Goal: Information Seeking & Learning: Learn about a topic

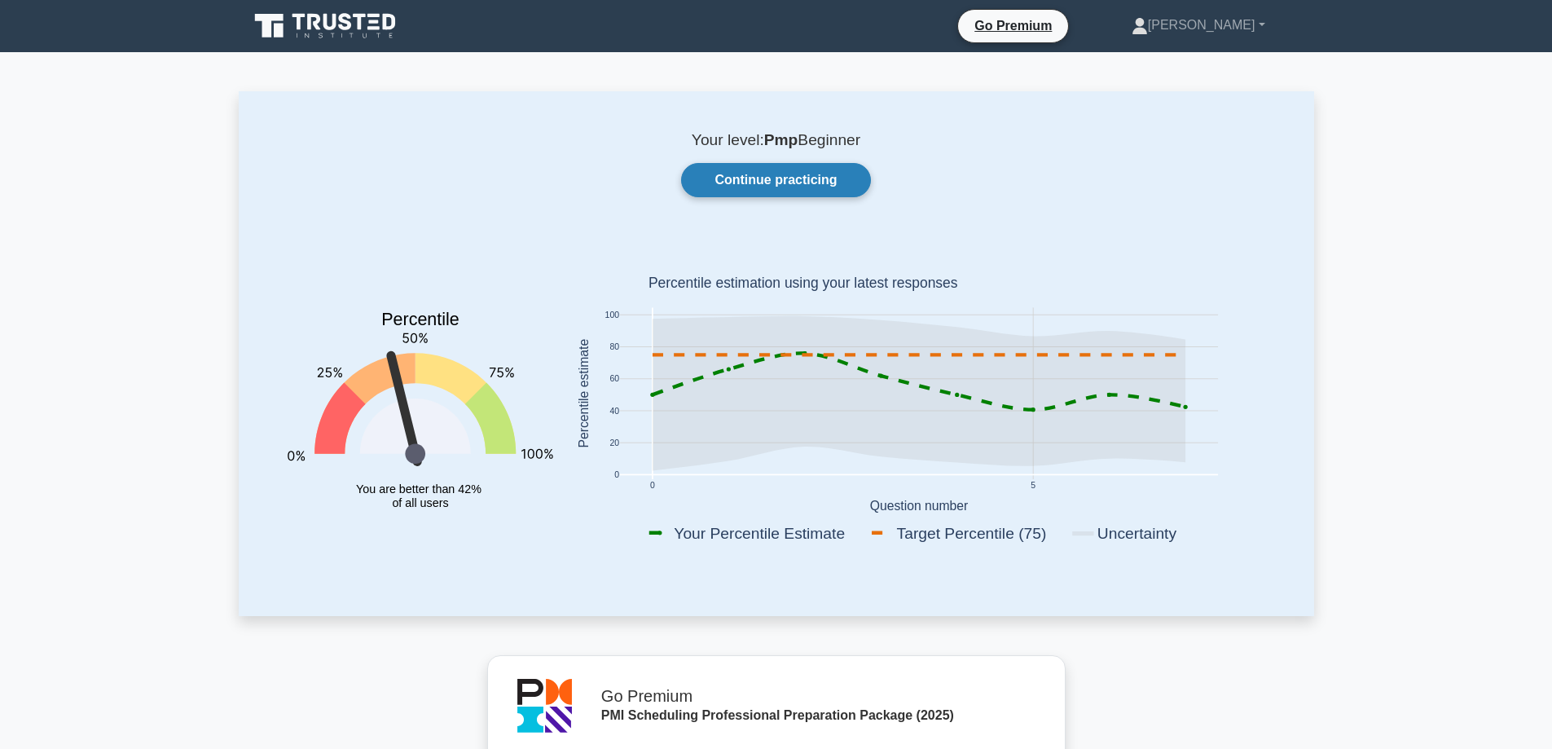
click at [759, 172] on link "Continue practicing" at bounding box center [775, 180] width 189 height 34
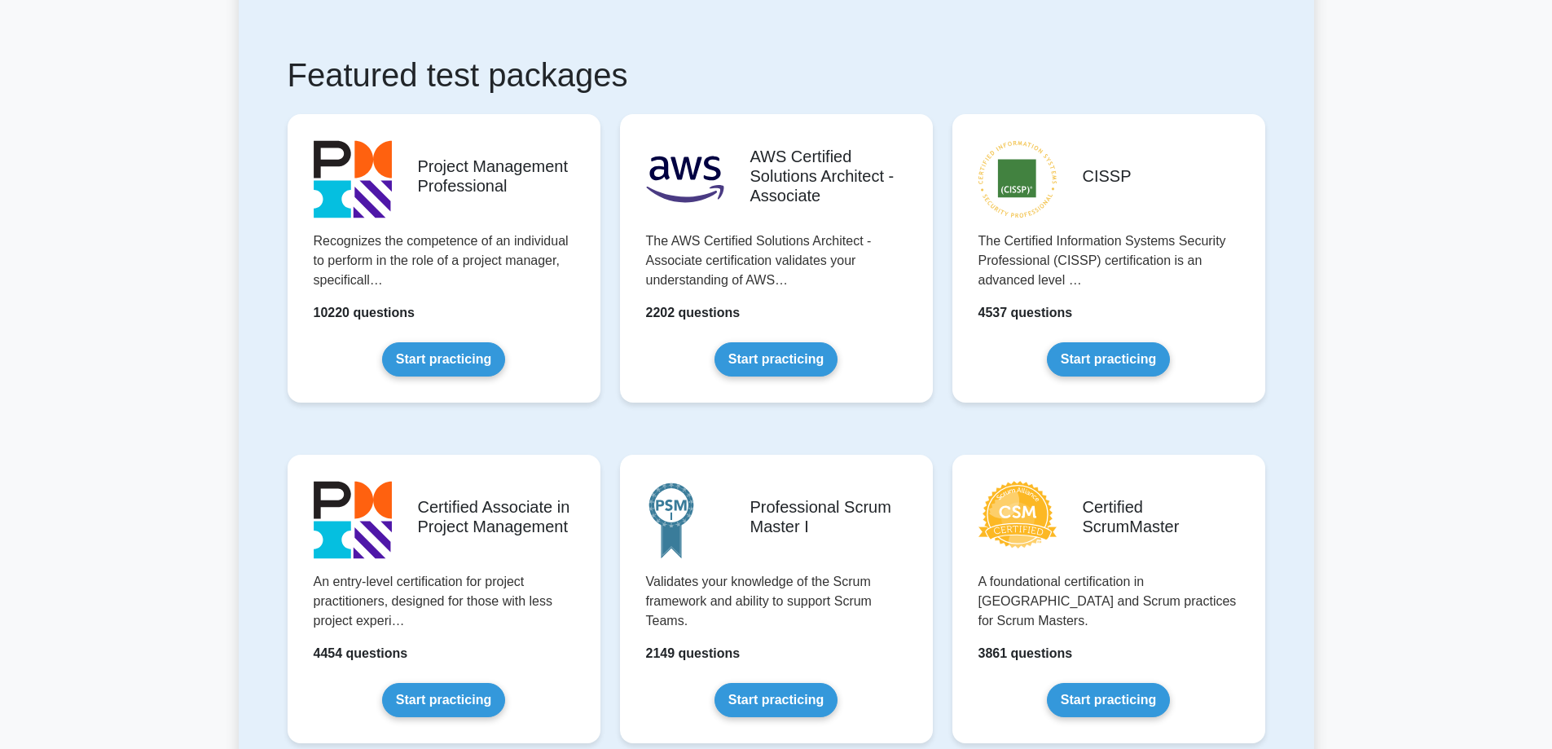
scroll to position [407, 0]
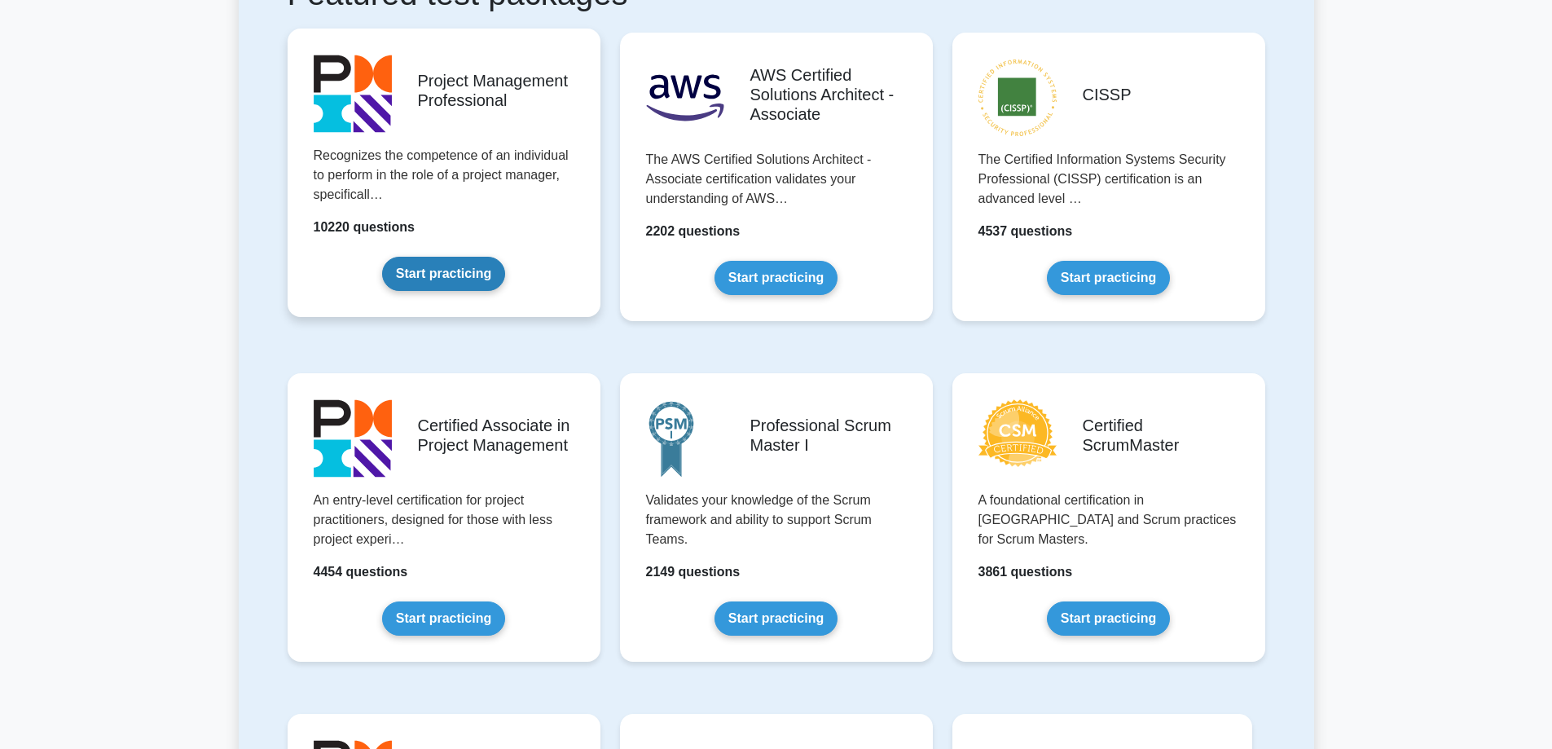
click at [457, 273] on link "Start practicing" at bounding box center [443, 274] width 123 height 34
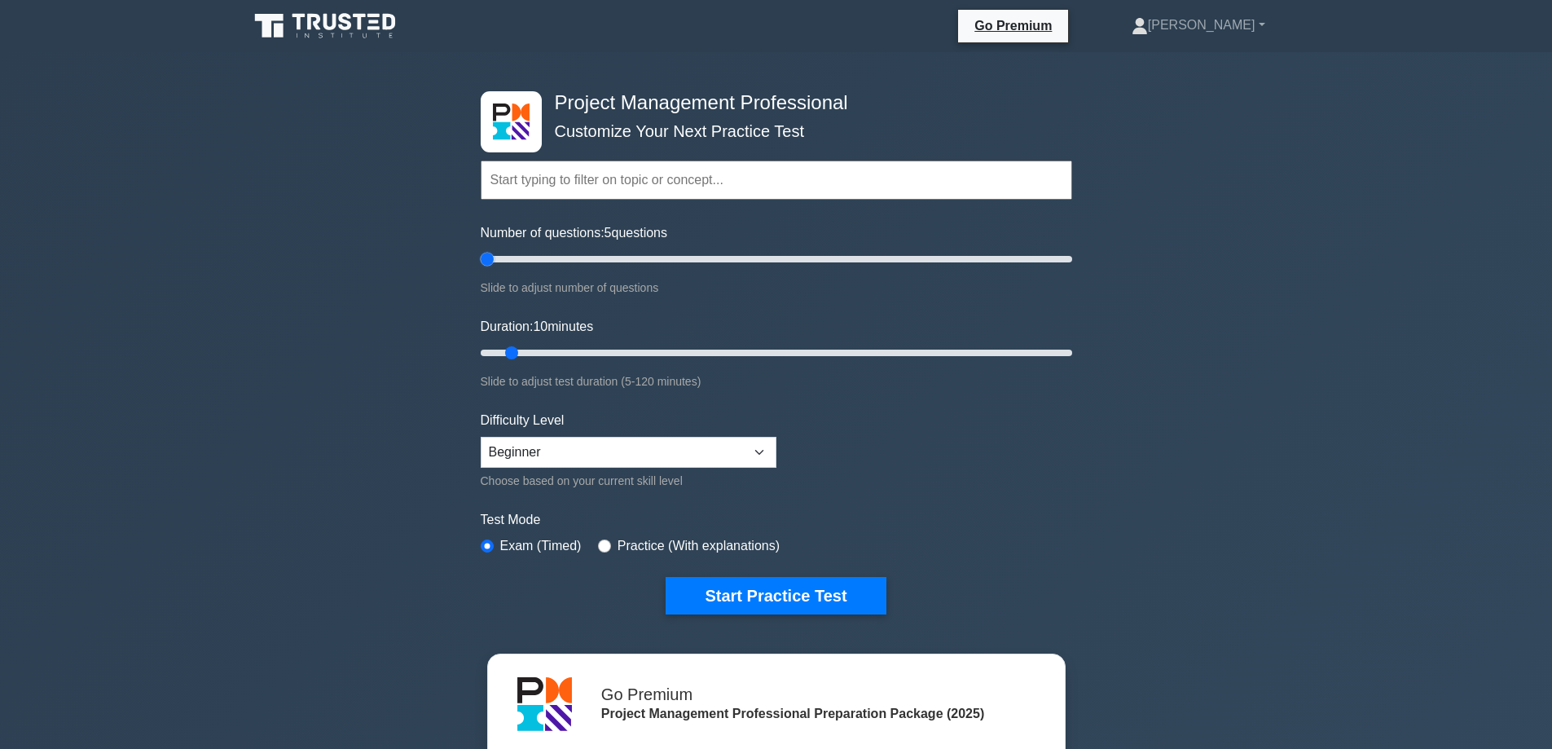
drag, startPoint x: 501, startPoint y: 257, endPoint x: 490, endPoint y: 258, distance: 10.6
type input "5"
click at [490, 258] on input "Number of questions: 5 questions" at bounding box center [777, 259] width 592 height 20
click at [776, 589] on button "Start Practice Test" at bounding box center [776, 595] width 220 height 37
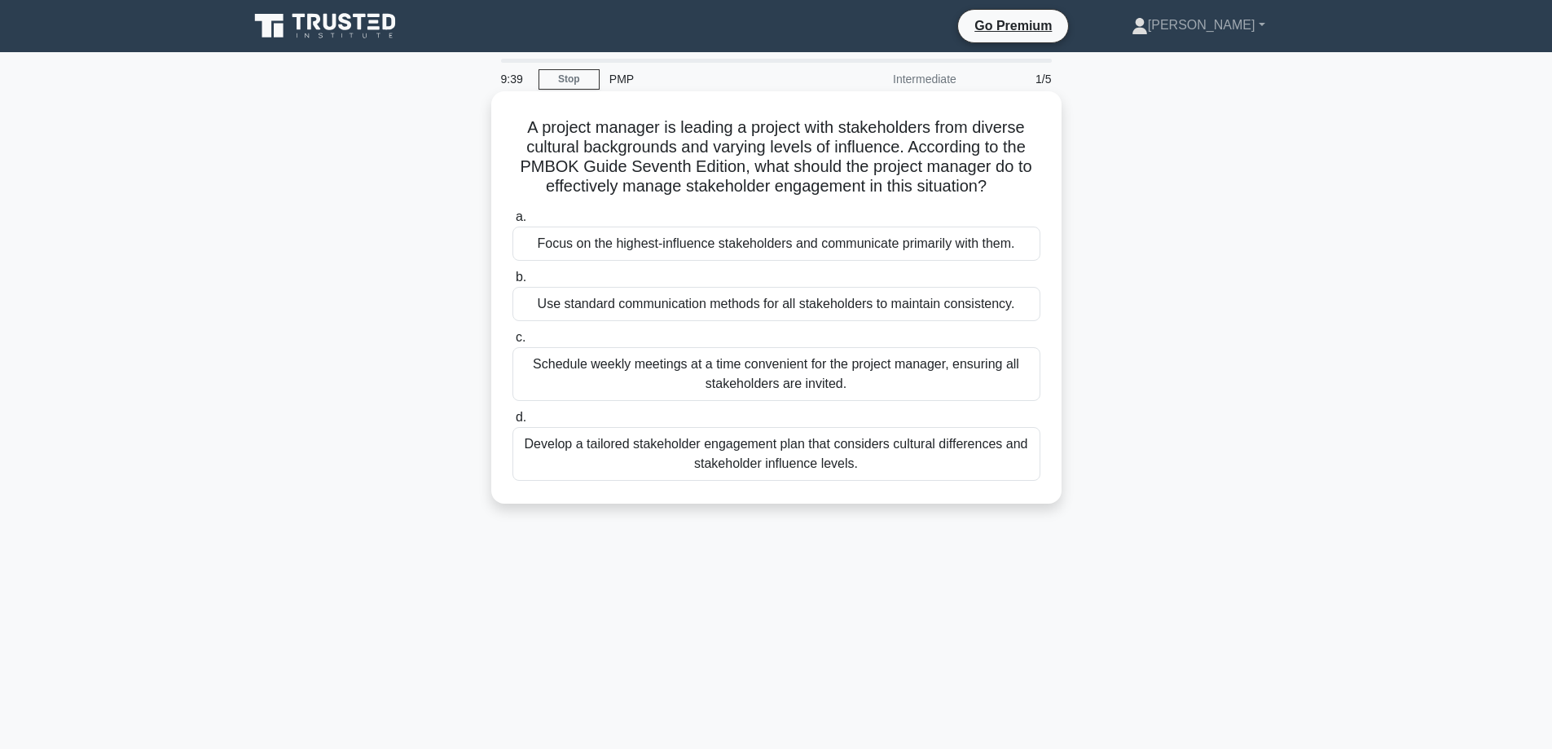
click at [767, 454] on div "Develop a tailored stakeholder engagement plan that considers cultural differen…" at bounding box center [776, 454] width 528 height 54
click at [512, 423] on input "d. Develop a tailored stakeholder engagement plan that considers cultural diffe…" at bounding box center [512, 417] width 0 height 11
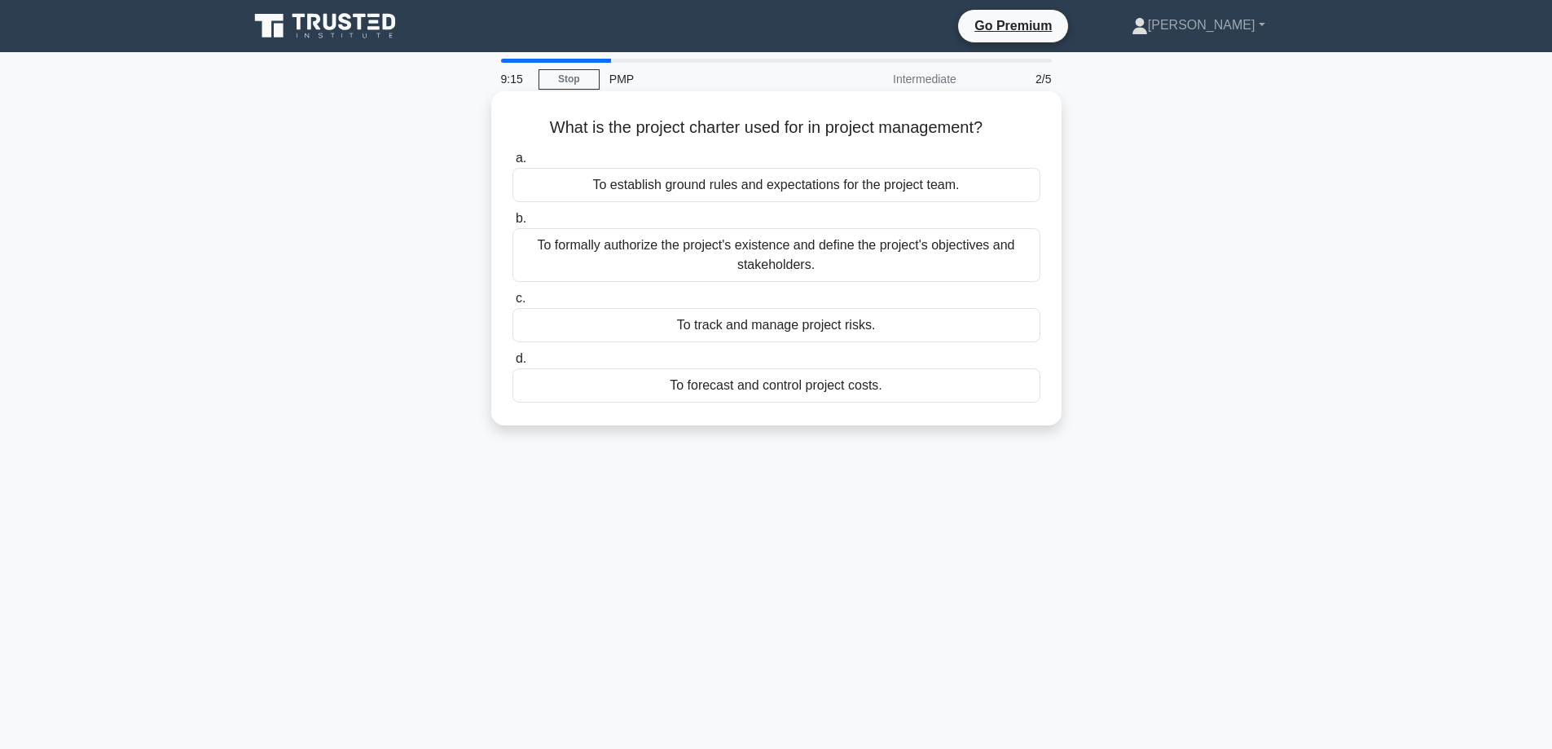
click at [776, 249] on div "To formally authorize the project's existence and define the project's objectiv…" at bounding box center [776, 255] width 528 height 54
click at [512, 224] on input "b. To formally authorize the project's existence and define the project's objec…" at bounding box center [512, 218] width 0 height 11
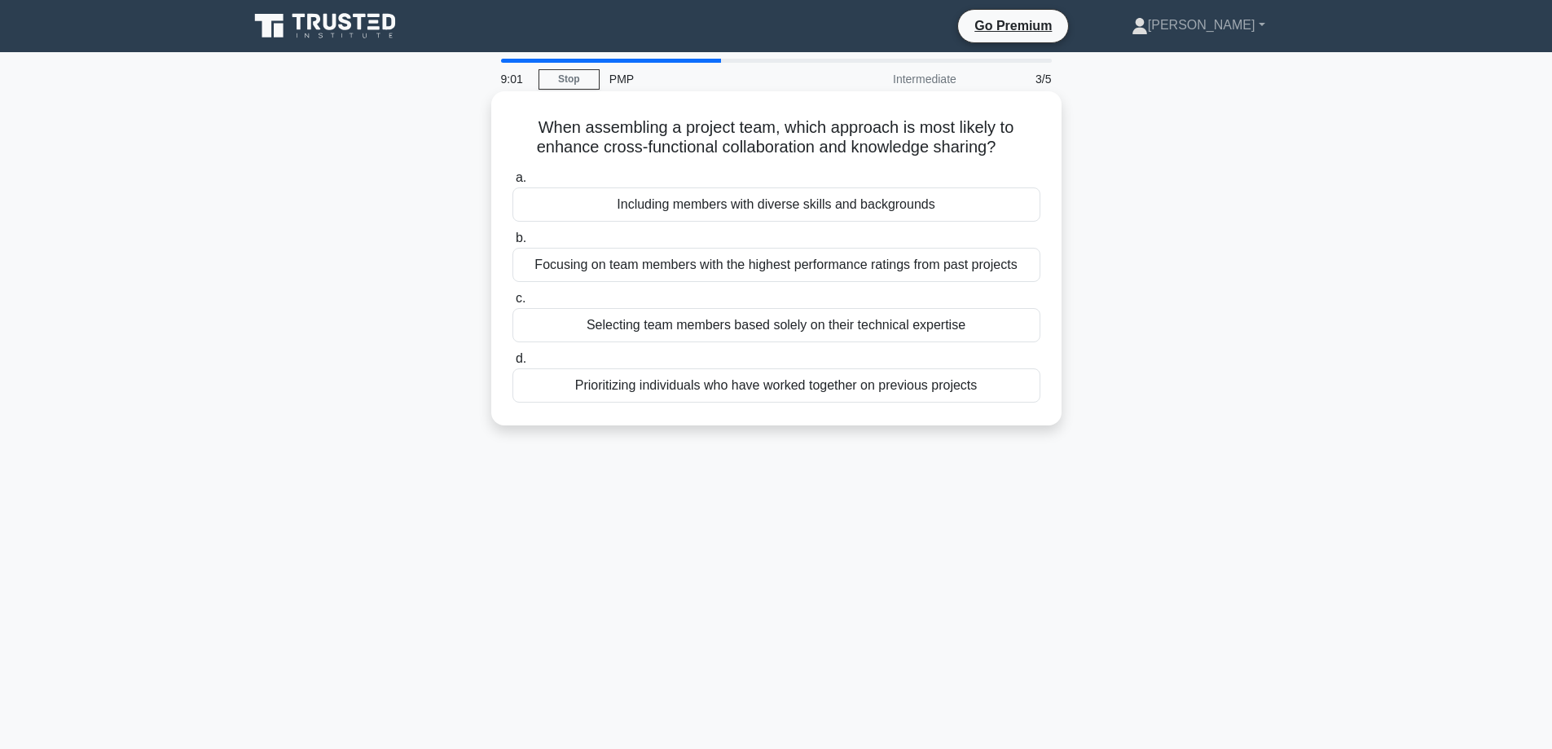
click at [746, 204] on div "Including members with diverse skills and backgrounds" at bounding box center [776, 204] width 528 height 34
click at [512, 183] on input "a. Including members with diverse skills and backgrounds" at bounding box center [512, 178] width 0 height 11
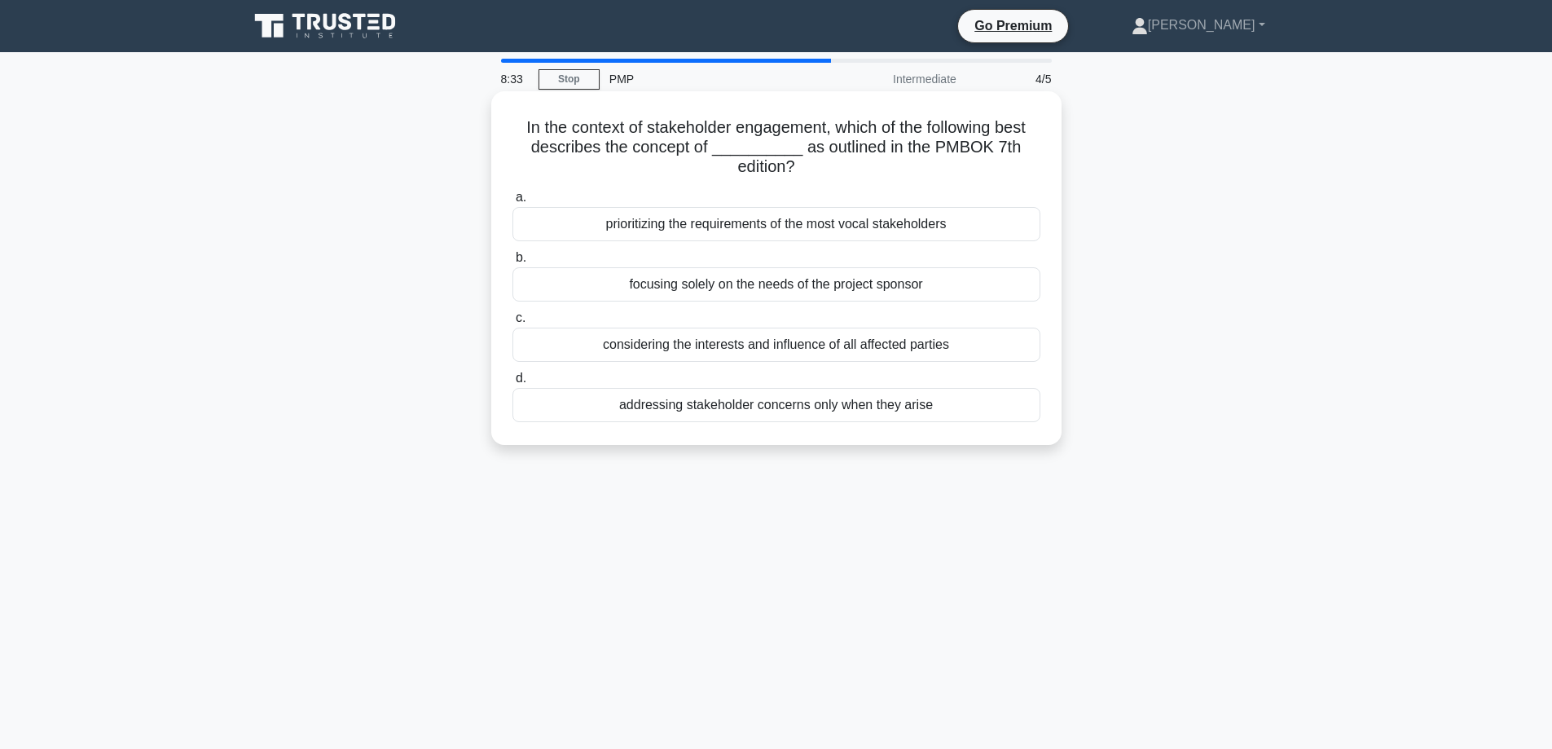
click at [744, 349] on div "considering the interests and influence of all affected parties" at bounding box center [776, 345] width 528 height 34
click at [512, 323] on input "c. considering the interests and influence of all affected parties" at bounding box center [512, 318] width 0 height 11
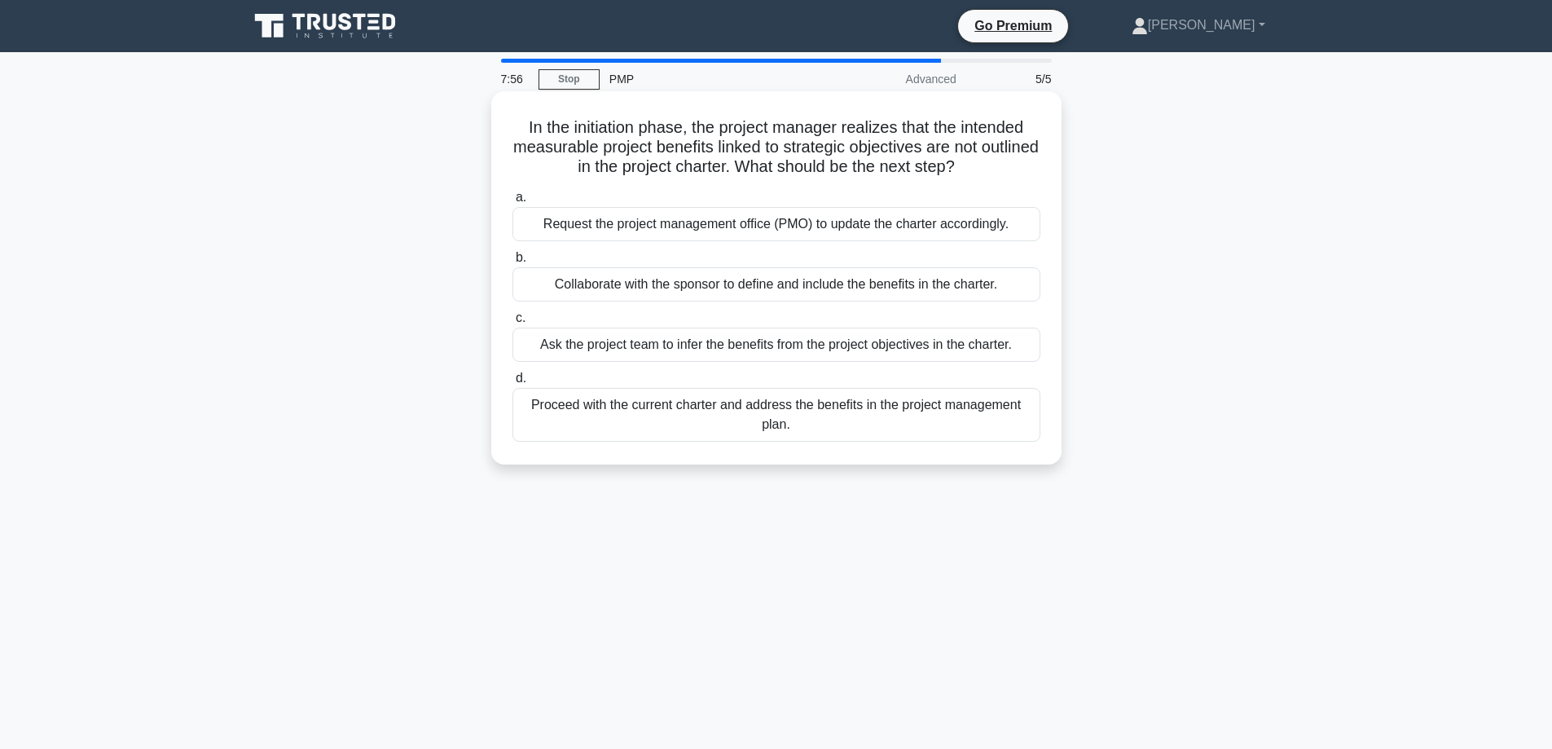
click at [774, 286] on div "Collaborate with the sponsor to define and include the benefits in the charter." at bounding box center [776, 284] width 528 height 34
click at [512, 263] on input "b. Collaborate with the sponsor to define and include the benefits in the chart…" at bounding box center [512, 258] width 0 height 11
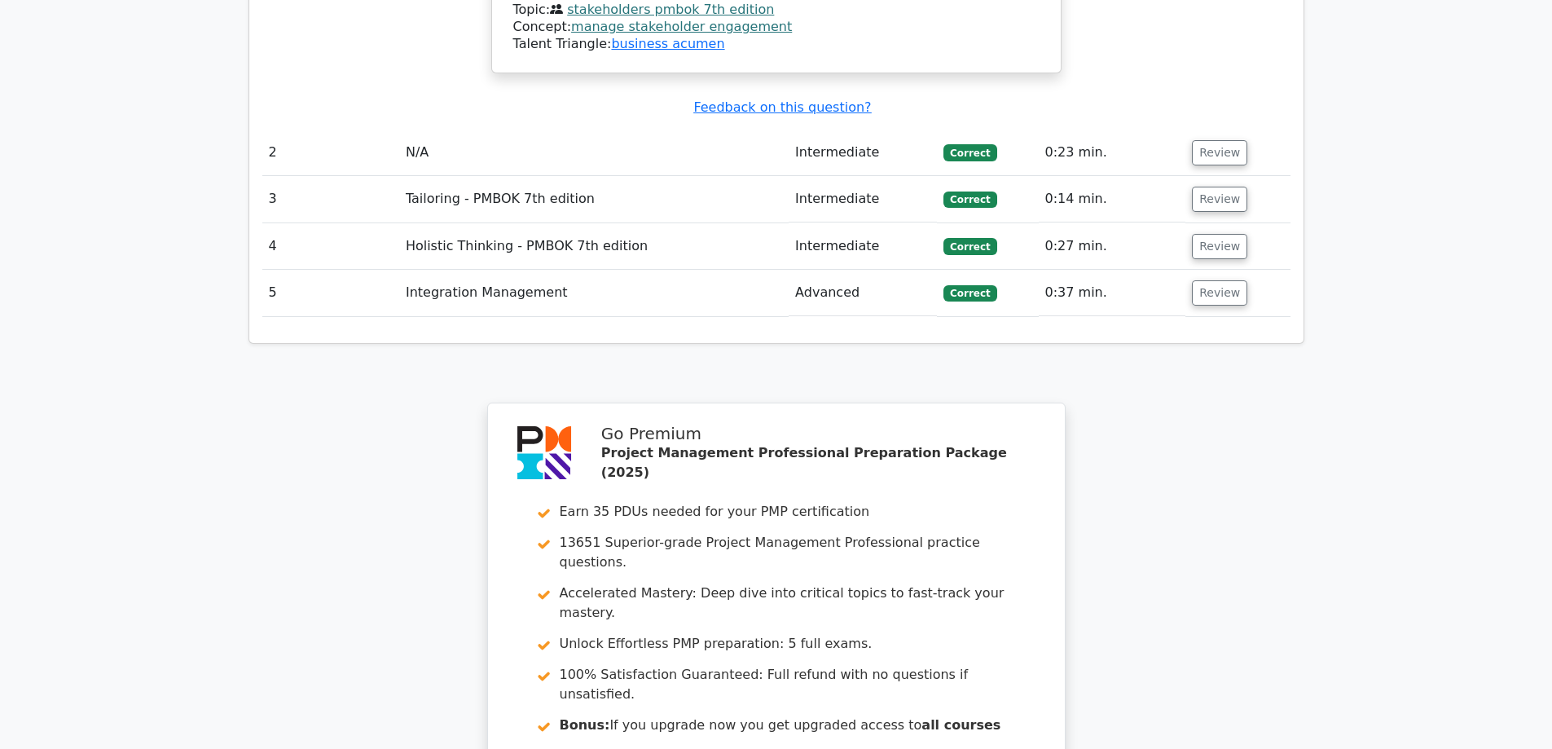
scroll to position [2248, 0]
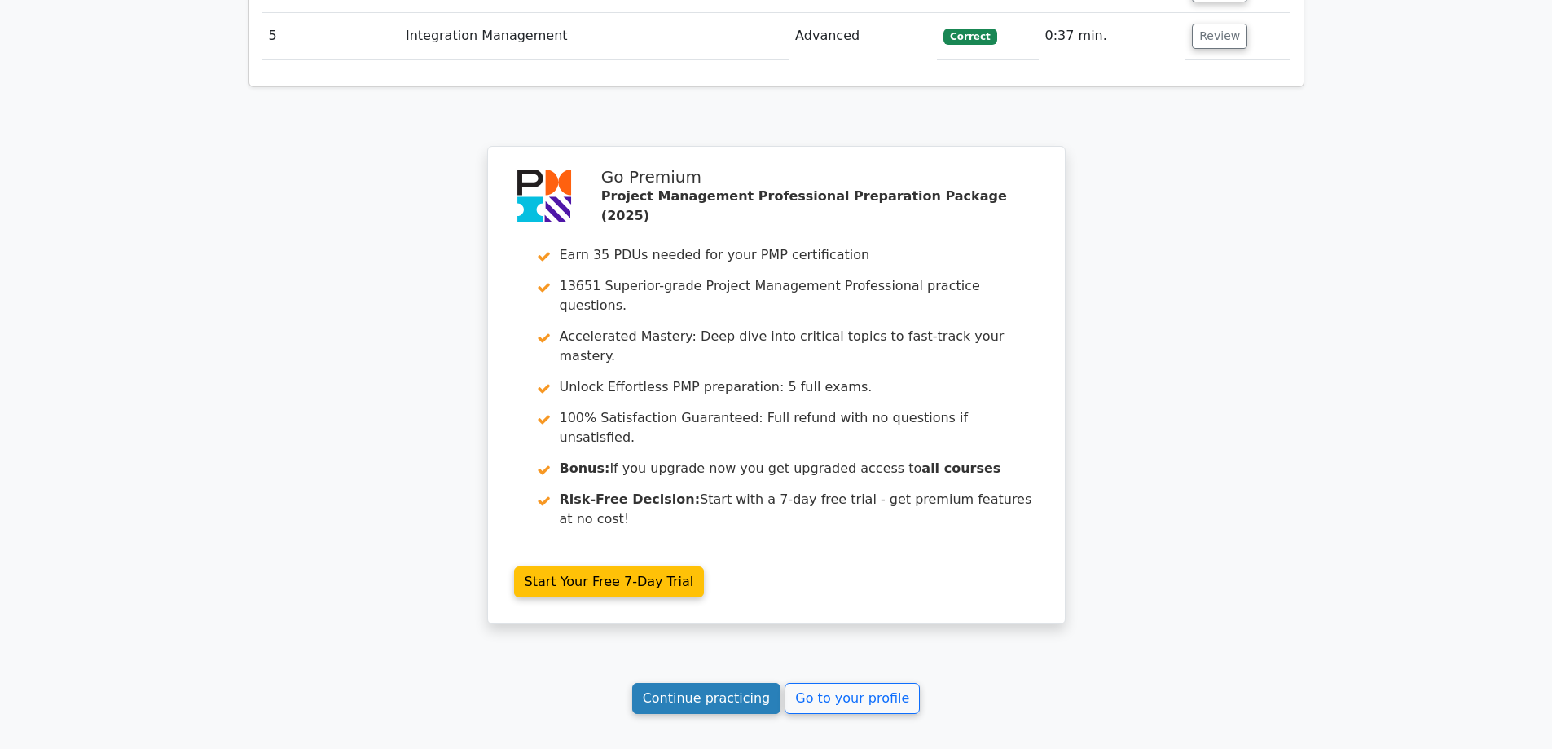
click at [709, 683] on link "Continue practicing" at bounding box center [706, 698] width 149 height 31
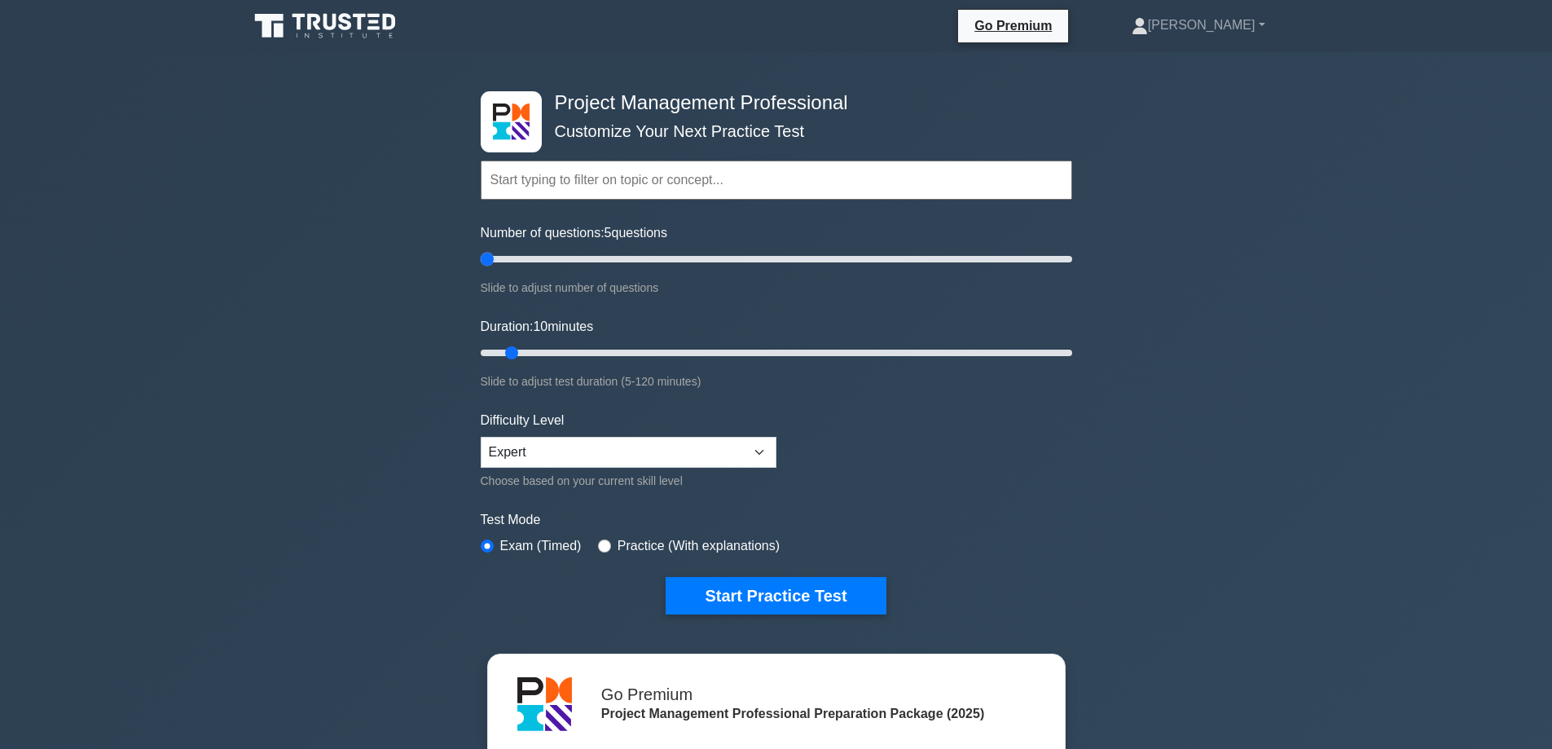
drag, startPoint x: 500, startPoint y: 257, endPoint x: 470, endPoint y: 254, distance: 30.3
type input "5"
click at [481, 254] on input "Number of questions: 5 questions" at bounding box center [777, 259] width 592 height 20
click at [761, 453] on select "Beginner Intermediate Expert" at bounding box center [629, 452] width 296 height 31
select select "intermediate"
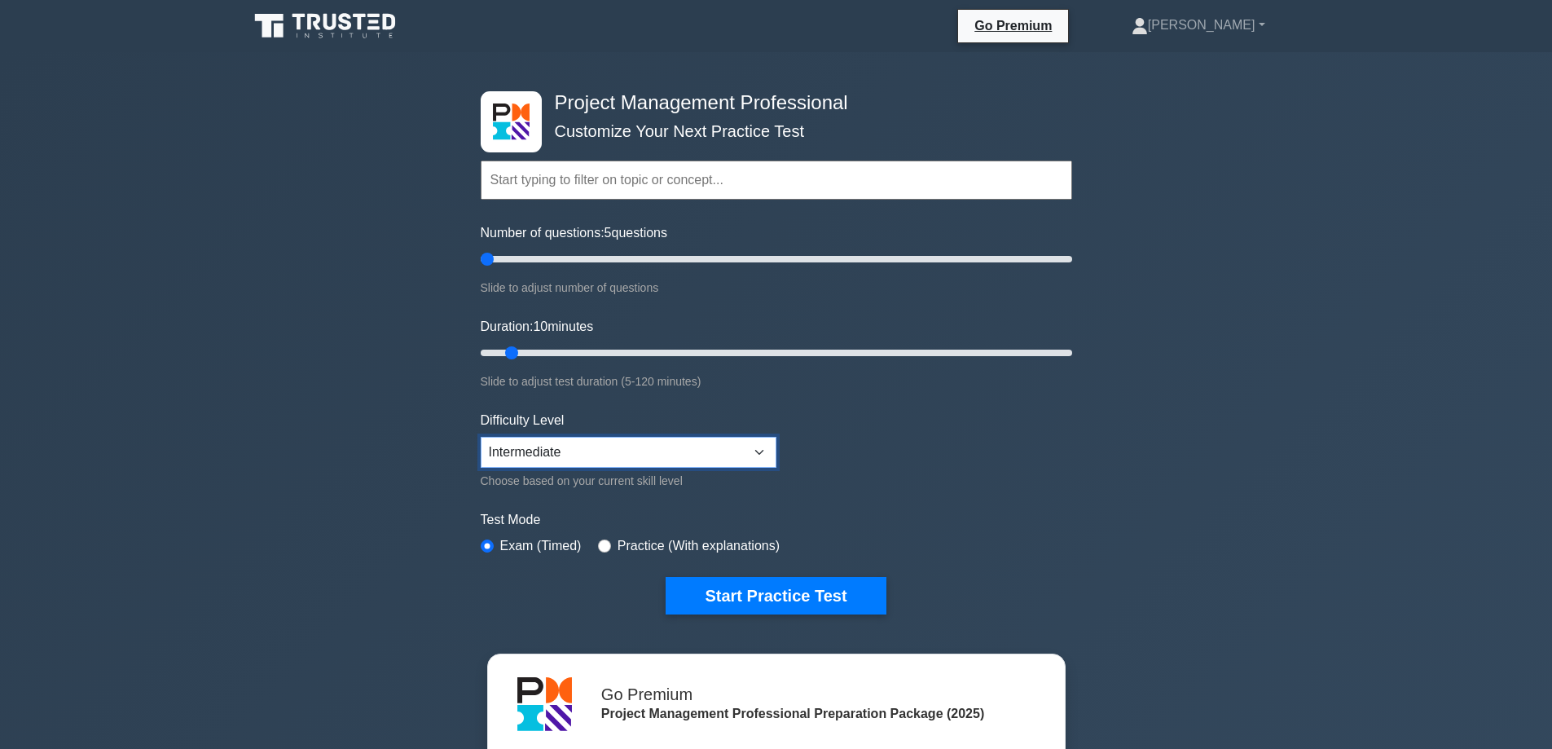
click at [481, 437] on select "Beginner Intermediate Expert" at bounding box center [629, 452] width 296 height 31
click at [763, 597] on button "Start Practice Test" at bounding box center [776, 595] width 220 height 37
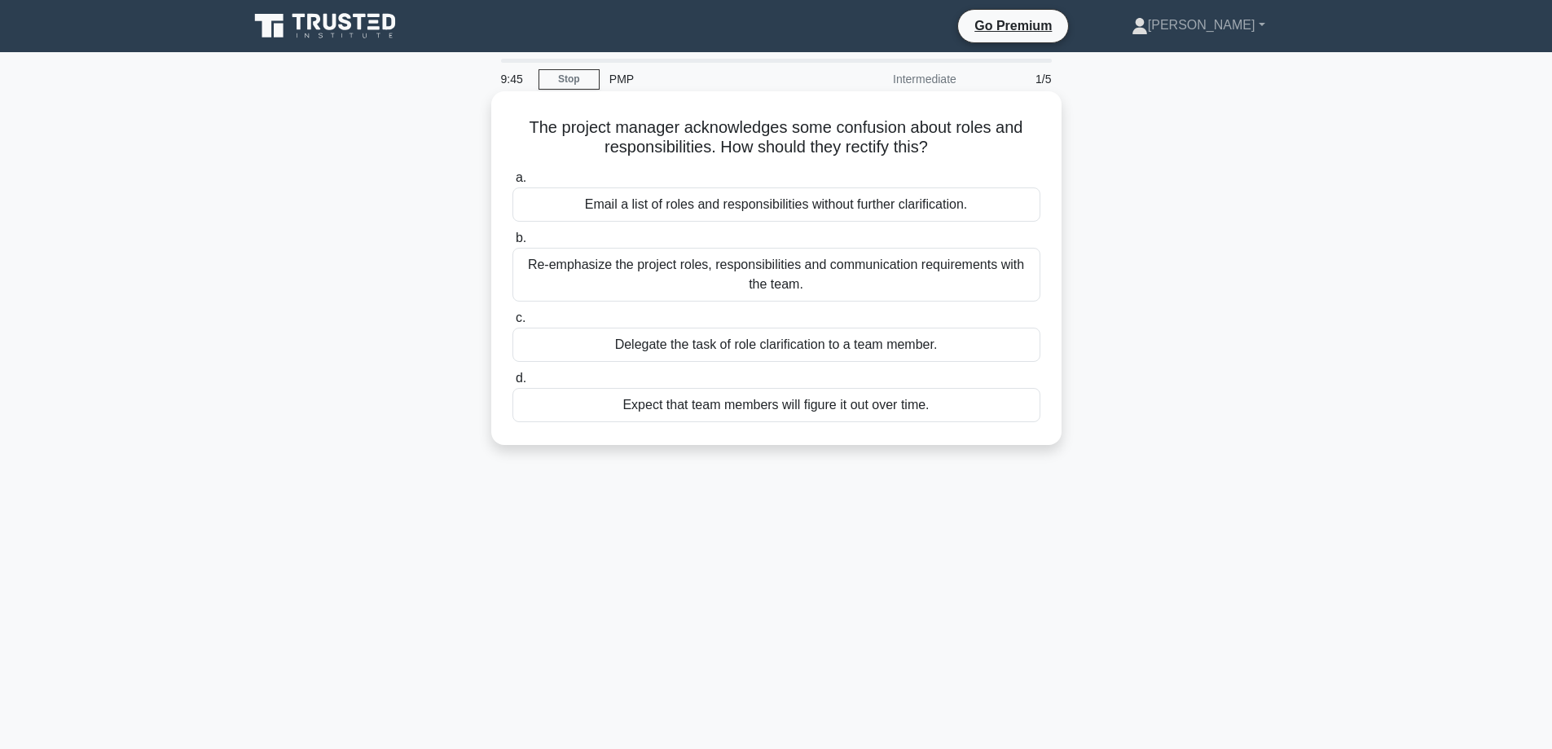
click at [768, 274] on div "Re-emphasize the project roles, responsibilities and communication requirements…" at bounding box center [776, 275] width 528 height 54
click at [512, 244] on input "b. Re-emphasize the project roles, responsibilities and communication requireme…" at bounding box center [512, 238] width 0 height 11
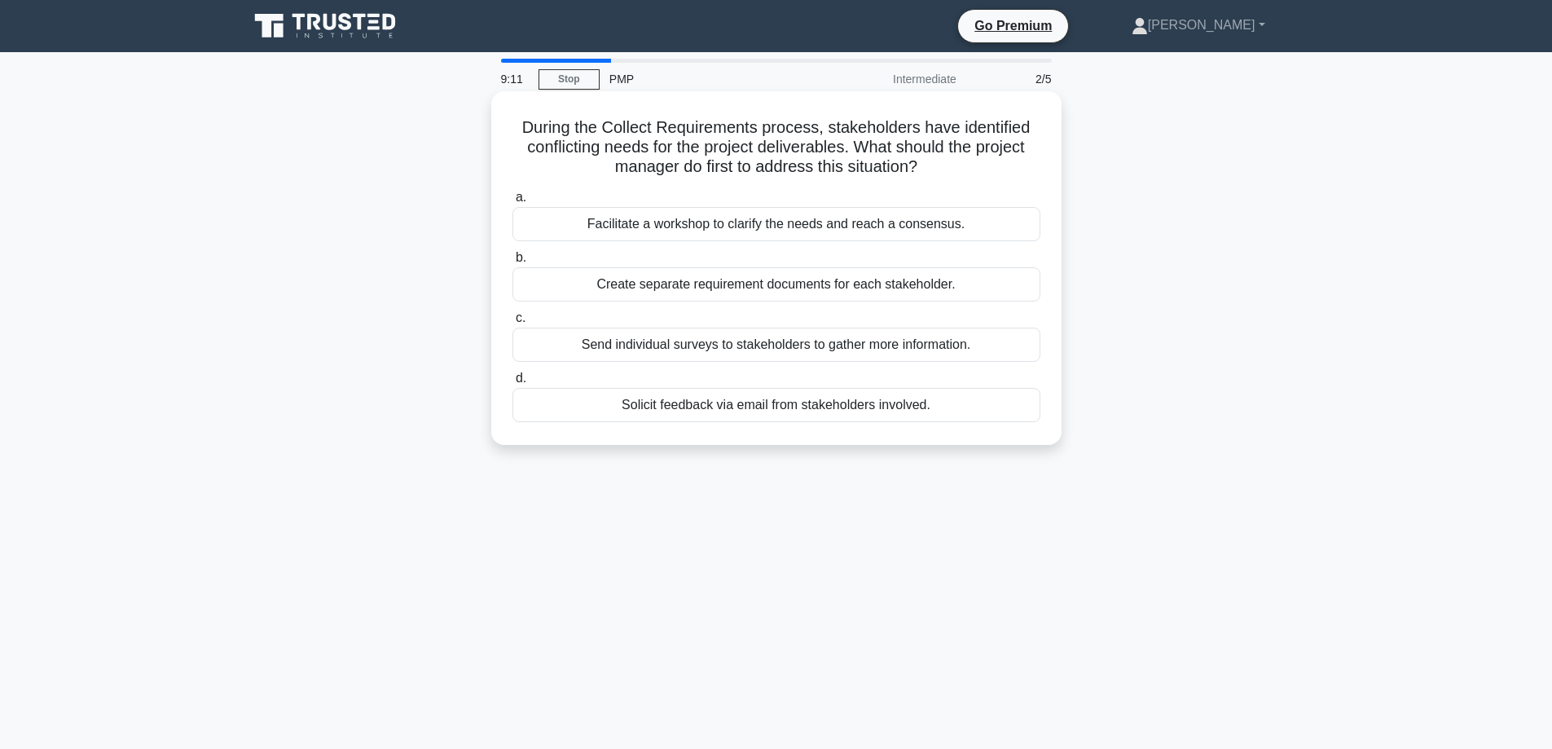
click at [763, 228] on div "Facilitate a workshop to clarify the needs and reach a consensus." at bounding box center [776, 224] width 528 height 34
click at [512, 203] on input "a. Facilitate a workshop to clarify the needs and reach a consensus." at bounding box center [512, 197] width 0 height 11
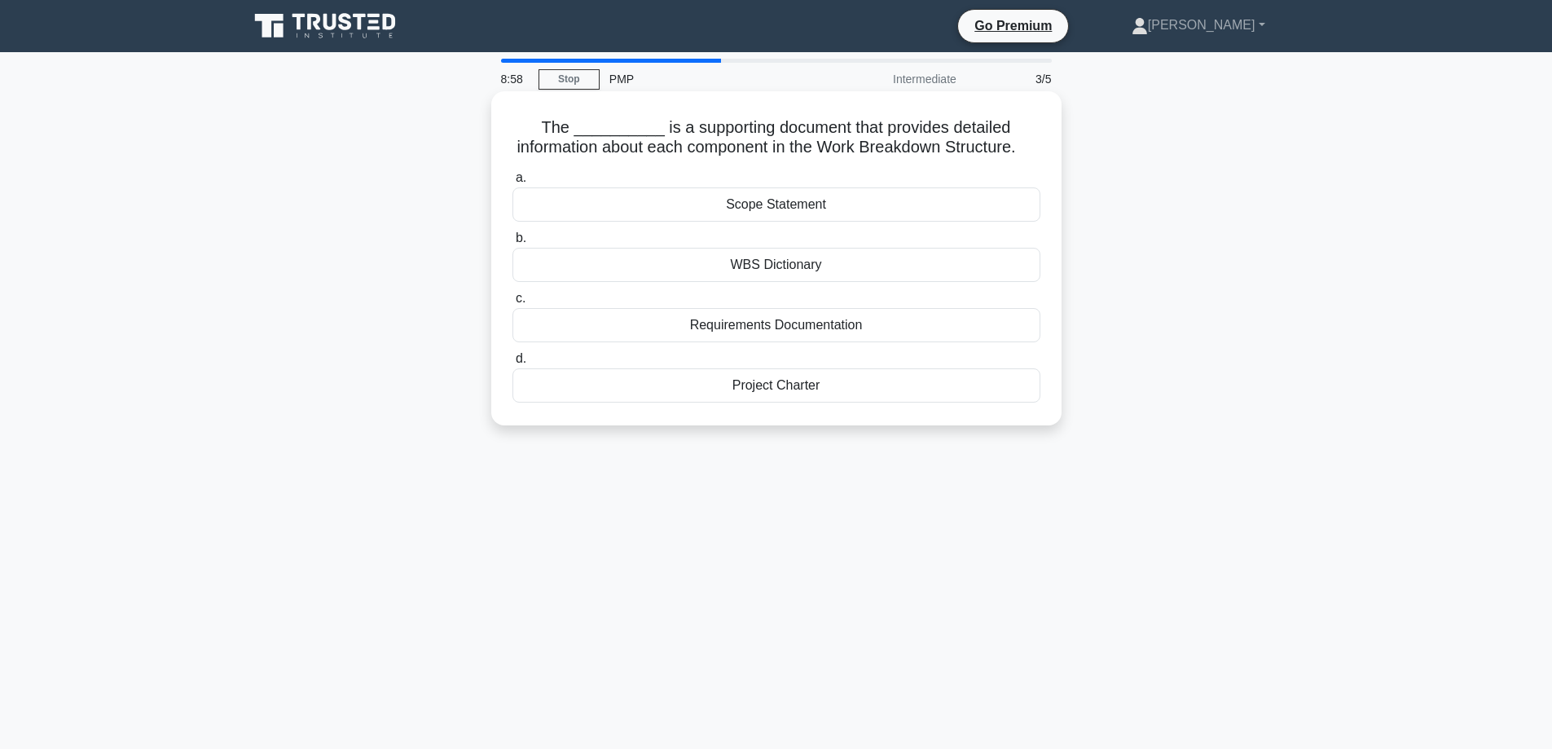
click at [760, 282] on div "WBS Dictionary" at bounding box center [776, 265] width 528 height 34
click at [512, 244] on input "b. WBS Dictionary" at bounding box center [512, 238] width 0 height 11
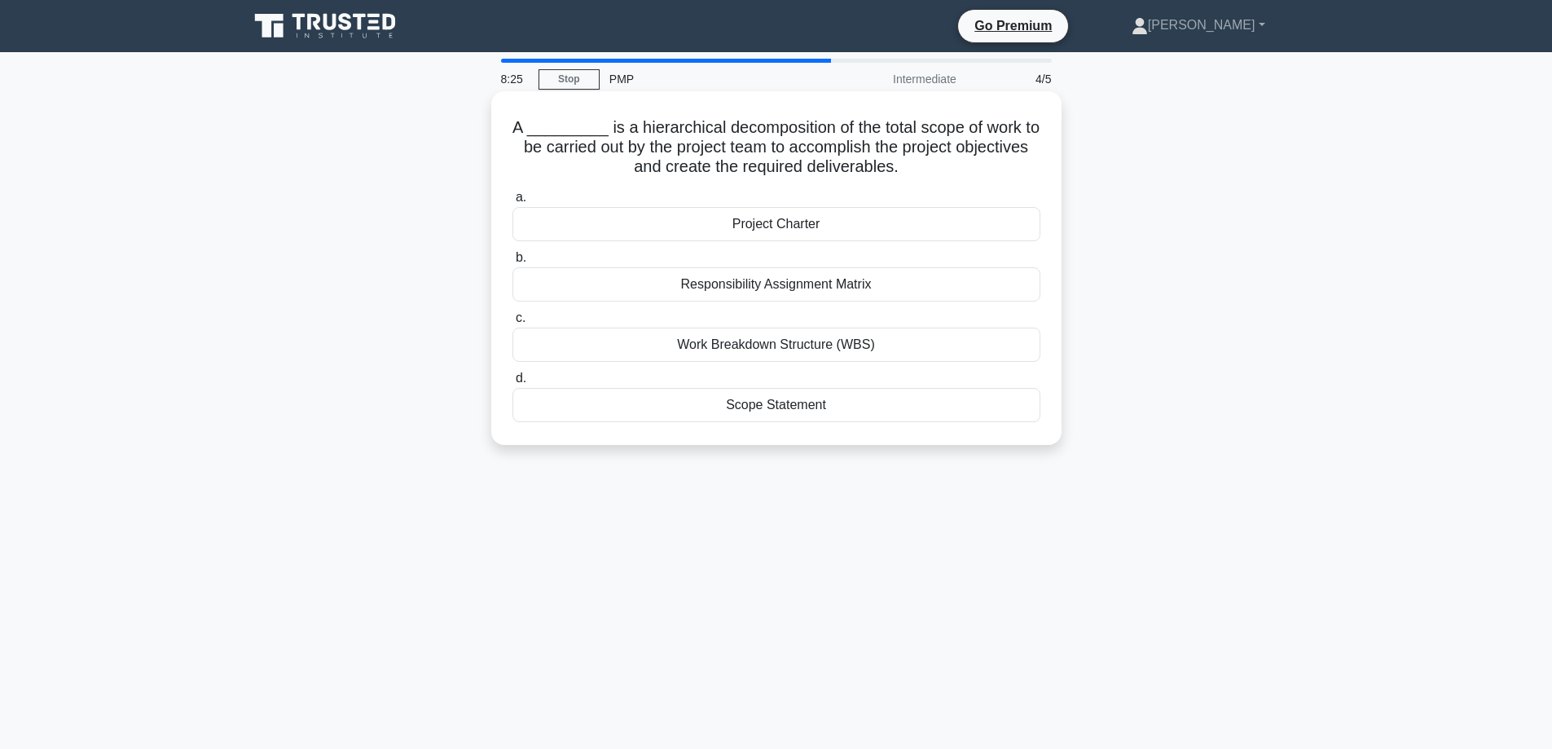
click at [774, 288] on div "Responsibility Assignment Matrix" at bounding box center [776, 284] width 528 height 34
click at [512, 263] on input "b. Responsibility Assignment Matrix" at bounding box center [512, 258] width 0 height 11
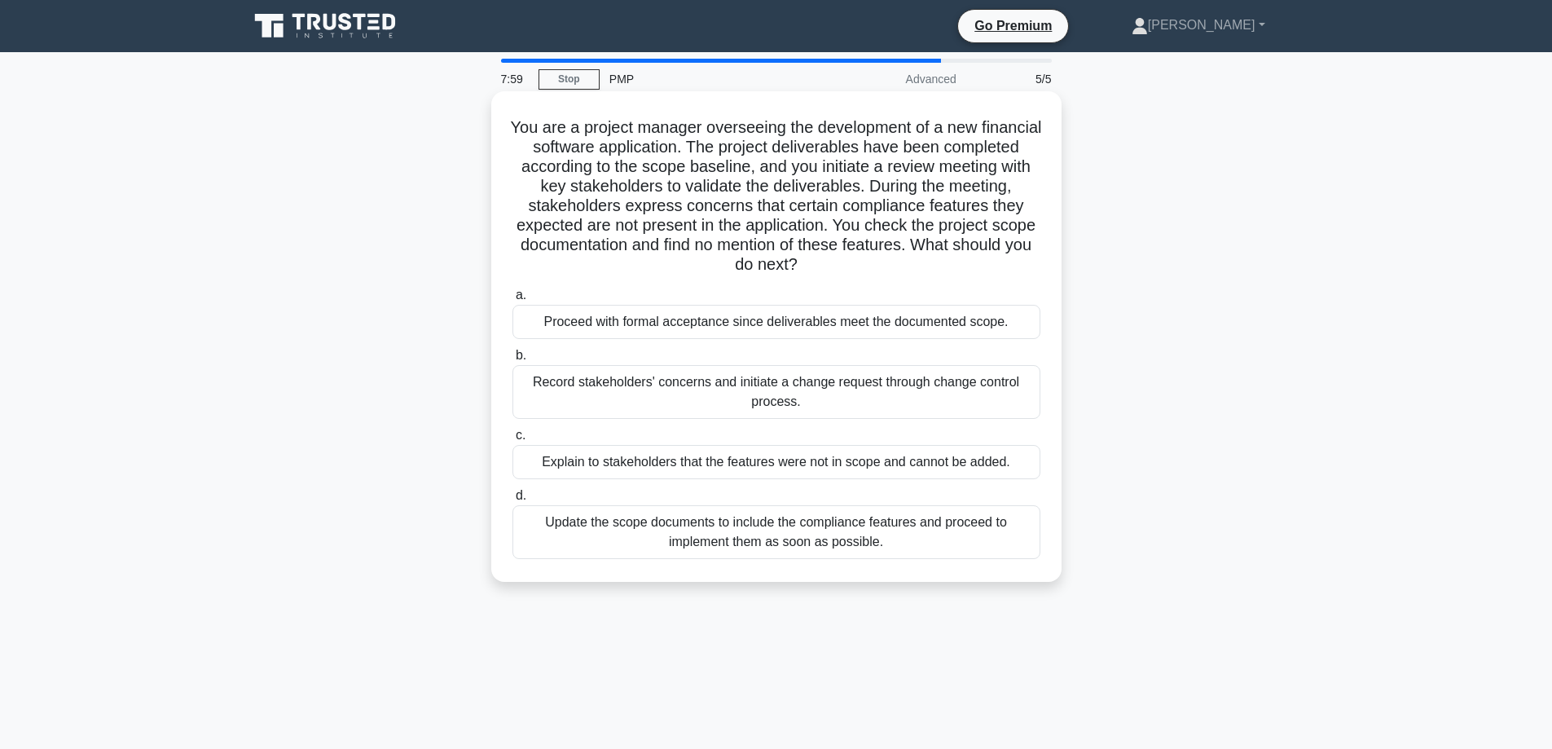
click at [775, 385] on div "Record stakeholders' concerns and initiate a change request through change cont…" at bounding box center [776, 392] width 528 height 54
click at [512, 361] on input "b. Record stakeholders' concerns and initiate a change request through change c…" at bounding box center [512, 355] width 0 height 11
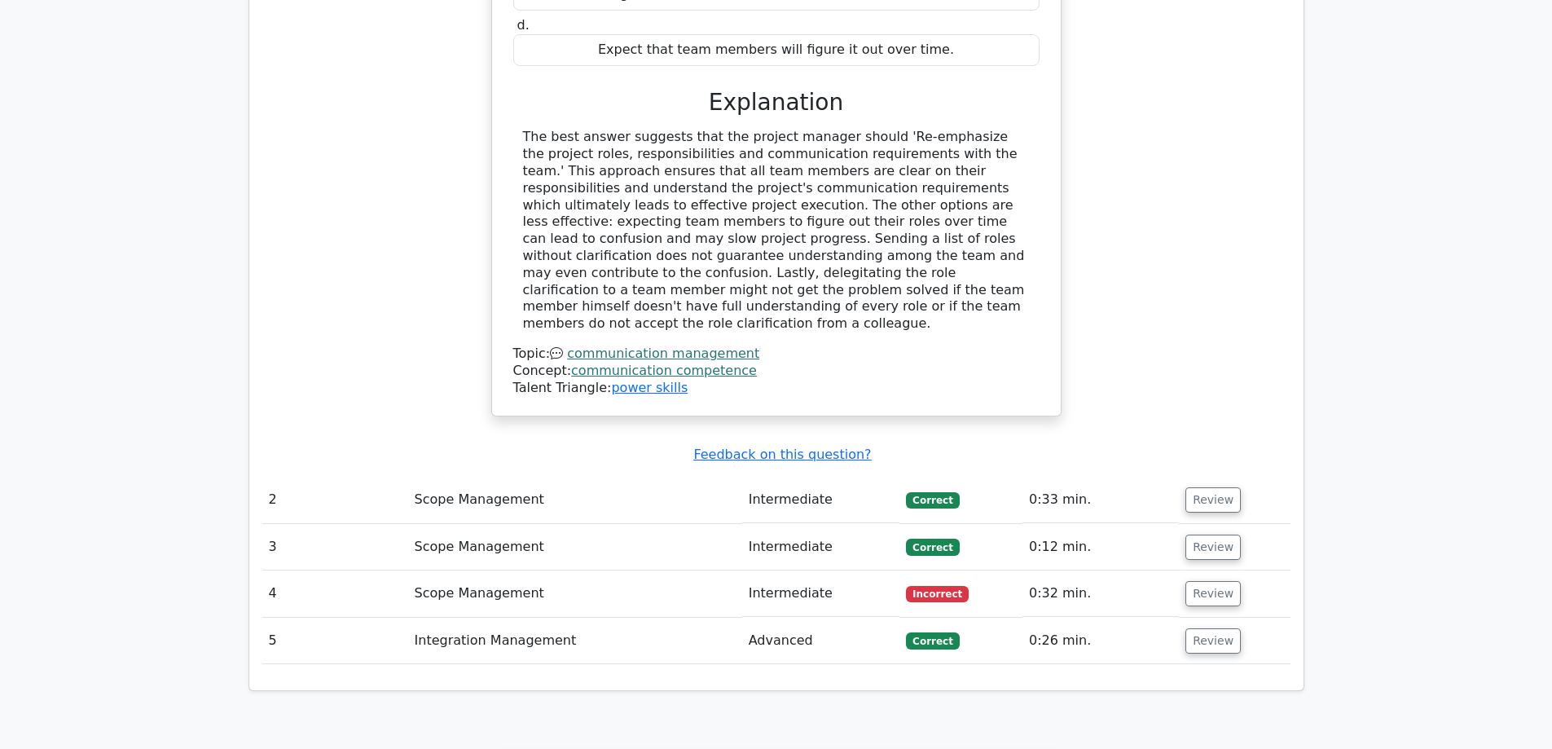
scroll to position [1630, 0]
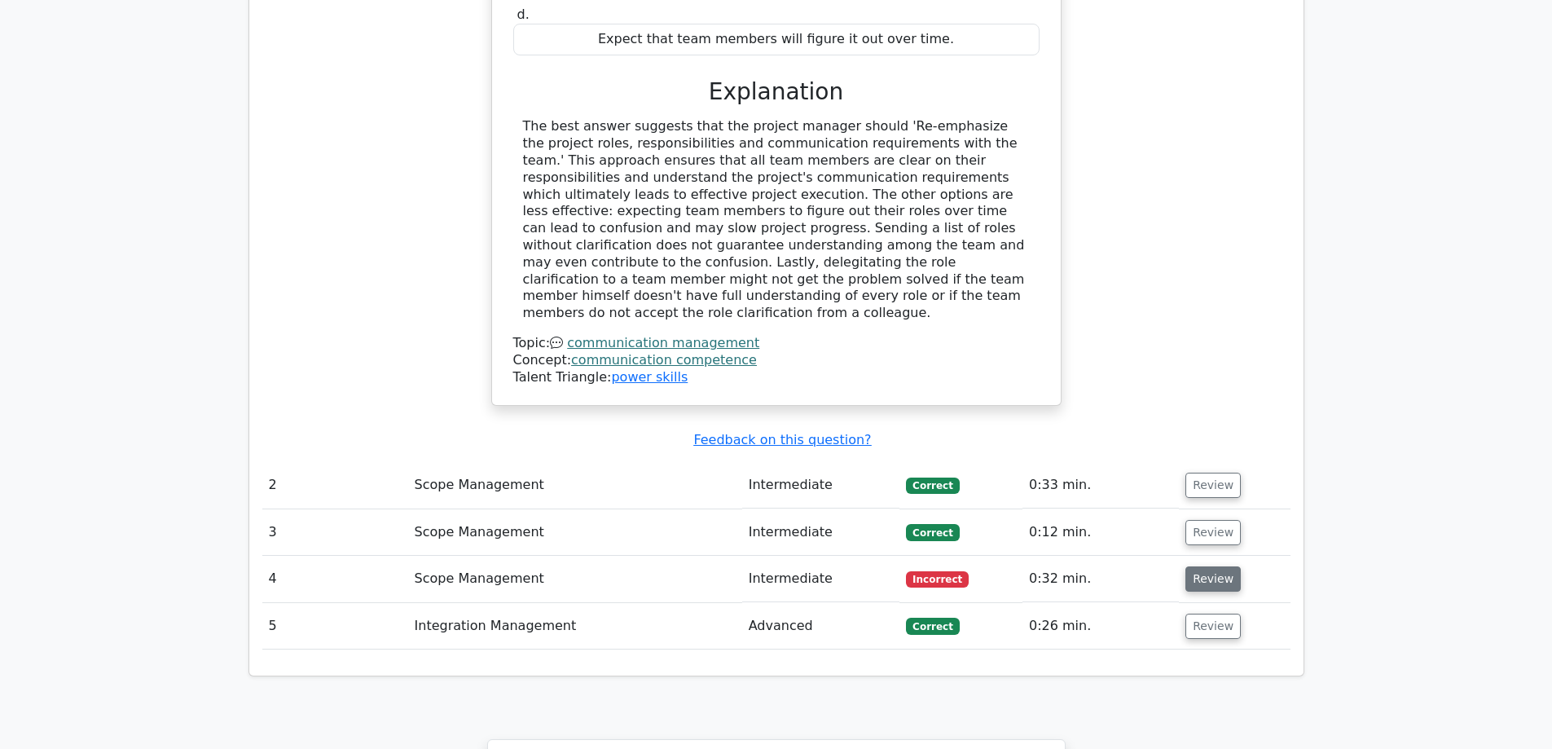
click at [1188, 566] on button "Review" at bounding box center [1212, 578] width 55 height 25
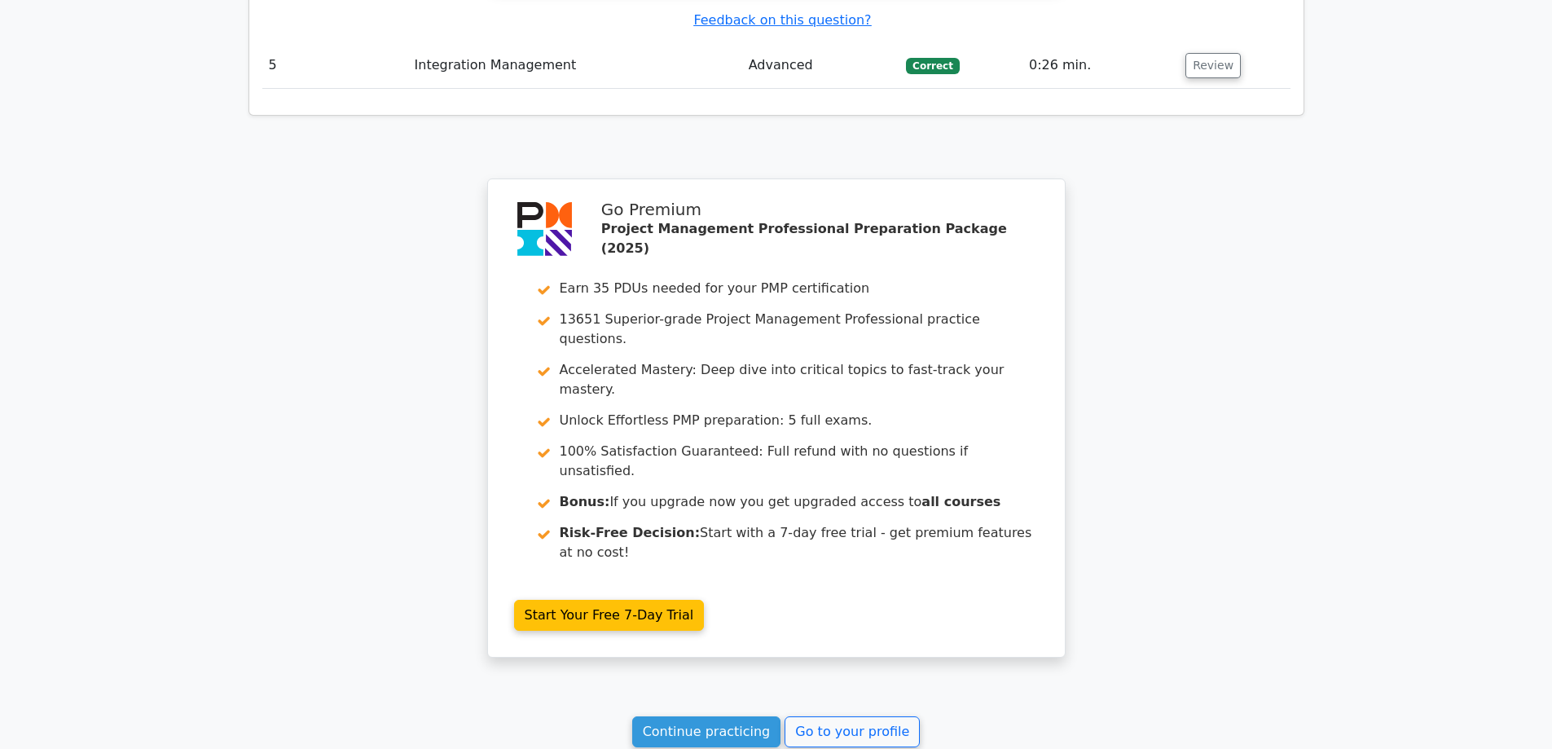
scroll to position [3230, 0]
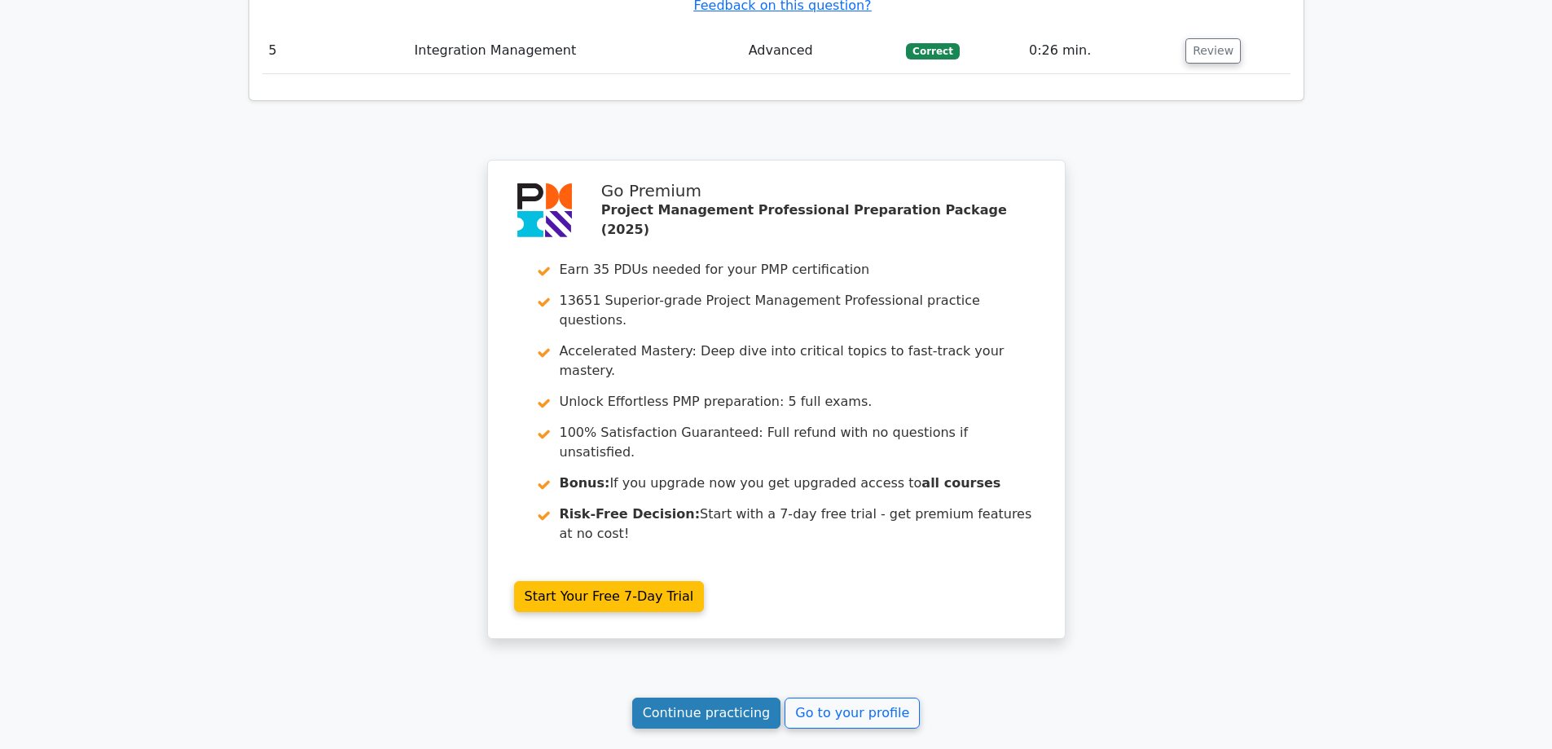
click at [682, 697] on link "Continue practicing" at bounding box center [706, 712] width 149 height 31
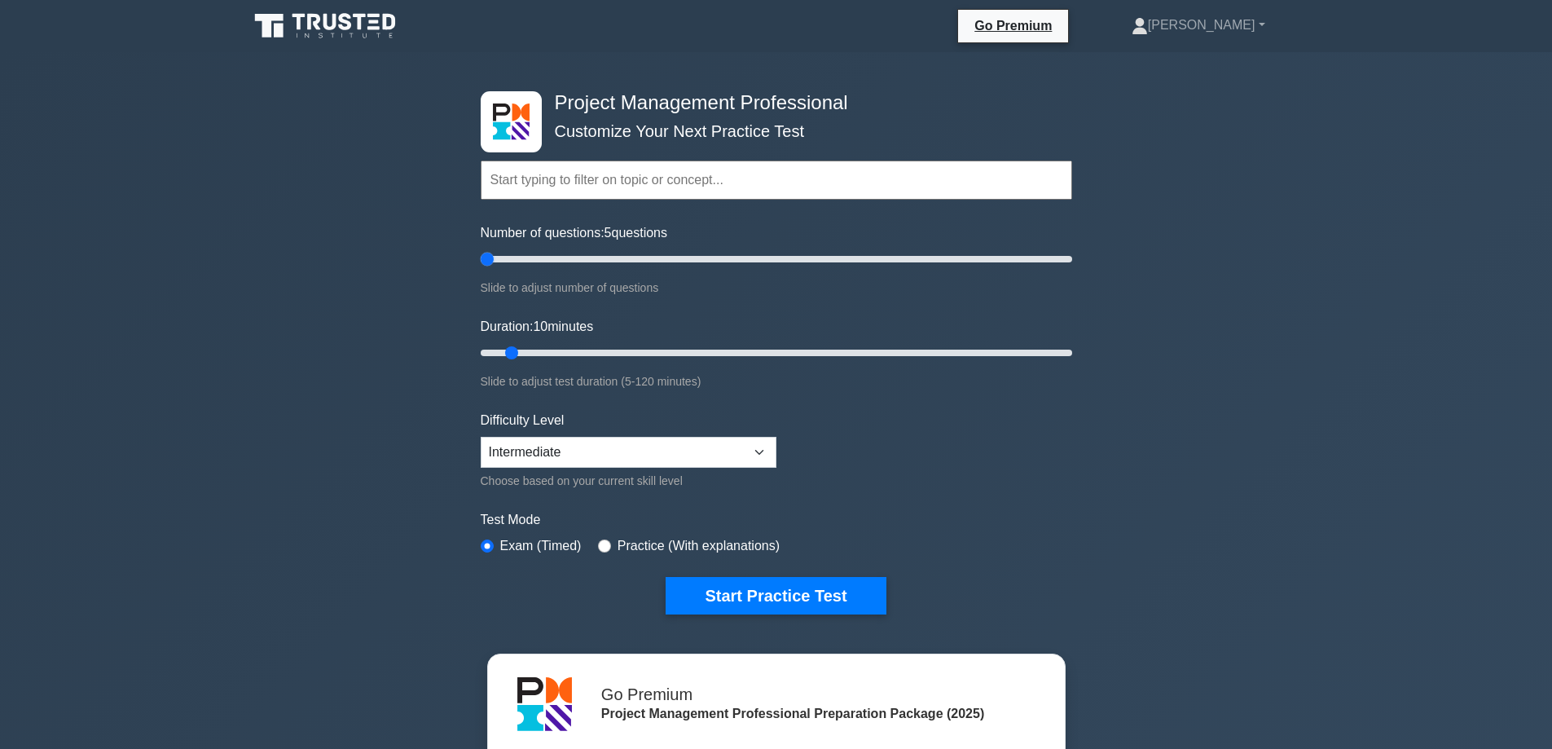
drag, startPoint x: 502, startPoint y: 258, endPoint x: 455, endPoint y: 259, distance: 47.3
type input "5"
click at [481, 259] on input "Number of questions: 5 questions" at bounding box center [777, 259] width 592 height 20
click at [765, 590] on button "Start Practice Test" at bounding box center [776, 595] width 220 height 37
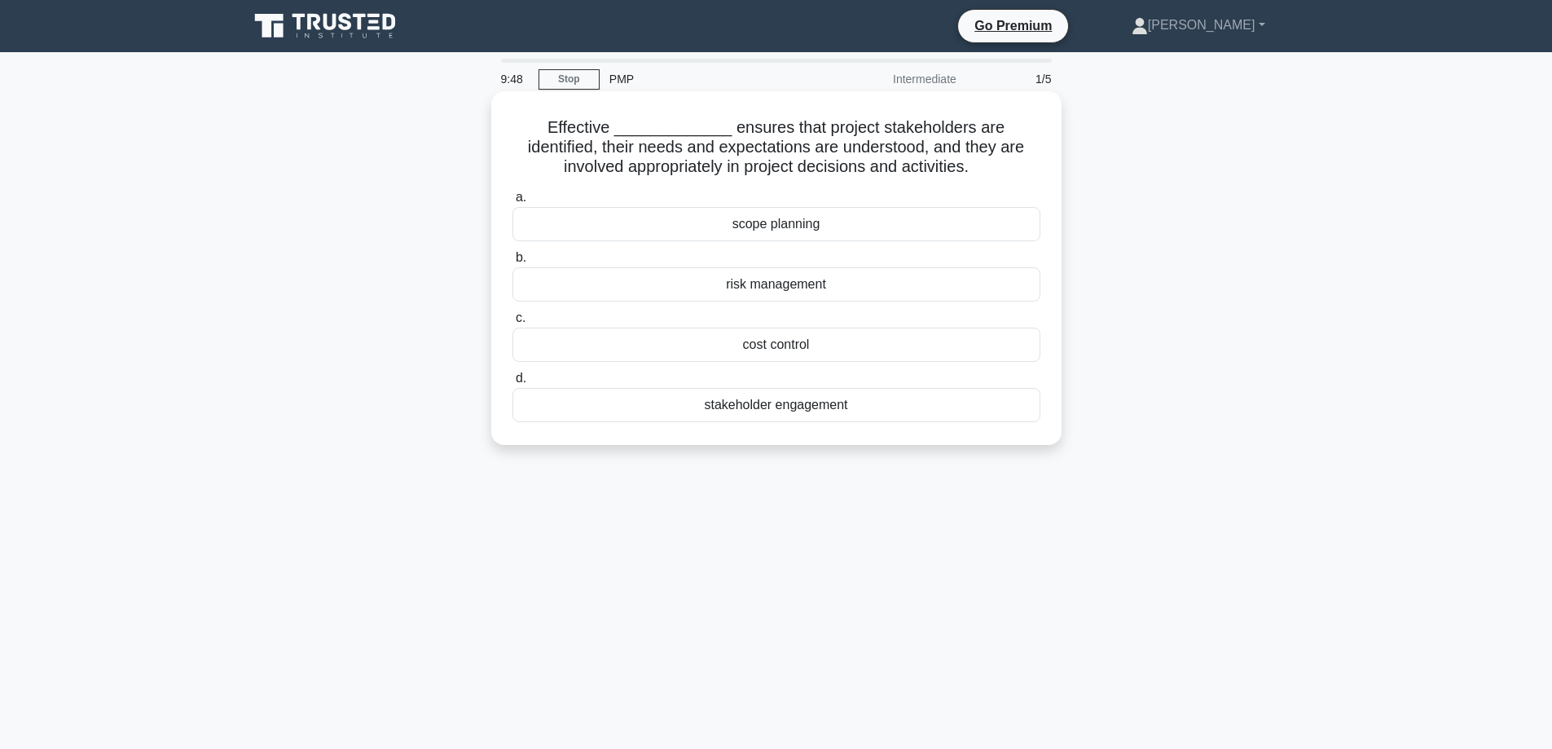
click at [799, 413] on div "stakeholder engagement" at bounding box center [776, 405] width 528 height 34
click at [512, 384] on input "d. stakeholder engagement" at bounding box center [512, 378] width 0 height 11
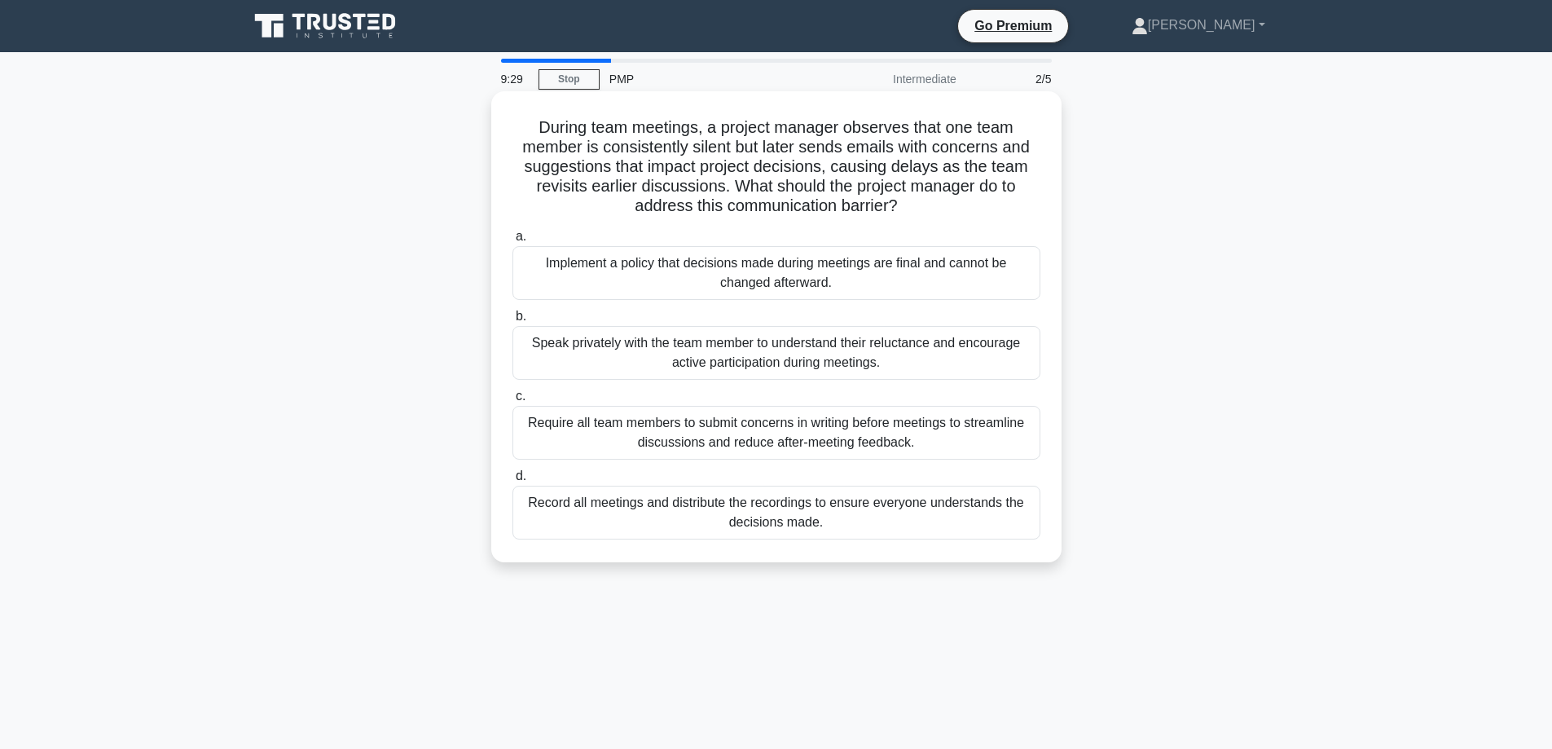
click at [778, 350] on div "Speak privately with the team member to understand their reluctance and encoura…" at bounding box center [776, 353] width 528 height 54
click at [512, 322] on input "b. Speak privately with the team member to understand their reluctance and enco…" at bounding box center [512, 316] width 0 height 11
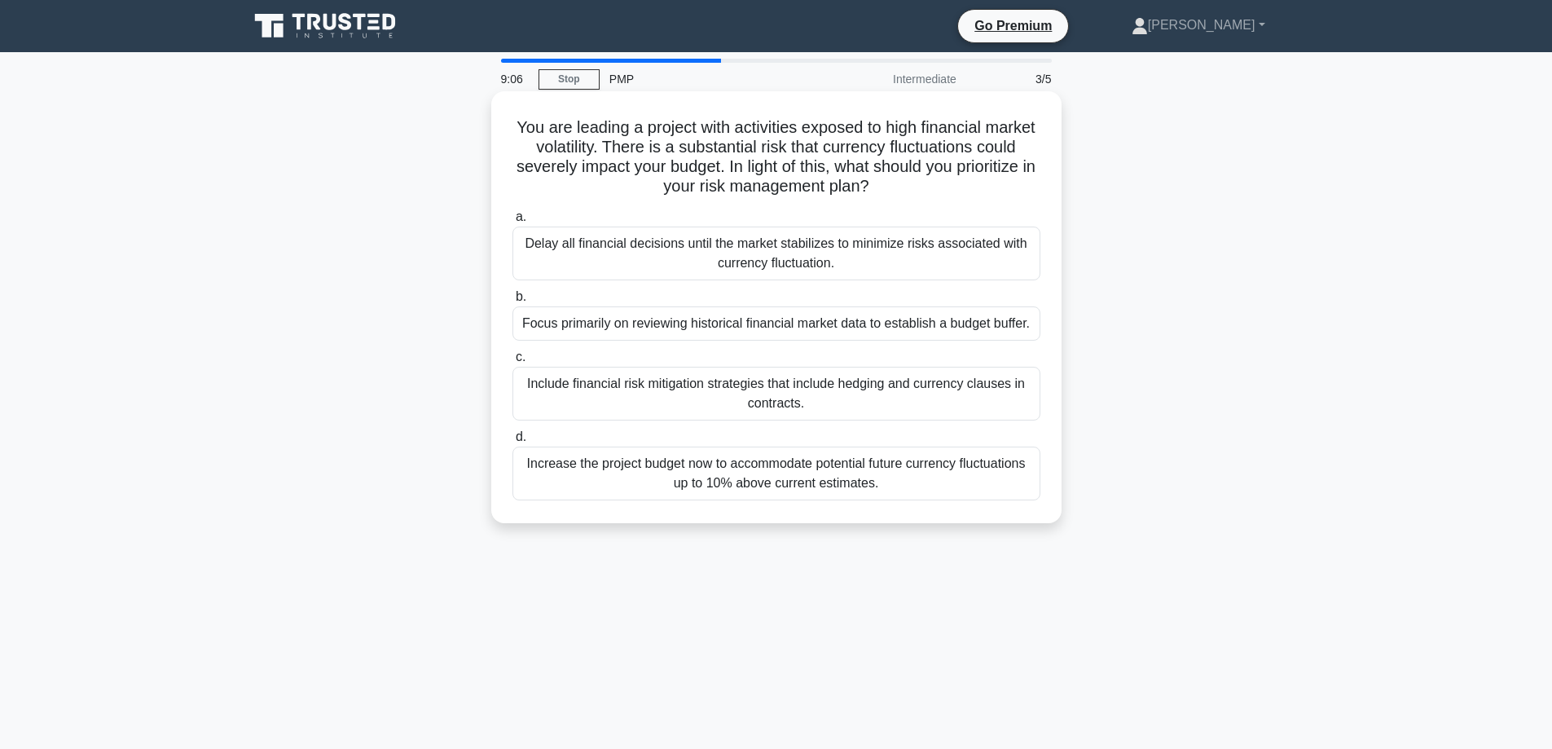
click at [780, 388] on div "Include financial risk mitigation strategies that include hedging and currency …" at bounding box center [776, 394] width 528 height 54
click at [512, 363] on input "c. Include financial risk mitigation strategies that include hedging and curren…" at bounding box center [512, 357] width 0 height 11
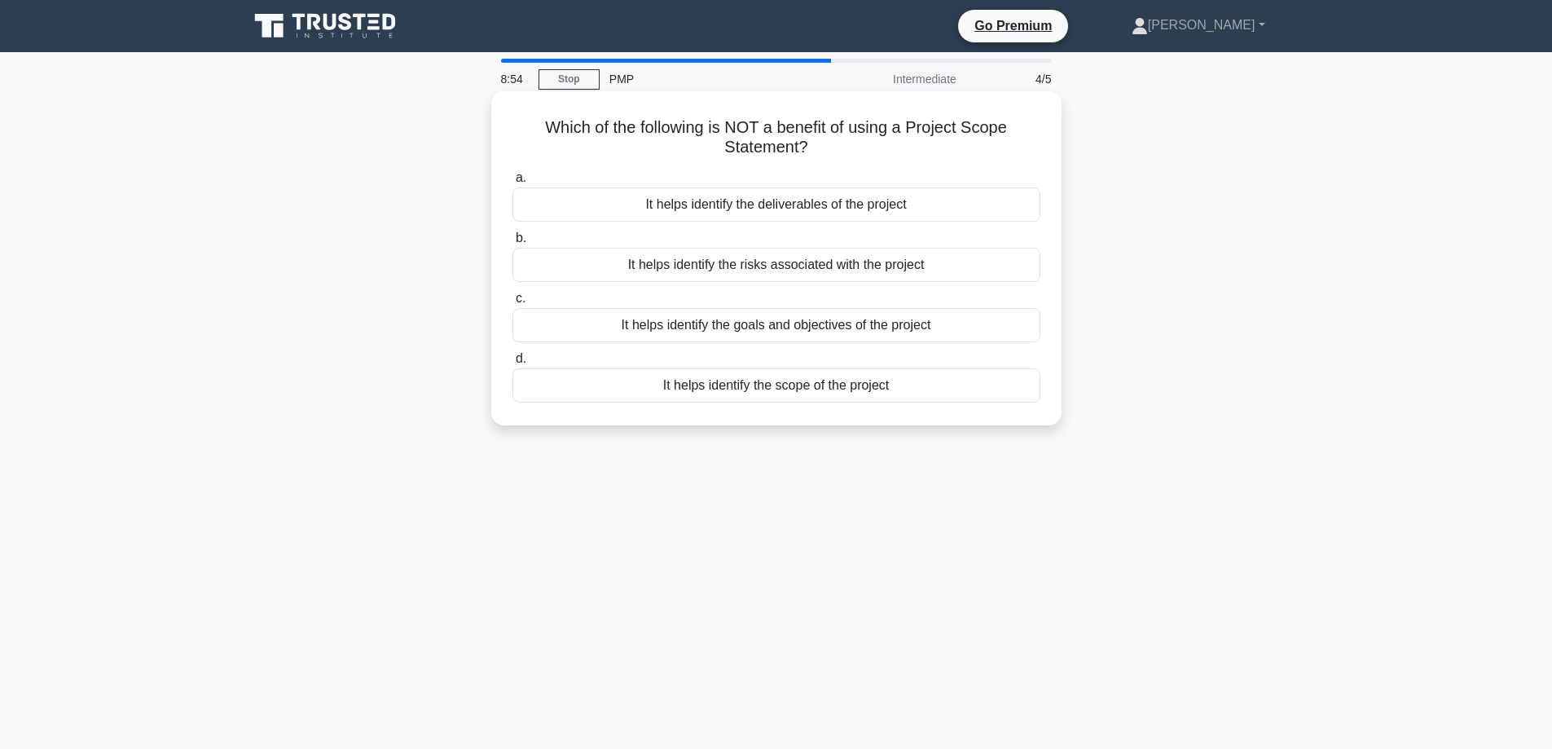
click at [764, 268] on div "It helps identify the risks associated with the project" at bounding box center [776, 265] width 528 height 34
click at [512, 244] on input "b. It helps identify the risks associated with the project" at bounding box center [512, 238] width 0 height 11
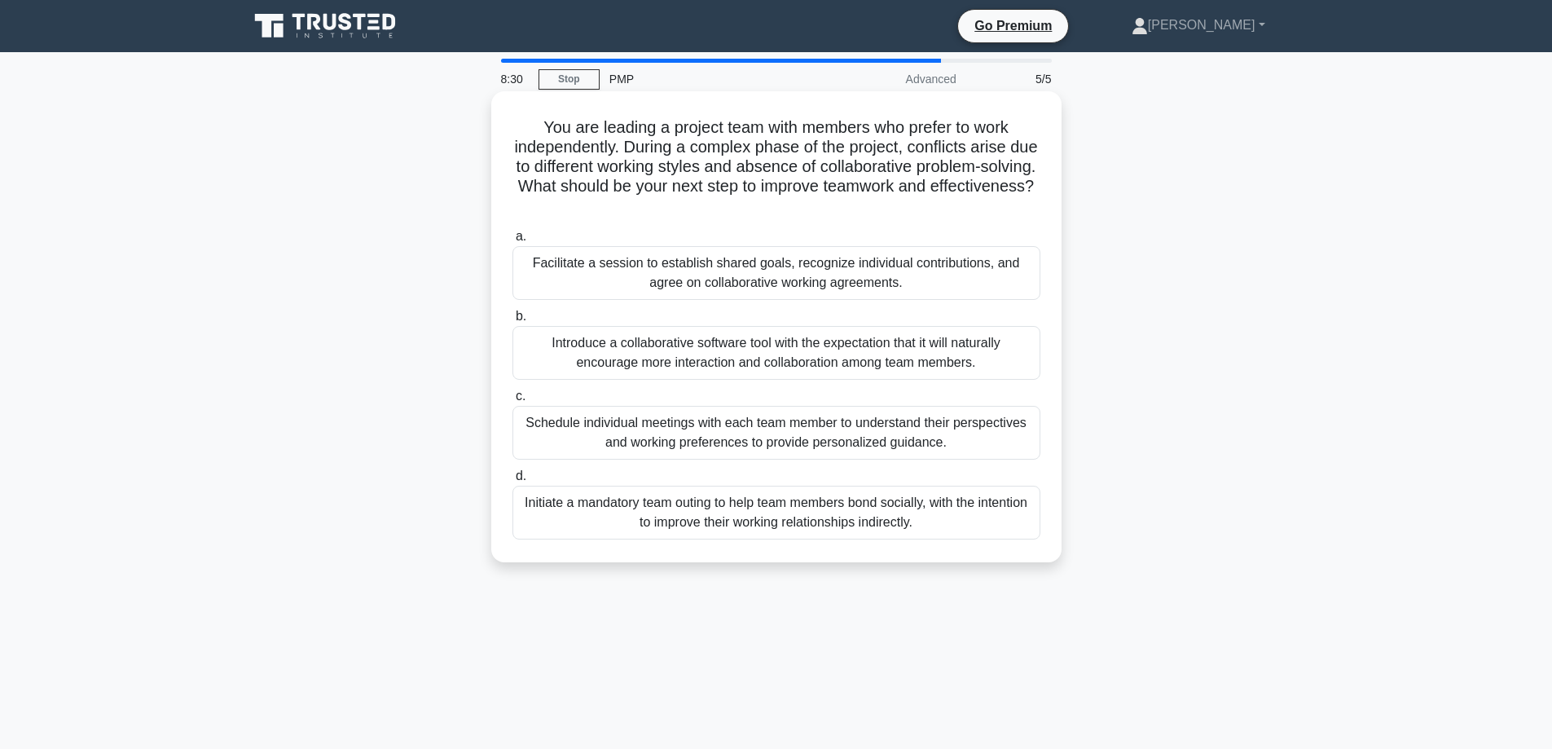
click at [762, 278] on div "Facilitate a session to establish shared goals, recognize individual contributi…" at bounding box center [776, 273] width 528 height 54
click at [512, 242] on input "a. Facilitate a session to establish shared goals, recognize individual contrib…" at bounding box center [512, 236] width 0 height 11
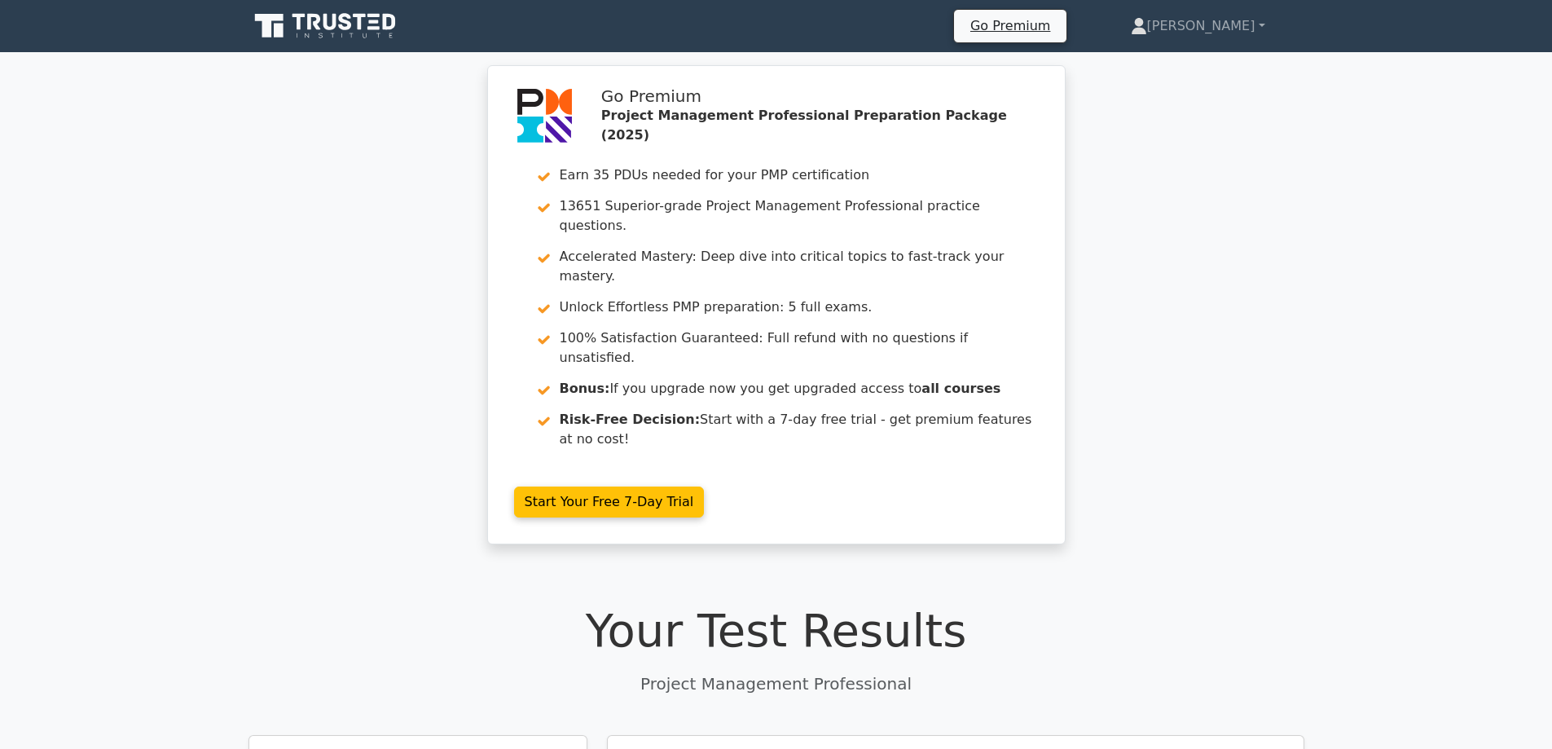
click at [347, 23] on icon at bounding box center [345, 21] width 13 height 17
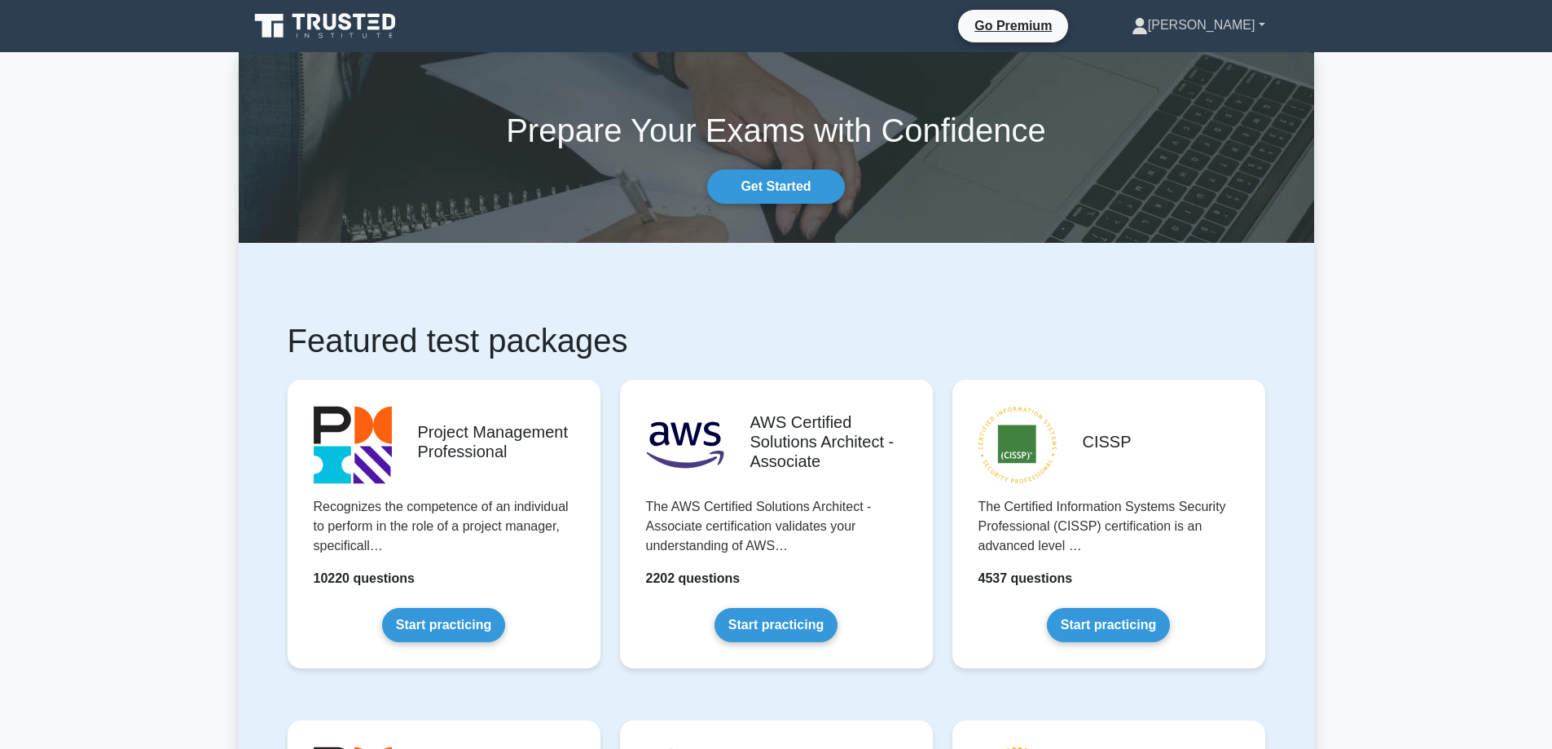
click at [1245, 23] on link "[PERSON_NAME]" at bounding box center [1199, 25] width 212 height 33
click at [1199, 63] on link "Profile" at bounding box center [1157, 64] width 129 height 26
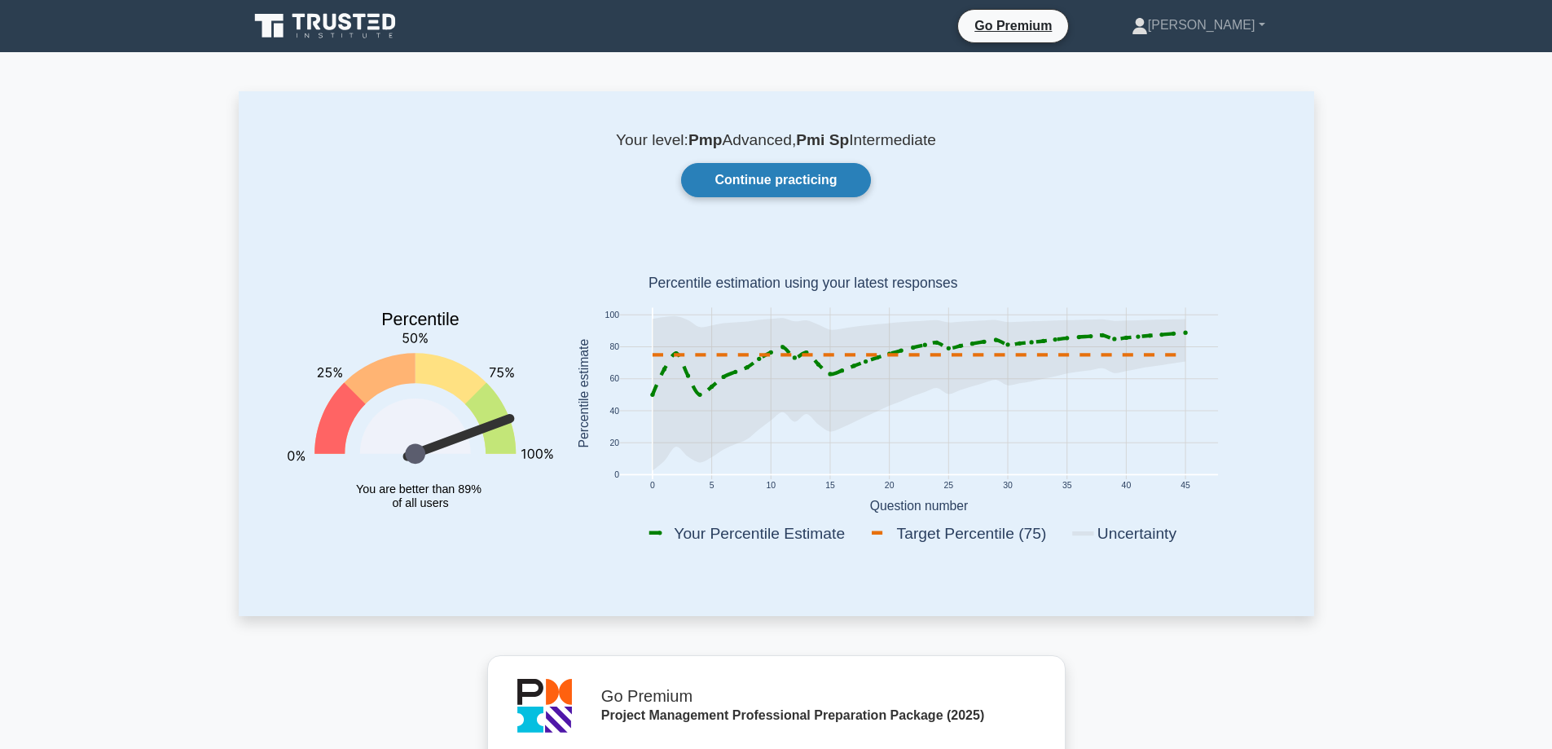
click at [777, 187] on link "Continue practicing" at bounding box center [775, 180] width 189 height 34
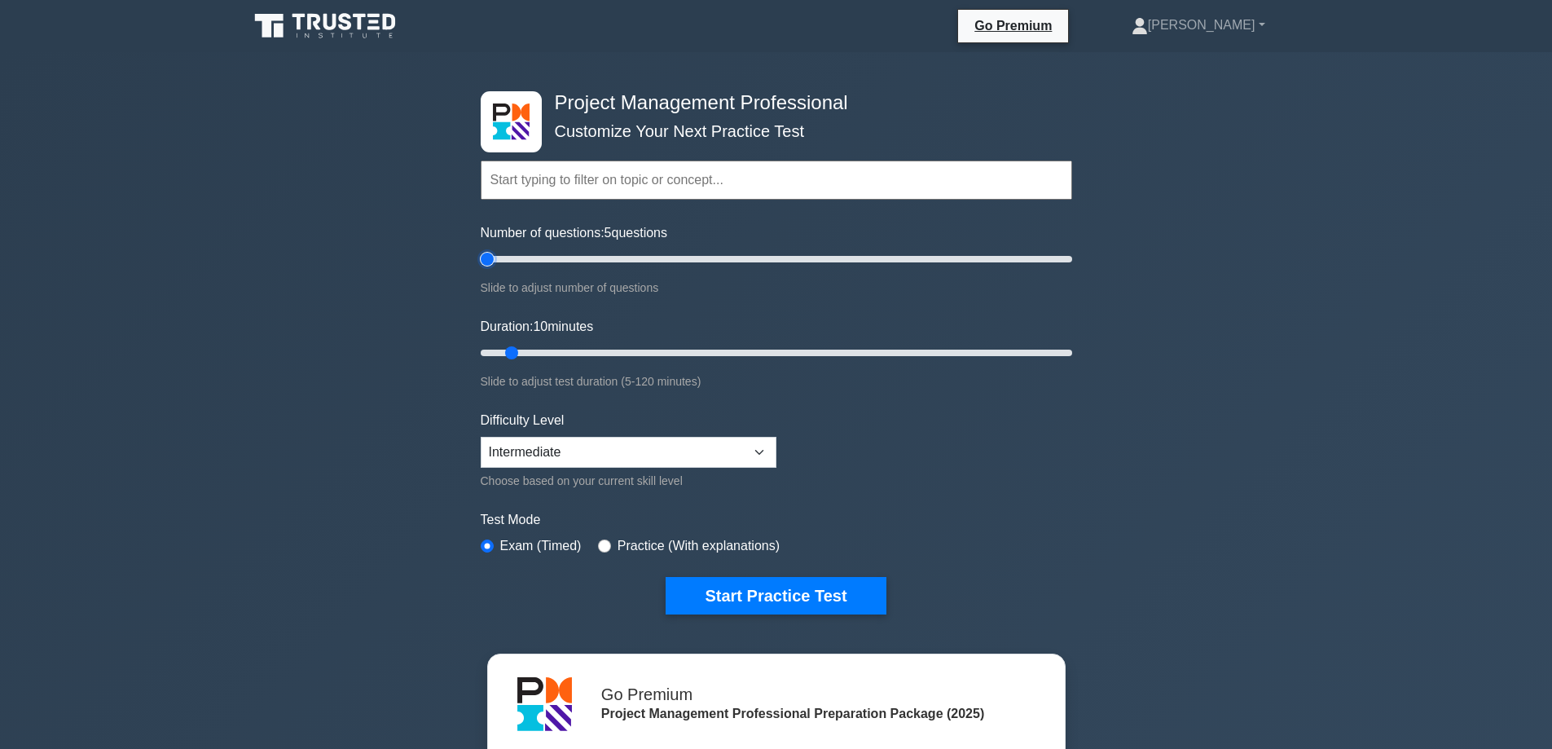
drag, startPoint x: 499, startPoint y: 259, endPoint x: 470, endPoint y: 255, distance: 28.8
type input "5"
click at [481, 255] on input "Number of questions: 5 questions" at bounding box center [777, 259] width 592 height 20
click at [759, 592] on button "Start Practice Test" at bounding box center [776, 595] width 220 height 37
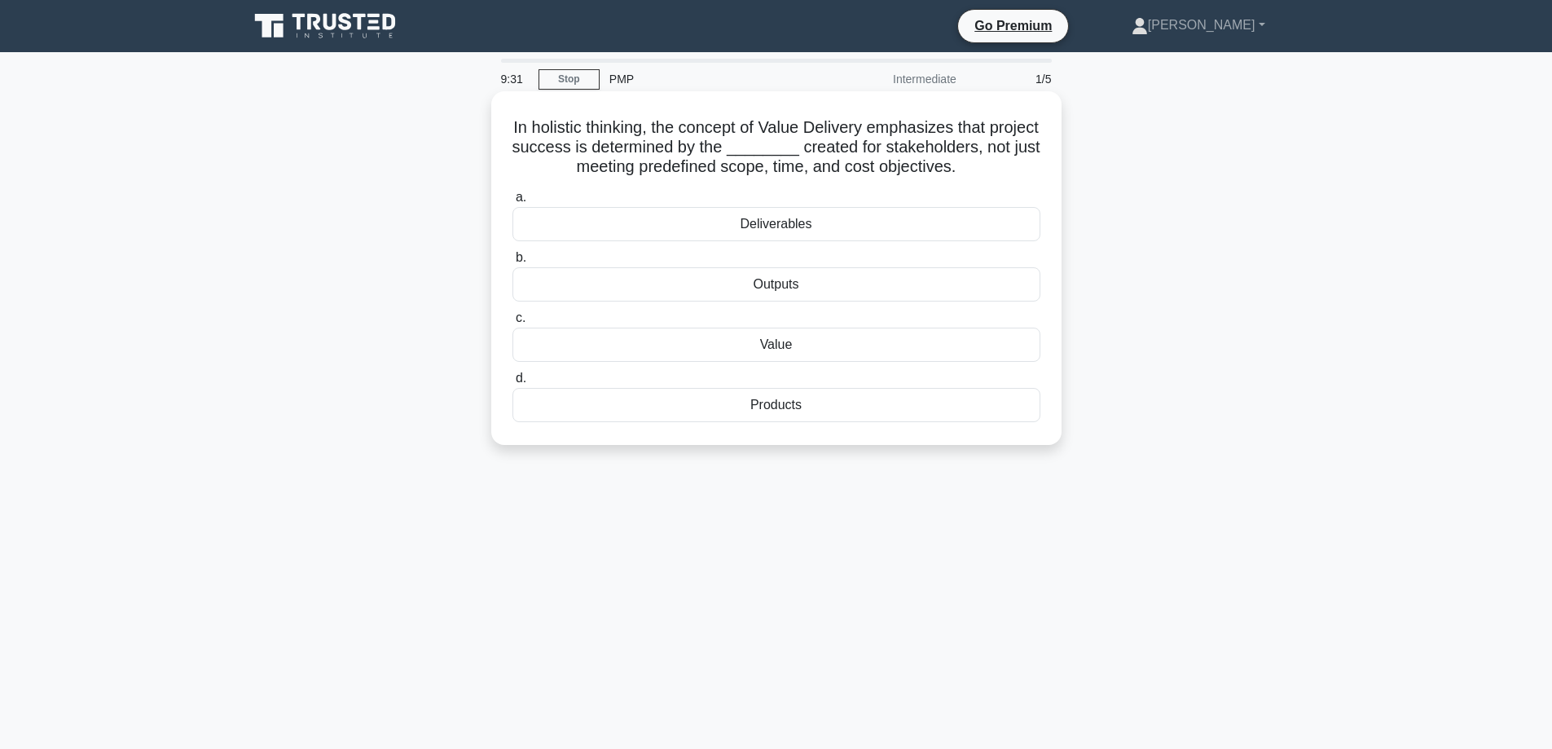
drag, startPoint x: 772, startPoint y: 222, endPoint x: 769, endPoint y: 157, distance: 65.3
click at [769, 157] on div "In holistic thinking, the concept of Value Delivery emphasizes that project suc…" at bounding box center [776, 268] width 557 height 341
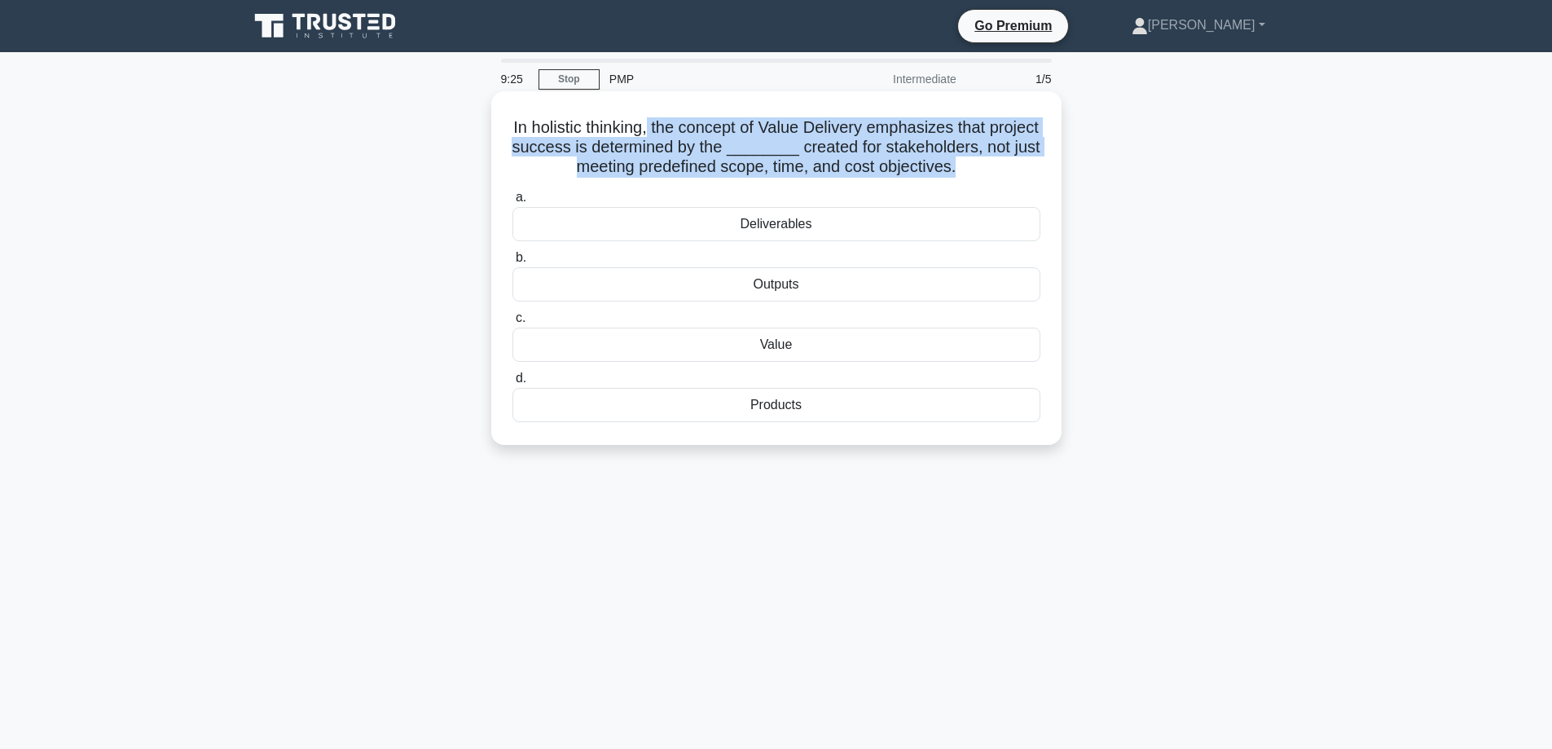
drag, startPoint x: 675, startPoint y: 125, endPoint x: 991, endPoint y: 163, distance: 317.6
click at [991, 163] on h5 "In holistic thinking, the concept of Value Delivery emphasizes that project suc…" at bounding box center [776, 147] width 531 height 60
copy h5 "the concept of Value Delivery emphasizes that project success is determined by …"
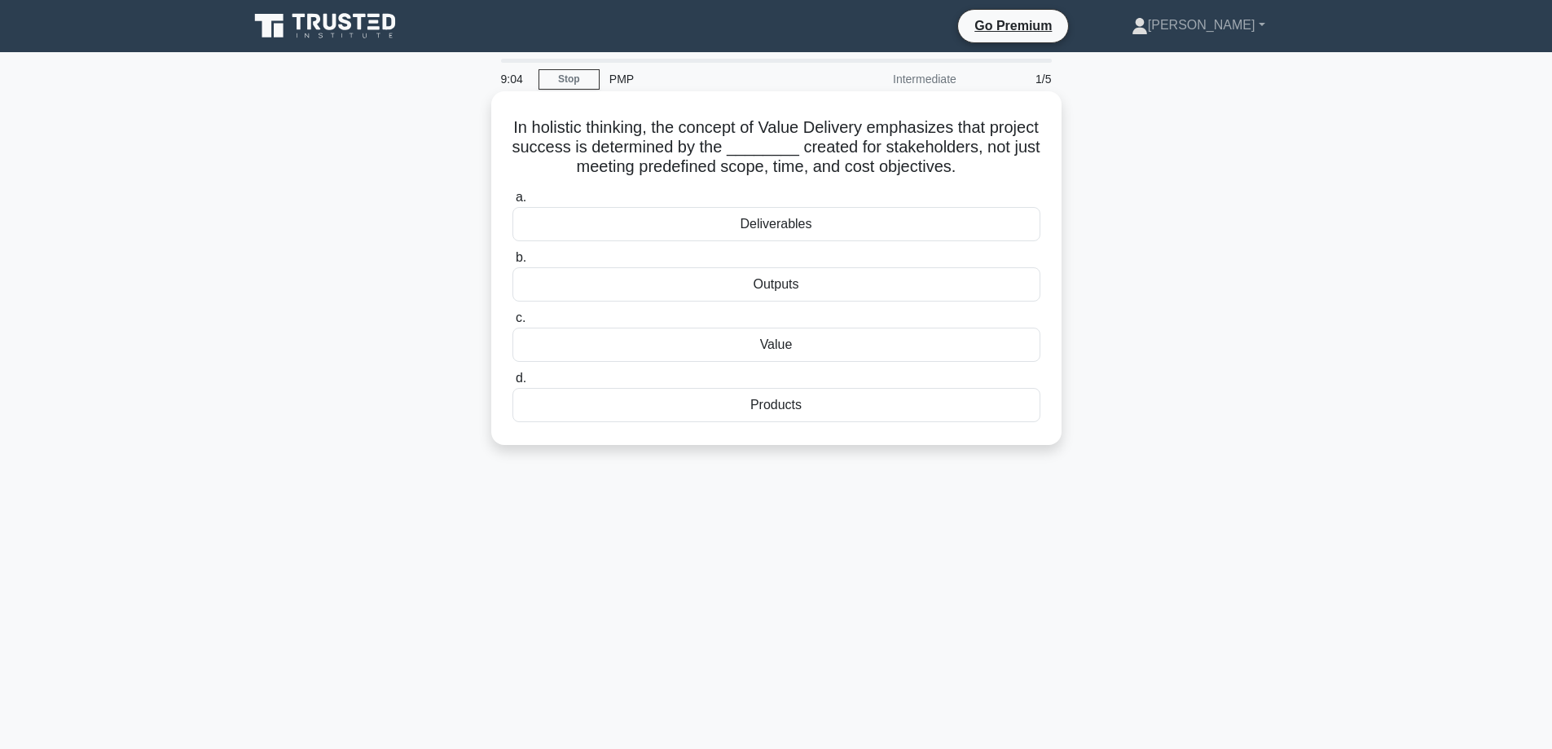
click at [800, 226] on div "Deliverables" at bounding box center [776, 224] width 528 height 34
click at [512, 203] on input "a. Deliverables" at bounding box center [512, 197] width 0 height 11
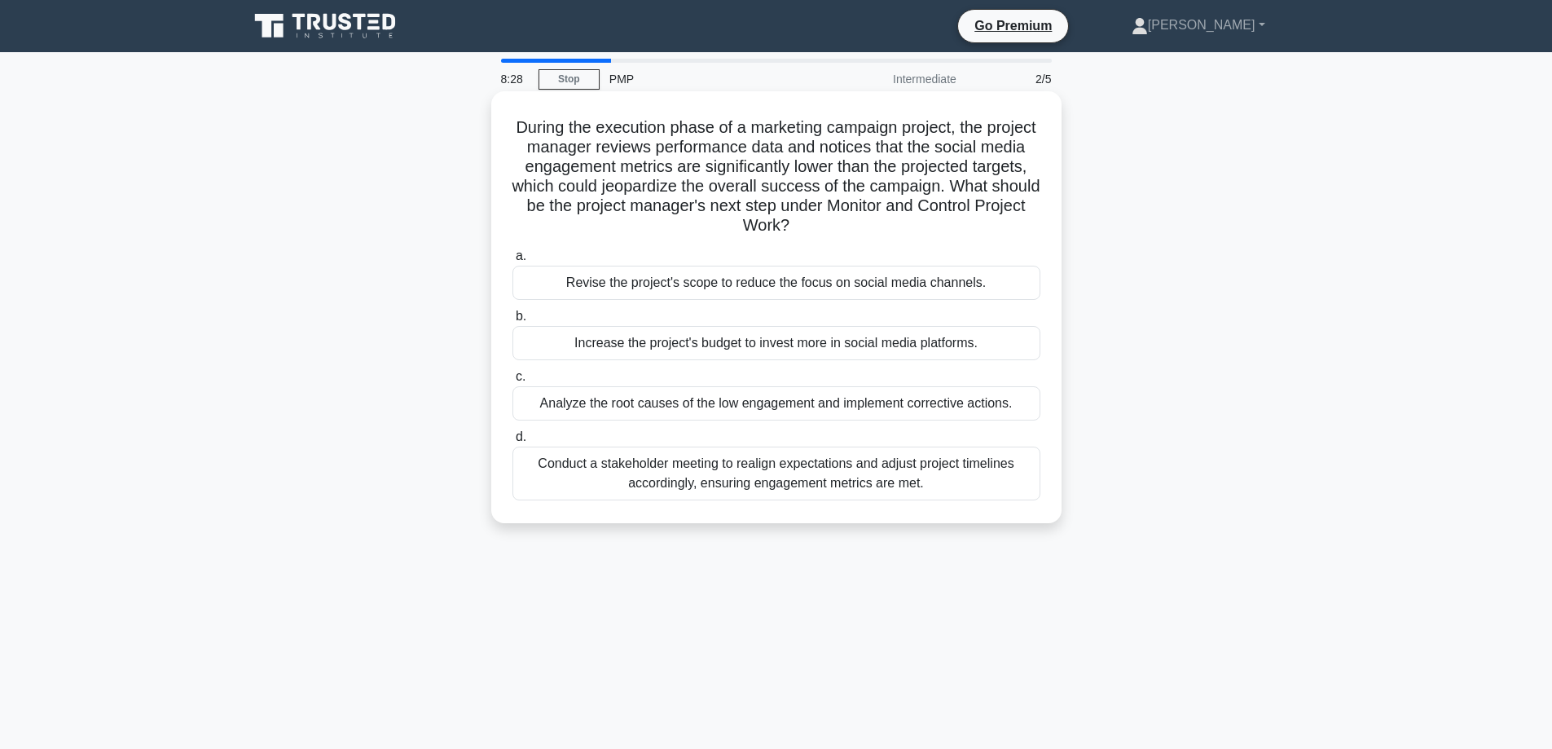
click at [781, 475] on div "Conduct a stakeholder meeting to realign expectations and adjust project timeli…" at bounding box center [776, 473] width 528 height 54
click at [512, 442] on input "d. Conduct a stakeholder meeting to realign expectations and adjust project tim…" at bounding box center [512, 437] width 0 height 11
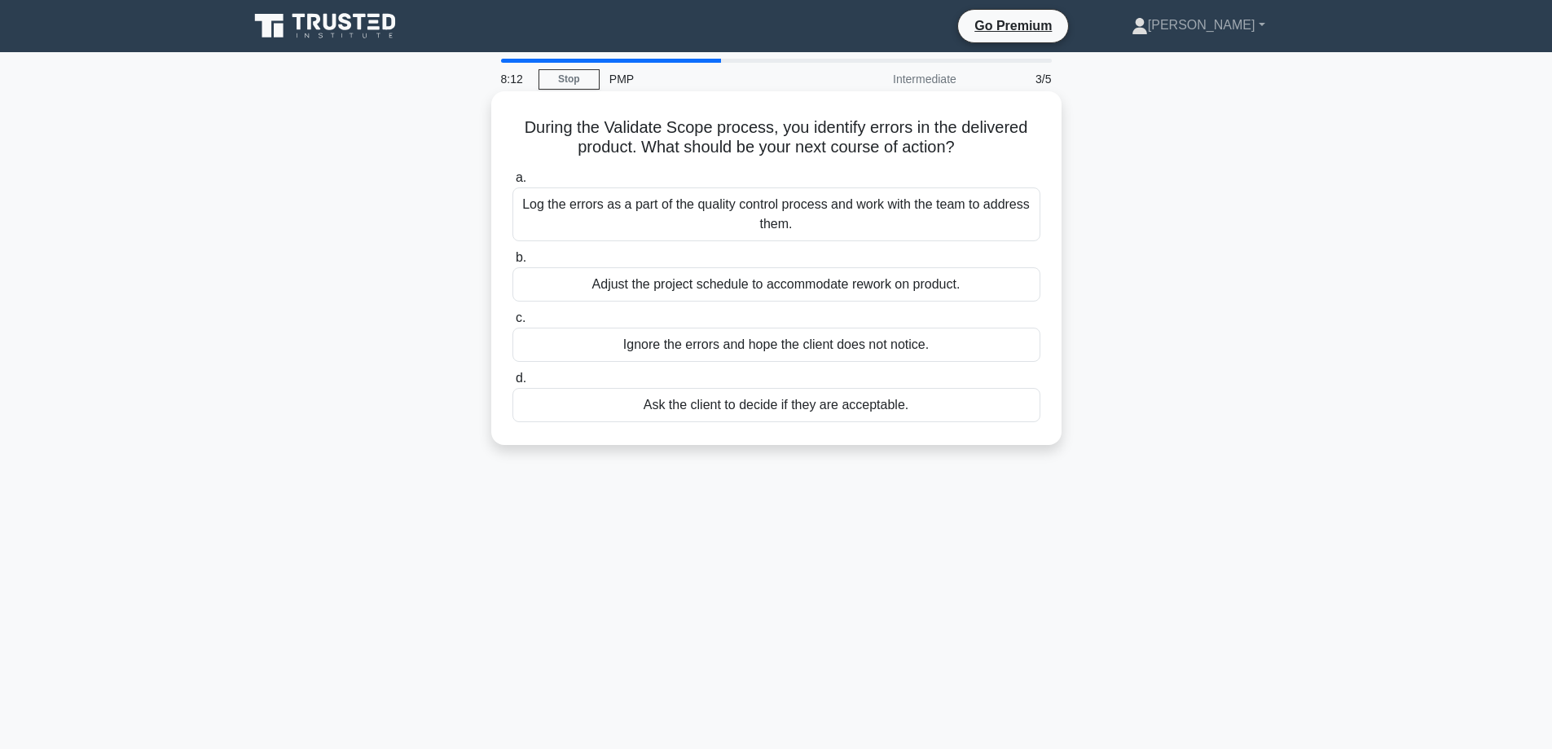
click at [785, 204] on div "Log the errors as a part of the quality control process and work with the team …" at bounding box center [776, 214] width 528 height 54
click at [512, 183] on input "a. Log the errors as a part of the quality control process and work with the te…" at bounding box center [512, 178] width 0 height 11
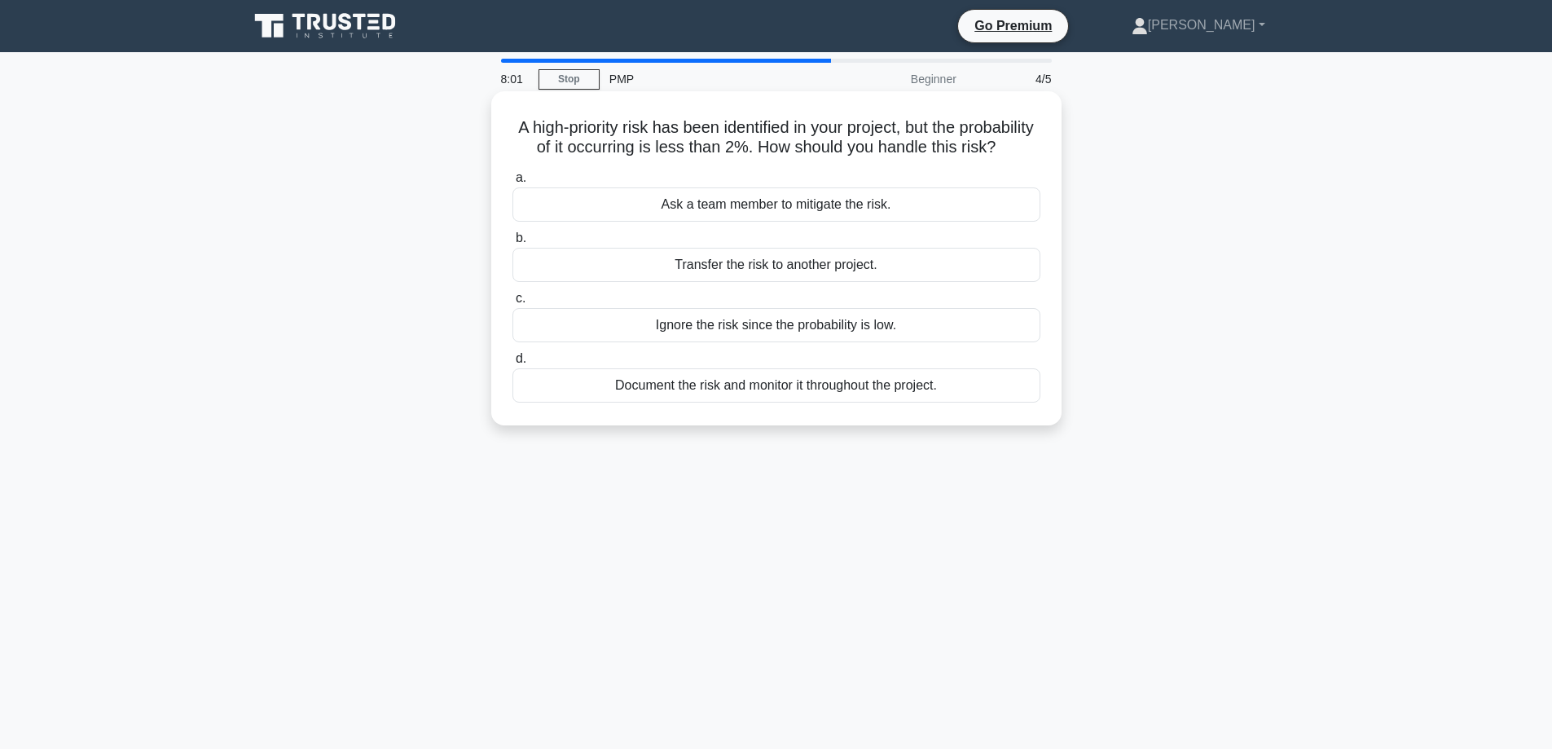
click at [780, 402] on div "Document the risk and monitor it throughout the project." at bounding box center [776, 385] width 528 height 34
click at [512, 364] on input "d. Document the risk and monitor it throughout the project." at bounding box center [512, 359] width 0 height 11
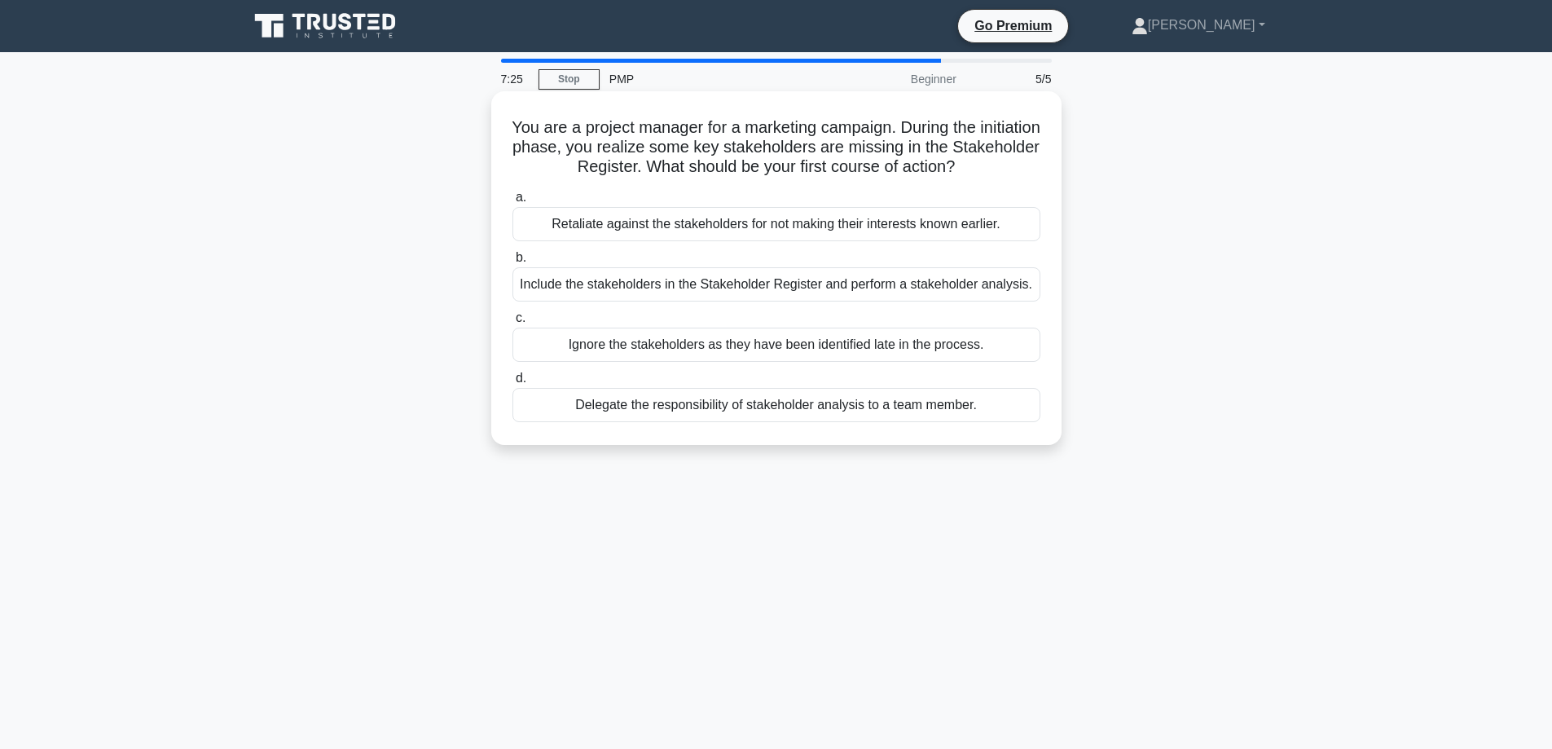
click at [761, 407] on div "Delegate the responsibility of stakeholder analysis to a team member." at bounding box center [776, 405] width 528 height 34
click at [512, 384] on input "d. Delegate the responsibility of stakeholder analysis to a team member." at bounding box center [512, 378] width 0 height 11
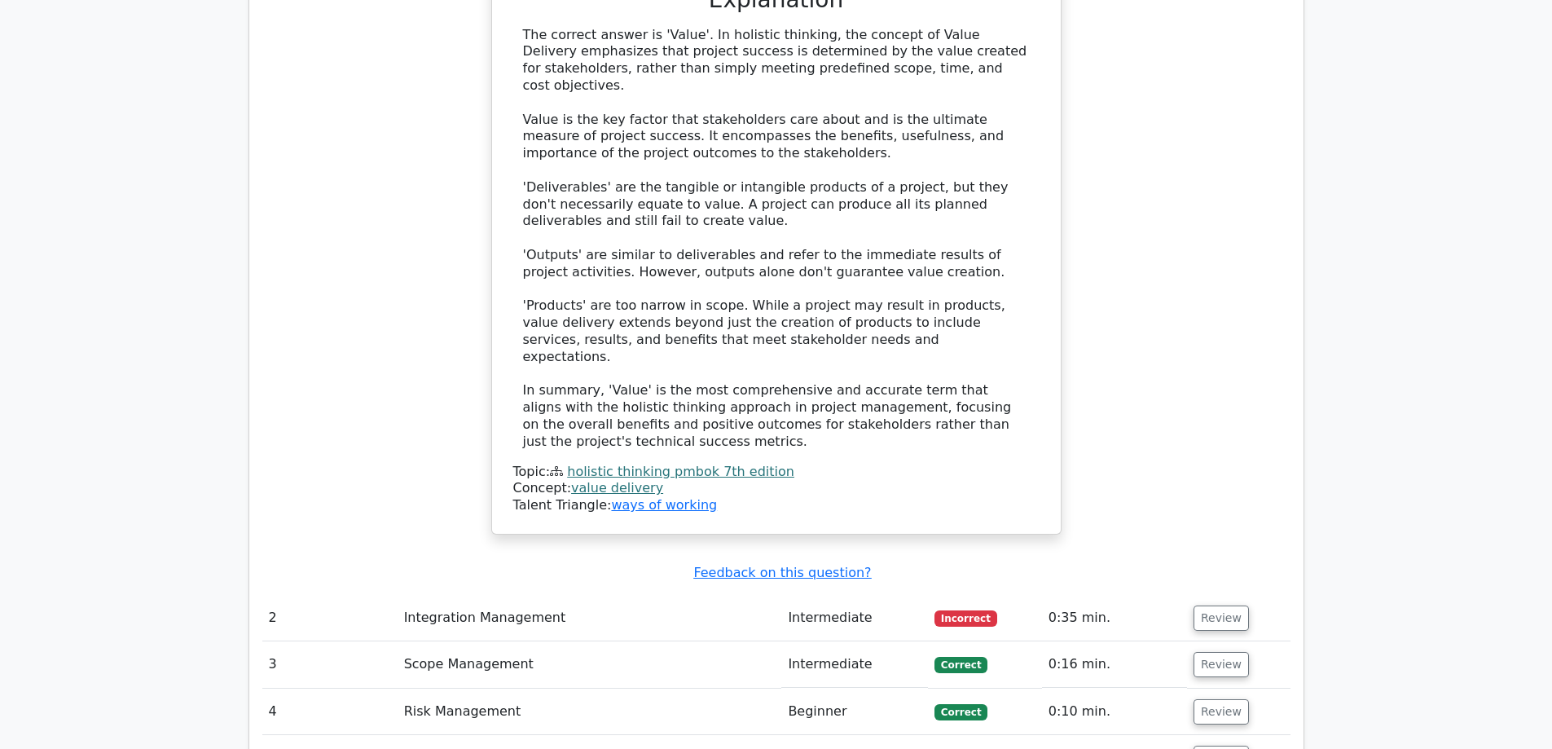
scroll to position [1792, 0]
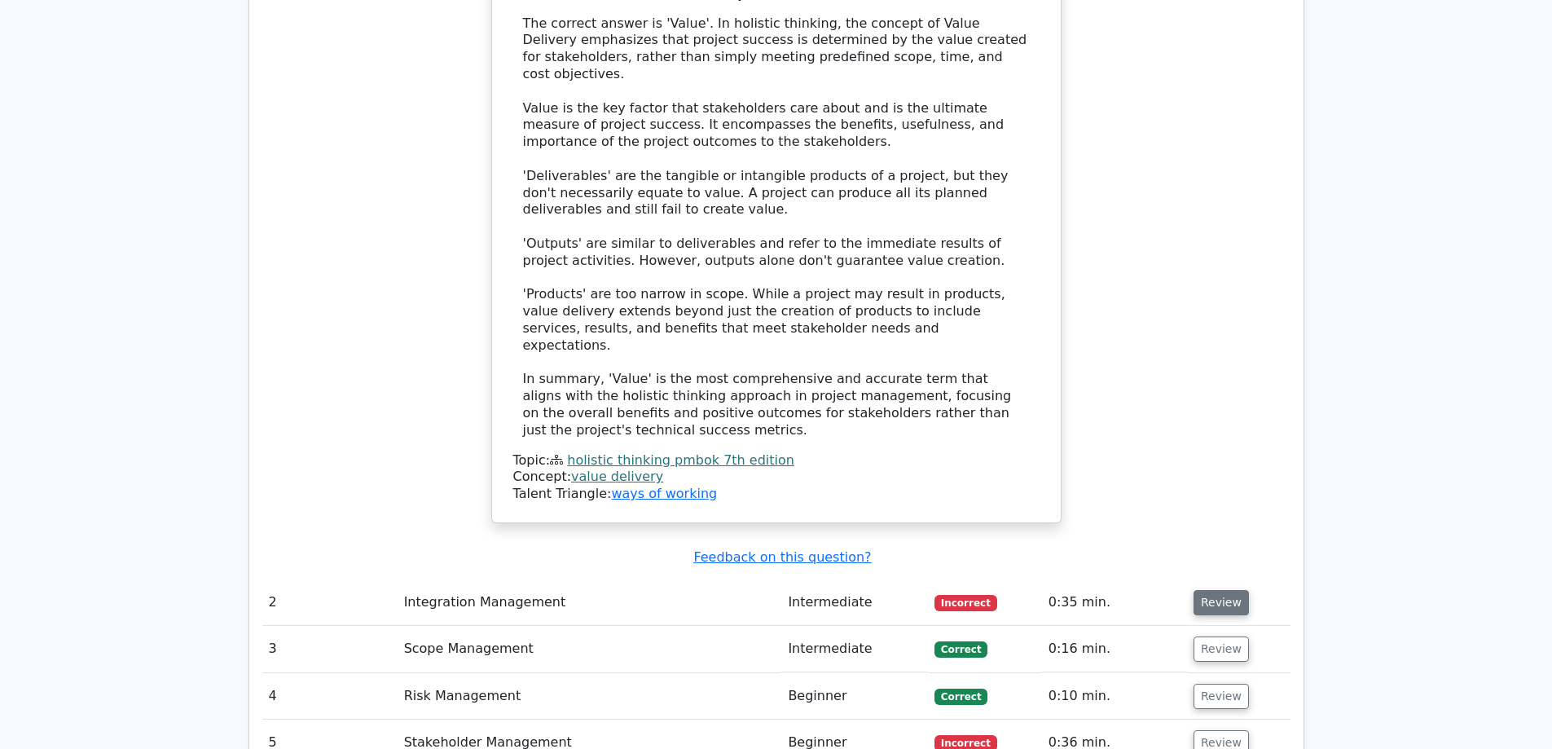
click at [1214, 590] on button "Review" at bounding box center [1221, 602] width 55 height 25
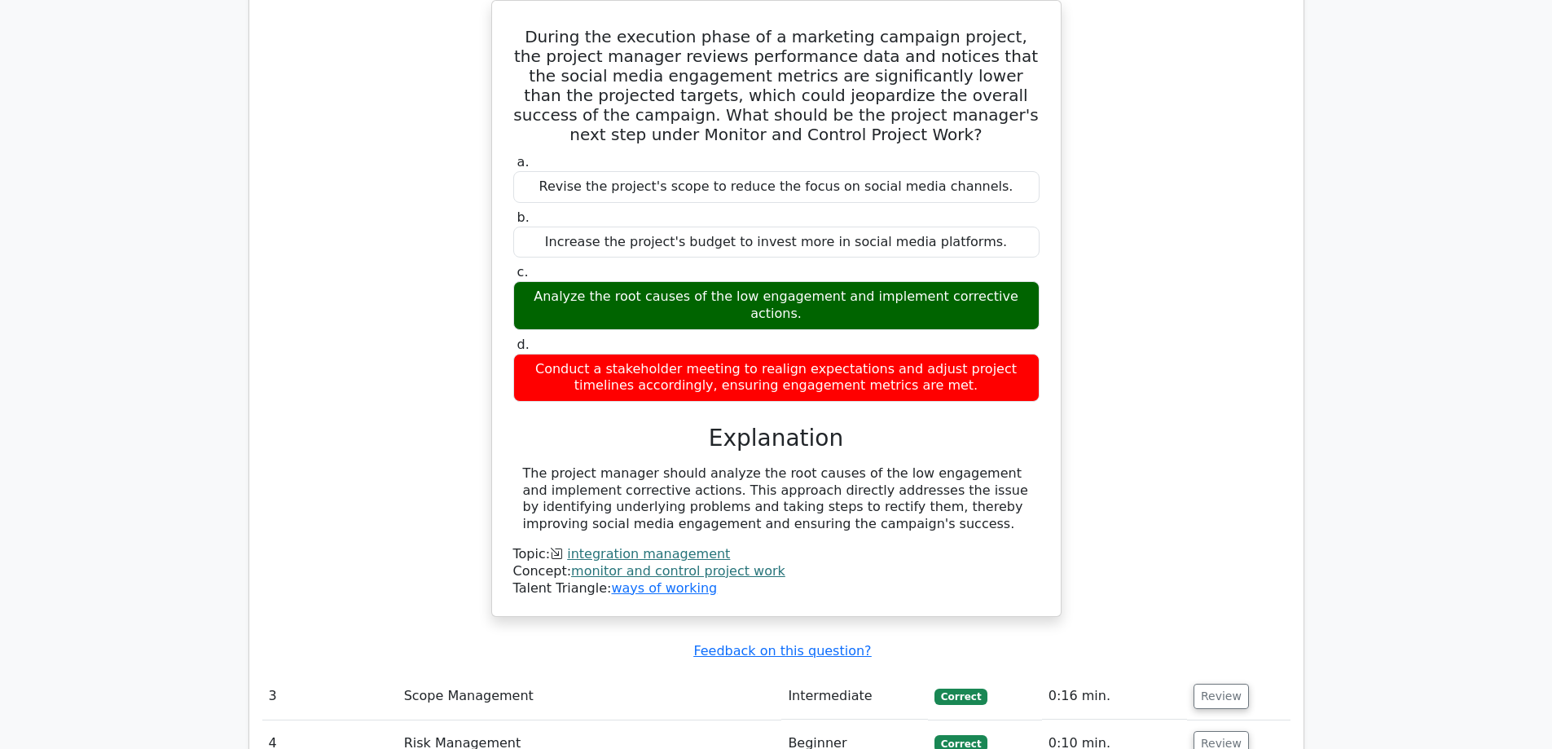
scroll to position [2607, 0]
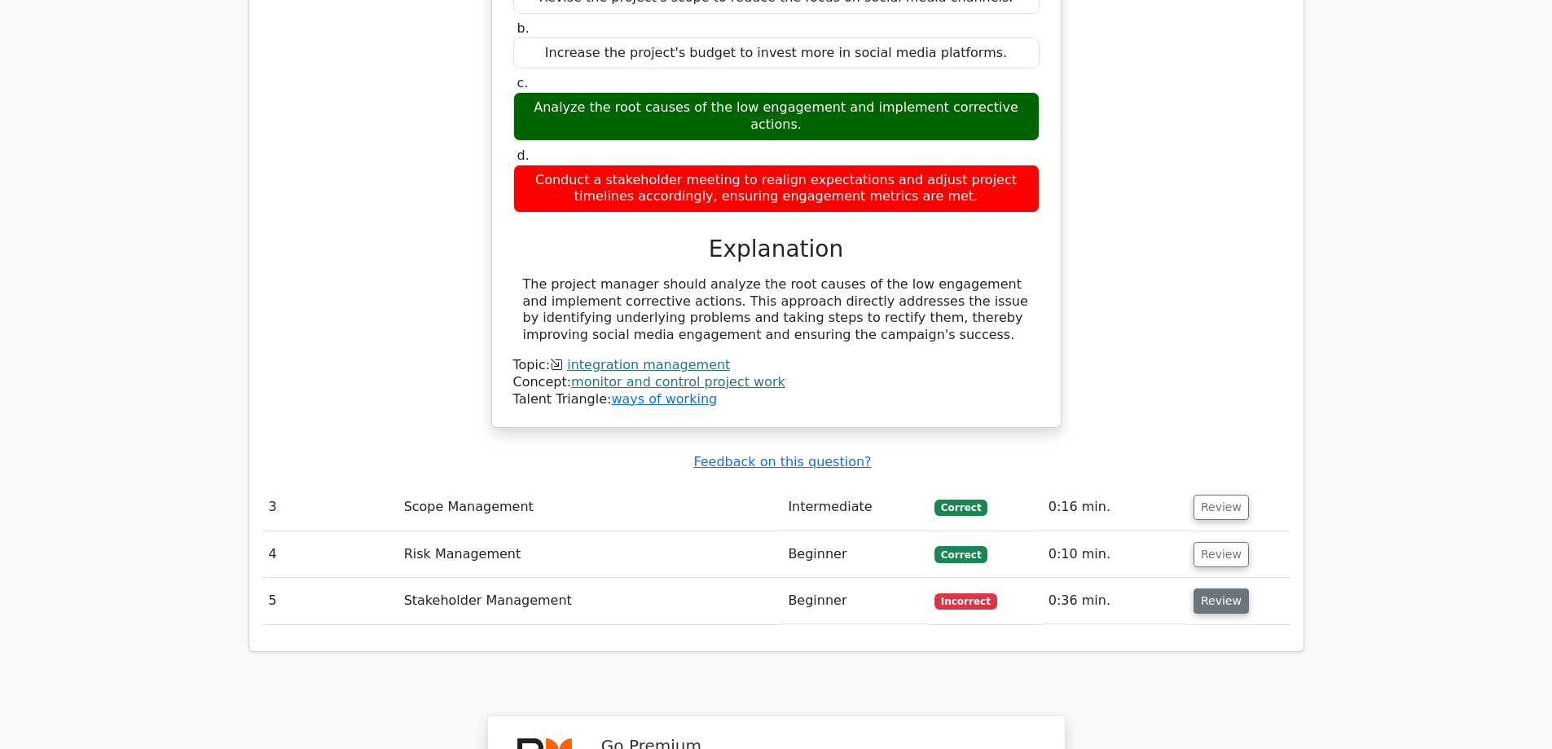
click at [1203, 588] on button "Review" at bounding box center [1221, 600] width 55 height 25
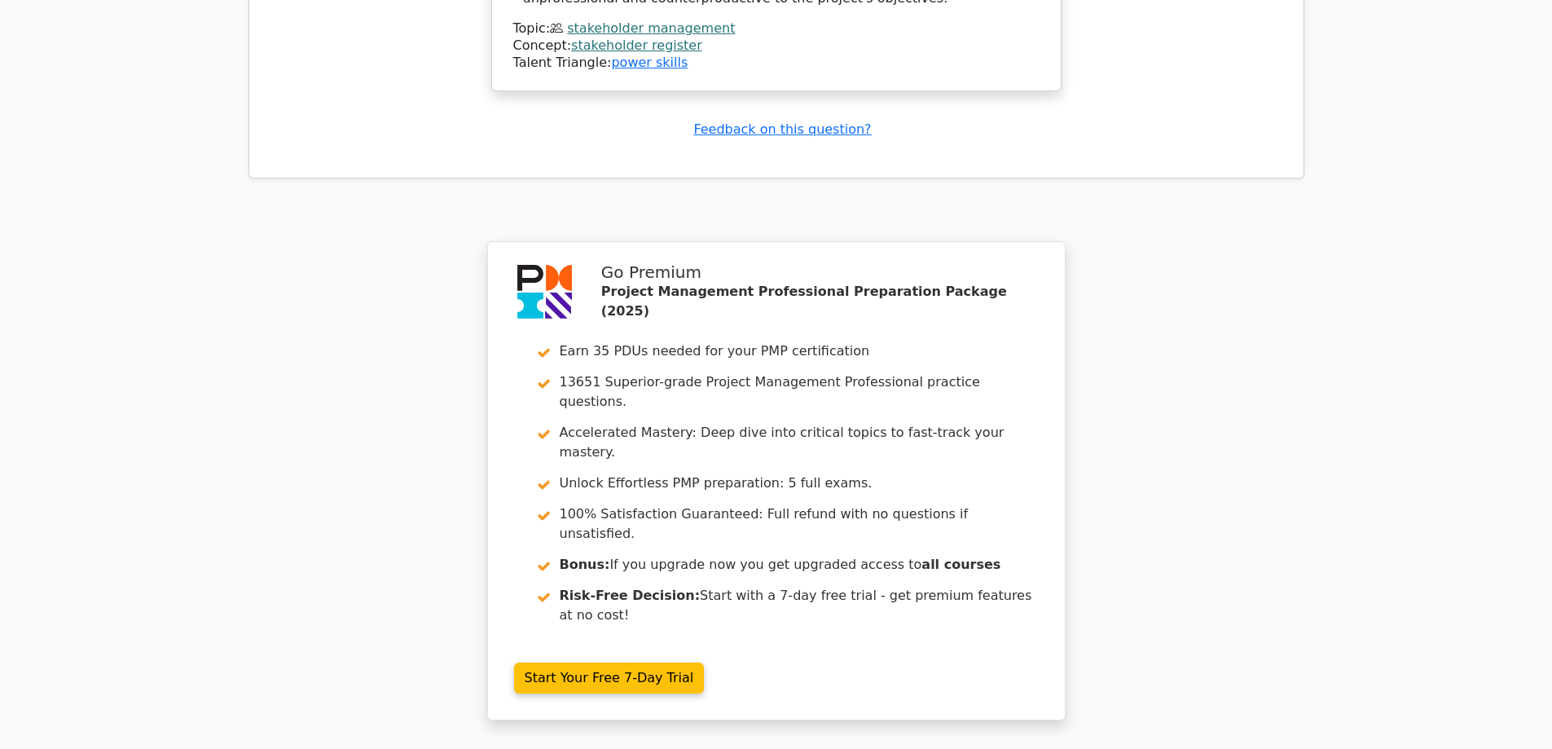
scroll to position [3858, 0]
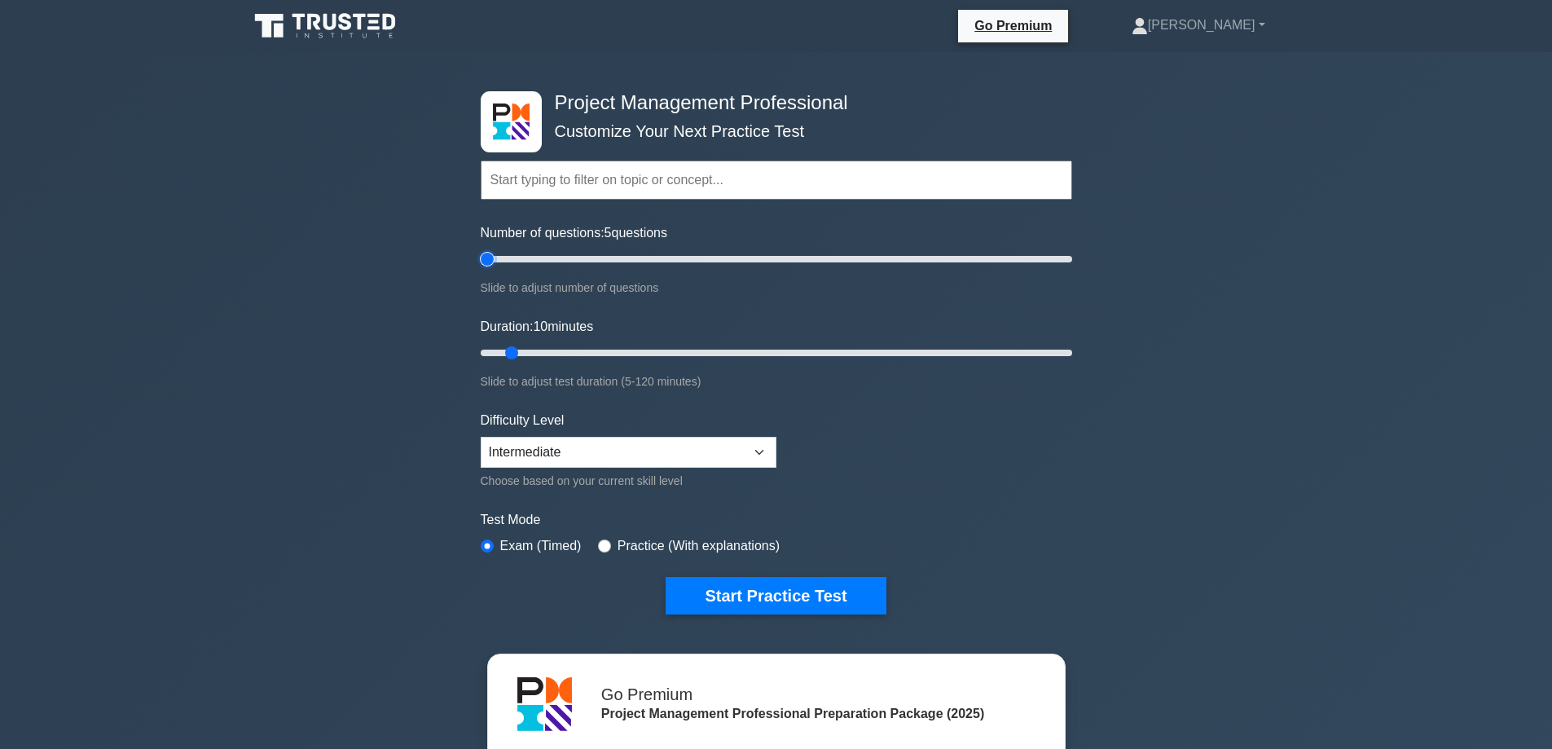
drag, startPoint x: 501, startPoint y: 257, endPoint x: 487, endPoint y: 258, distance: 13.9
type input "5"
click at [487, 258] on input "Number of questions: 5 questions" at bounding box center [777, 259] width 592 height 20
click at [775, 588] on button "Start Practice Test" at bounding box center [776, 595] width 220 height 37
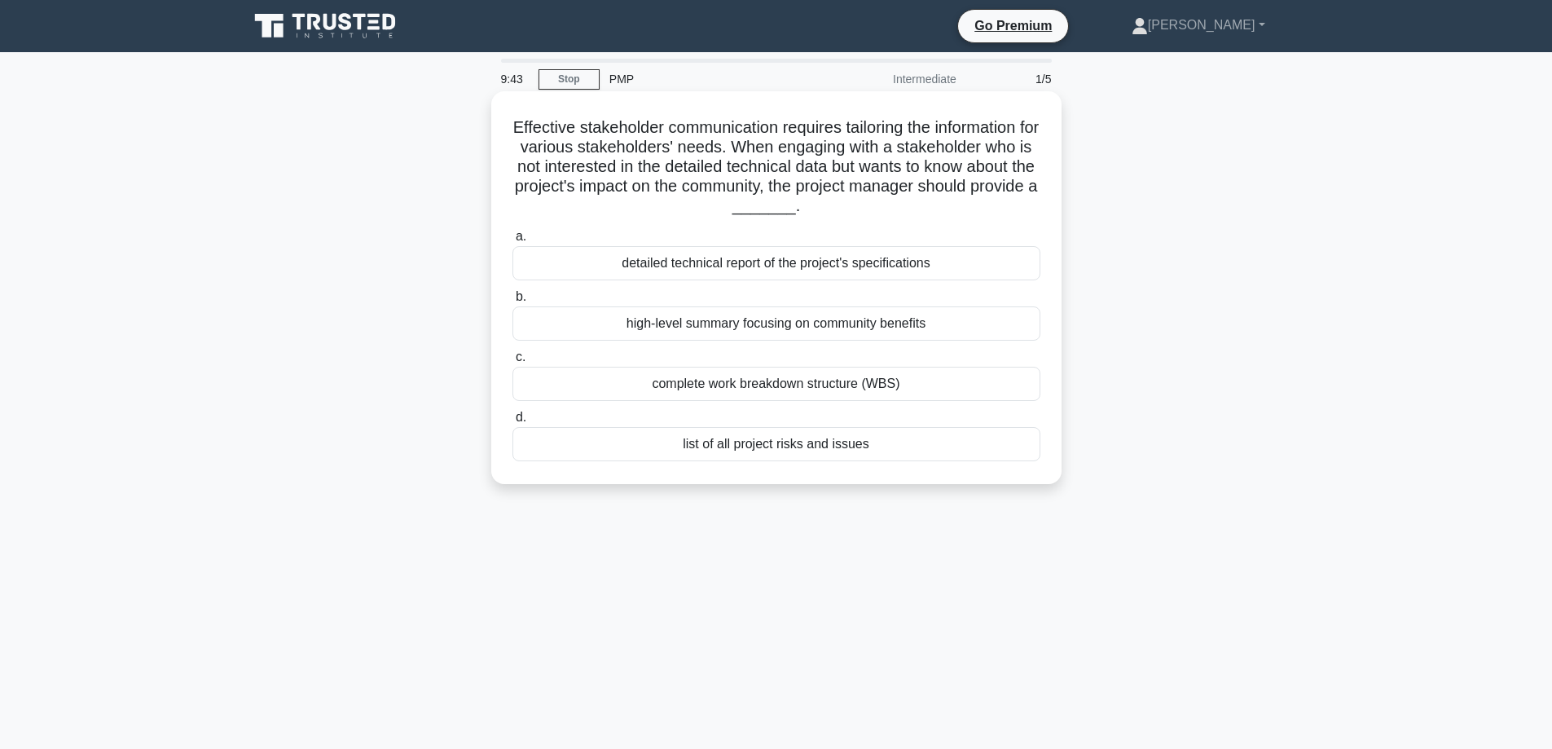
click at [770, 330] on div "high-level summary focusing on community benefits" at bounding box center [776, 323] width 528 height 34
click at [512, 302] on input "b. high-level summary focusing on community benefits" at bounding box center [512, 297] width 0 height 11
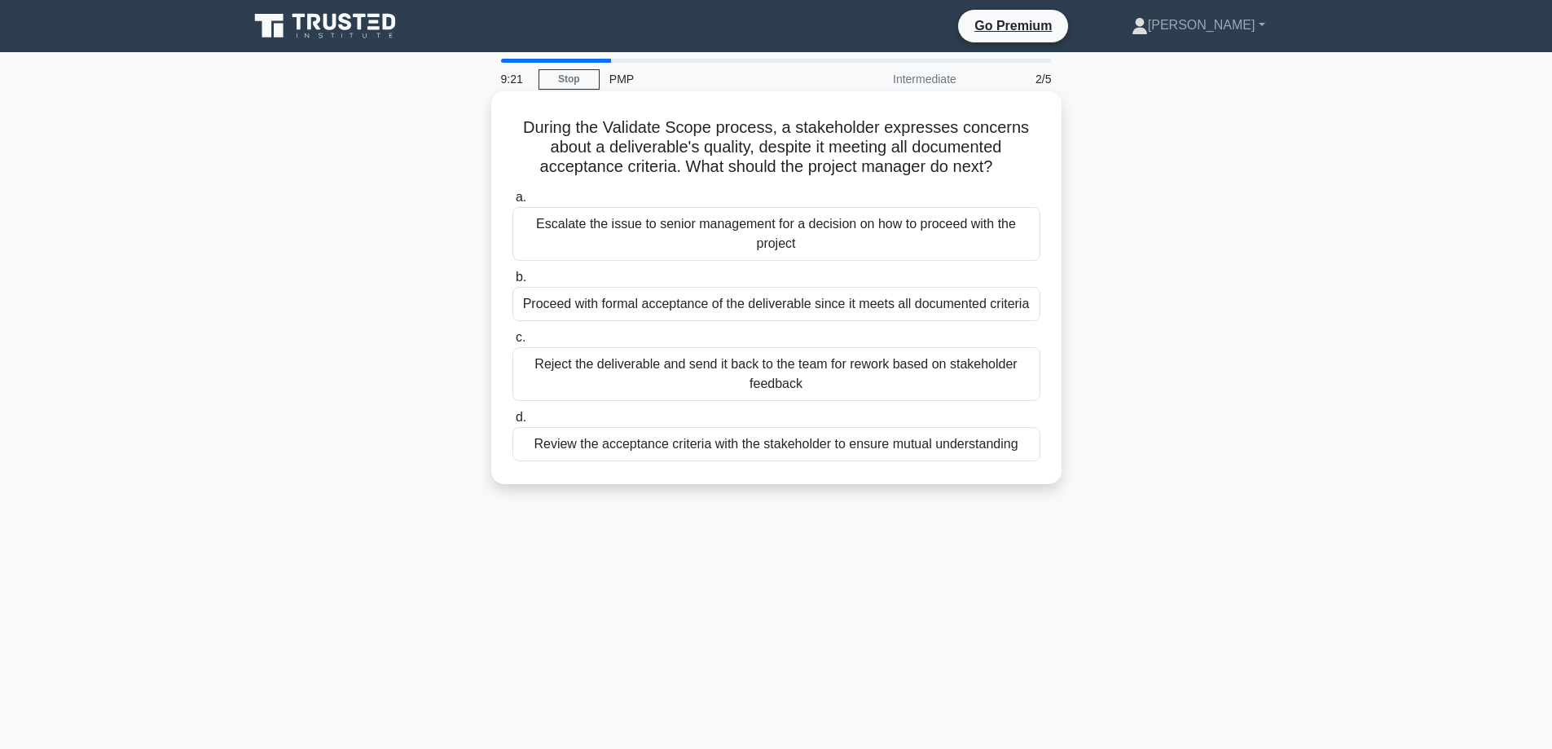
click at [782, 448] on div "Review the acceptance criteria with the stakeholder to ensure mutual understand…" at bounding box center [776, 444] width 528 height 34
click at [512, 423] on input "d. Review the acceptance criteria with the stakeholder to ensure mutual underst…" at bounding box center [512, 417] width 0 height 11
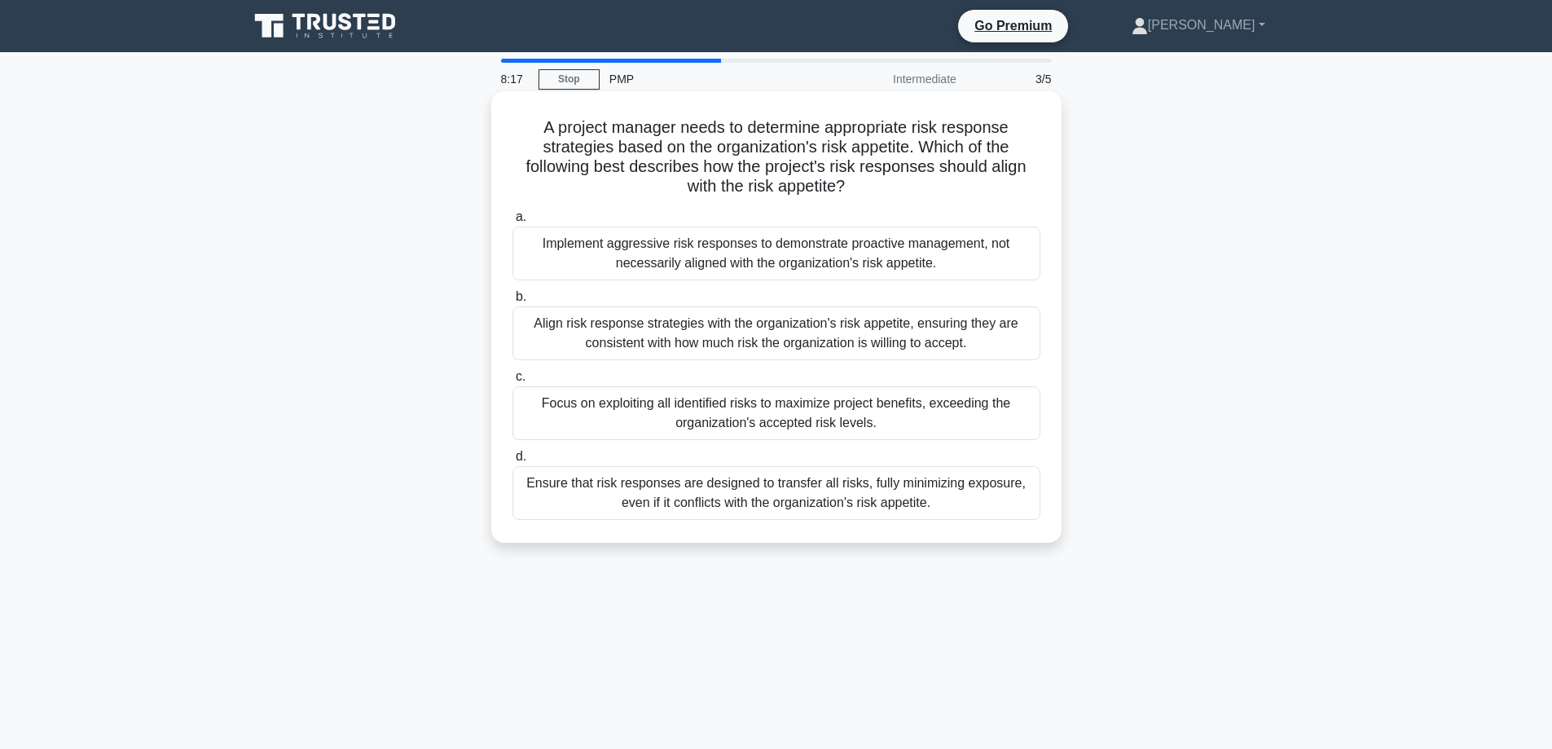
click at [790, 485] on div "Ensure that risk responses are designed to transfer all risks, fully minimizing…" at bounding box center [776, 493] width 528 height 54
click at [512, 462] on input "d. Ensure that risk responses are designed to transfer all risks, fully minimiz…" at bounding box center [512, 456] width 0 height 11
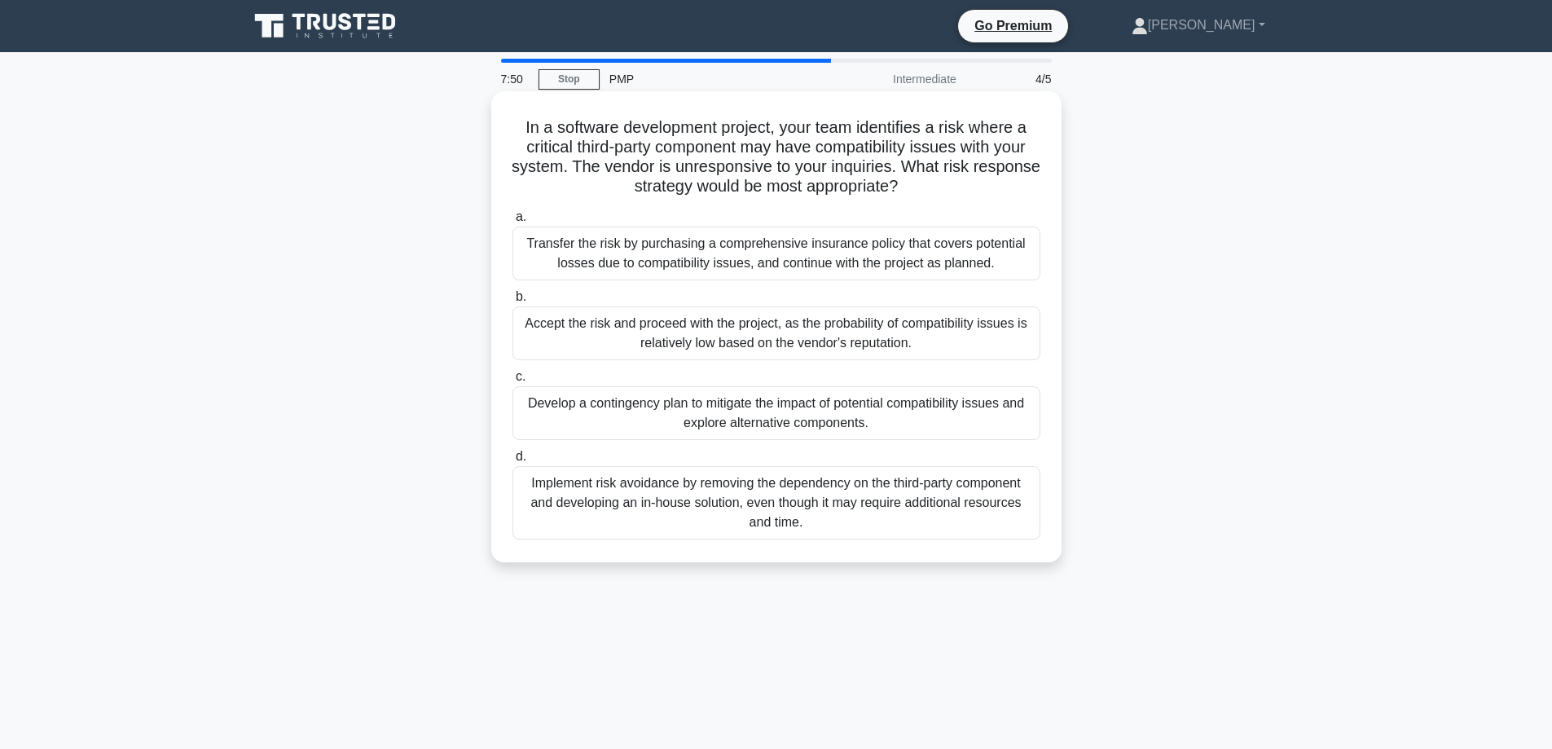
click at [791, 413] on div "Develop a contingency plan to mitigate the impact of potential compatibility is…" at bounding box center [776, 413] width 528 height 54
click at [512, 382] on input "c. Develop a contingency plan to mitigate the impact of potential compatibility…" at bounding box center [512, 377] width 0 height 11
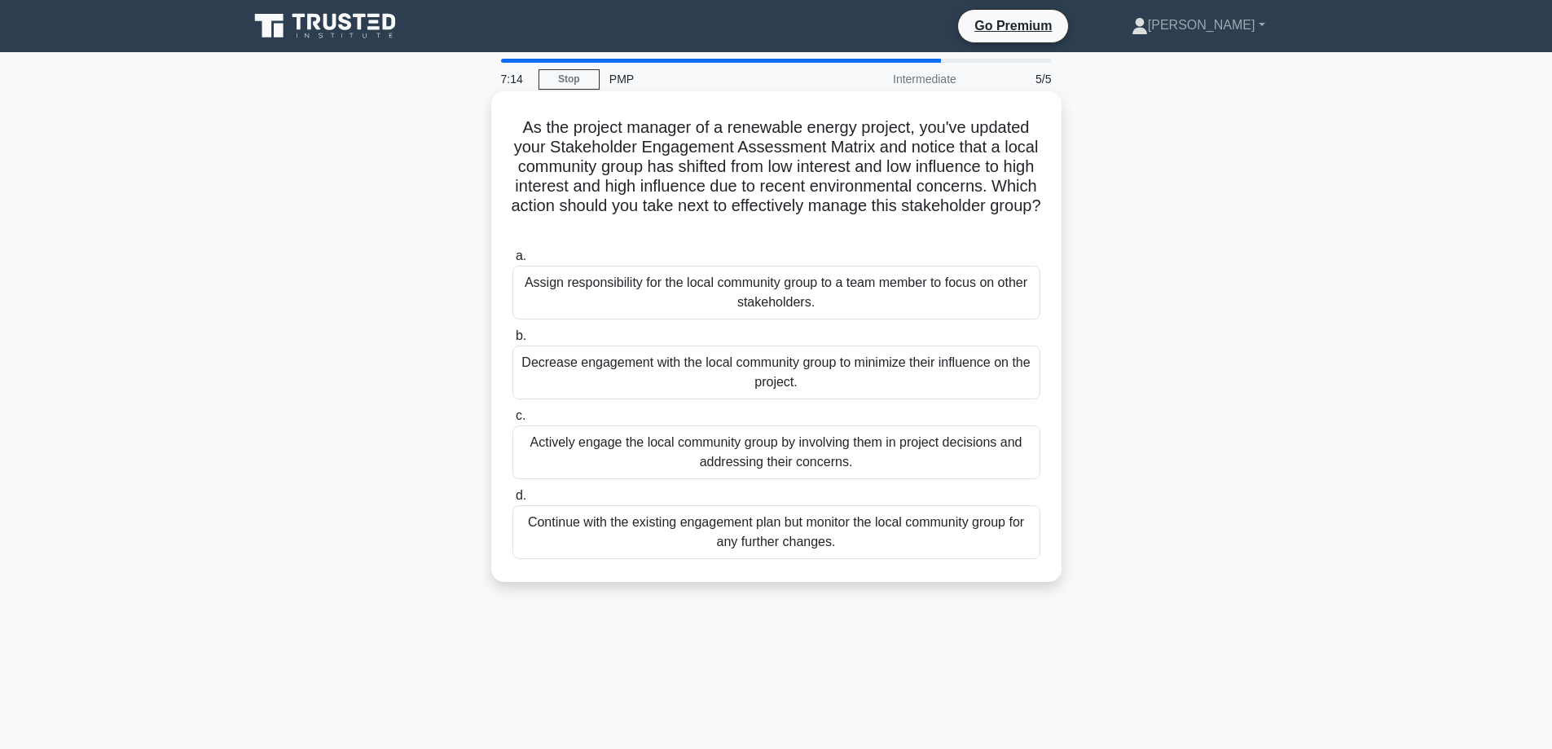
click at [796, 448] on div "Actively engage the local community group by involving them in project decision…" at bounding box center [776, 452] width 528 height 54
click at [512, 421] on input "c. Actively engage the local community group by involving them in project decis…" at bounding box center [512, 416] width 0 height 11
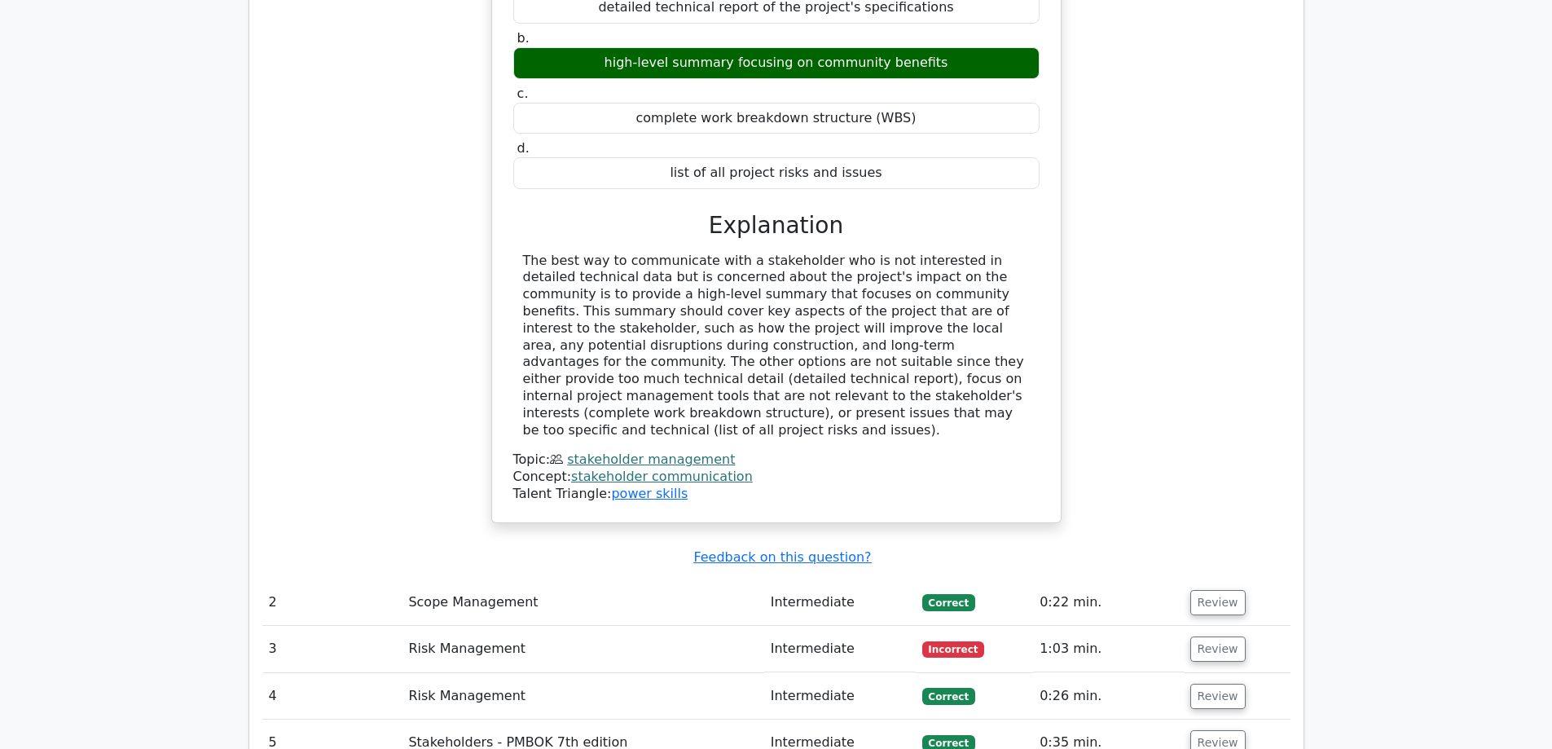
scroll to position [1630, 0]
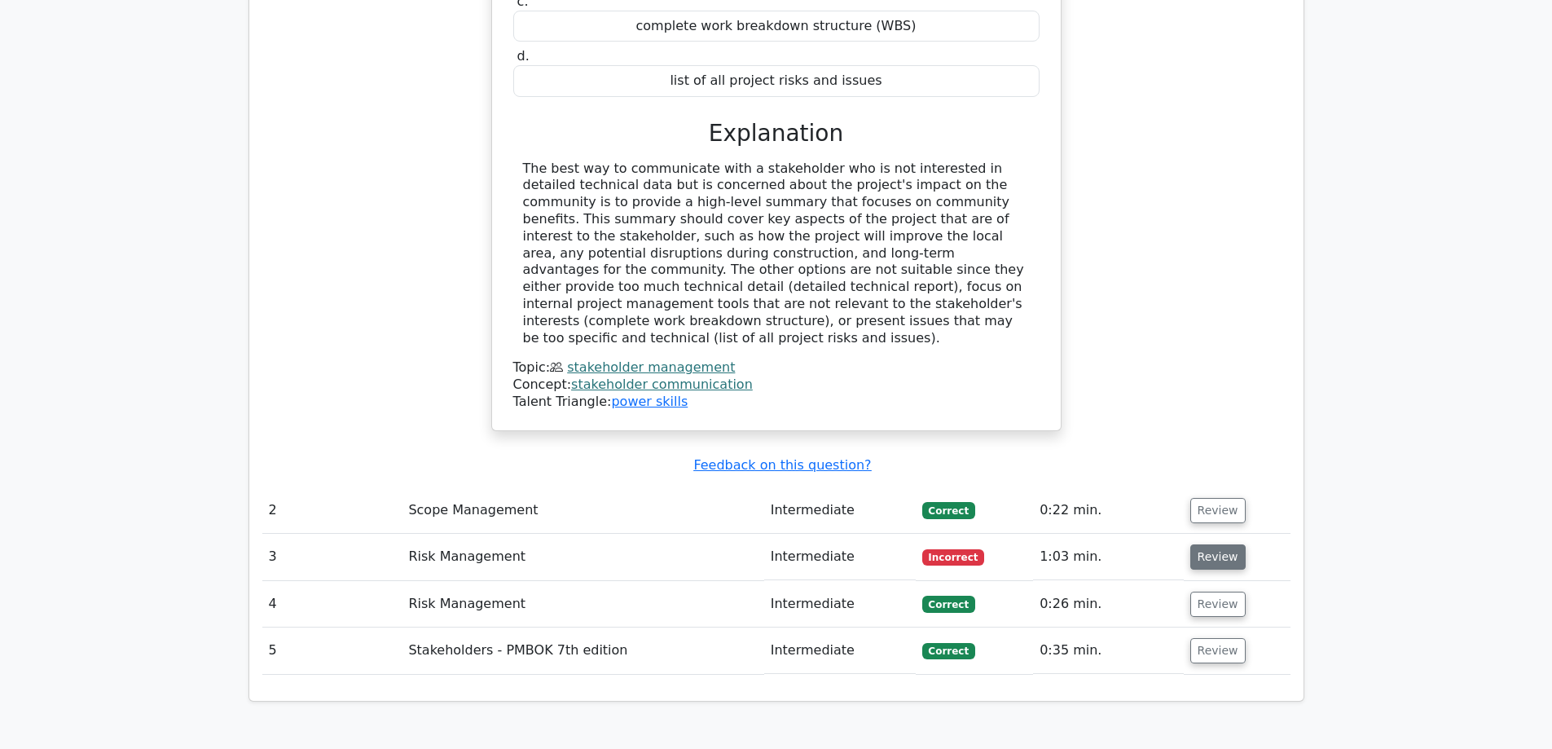
click at [1221, 544] on button "Review" at bounding box center [1217, 556] width 55 height 25
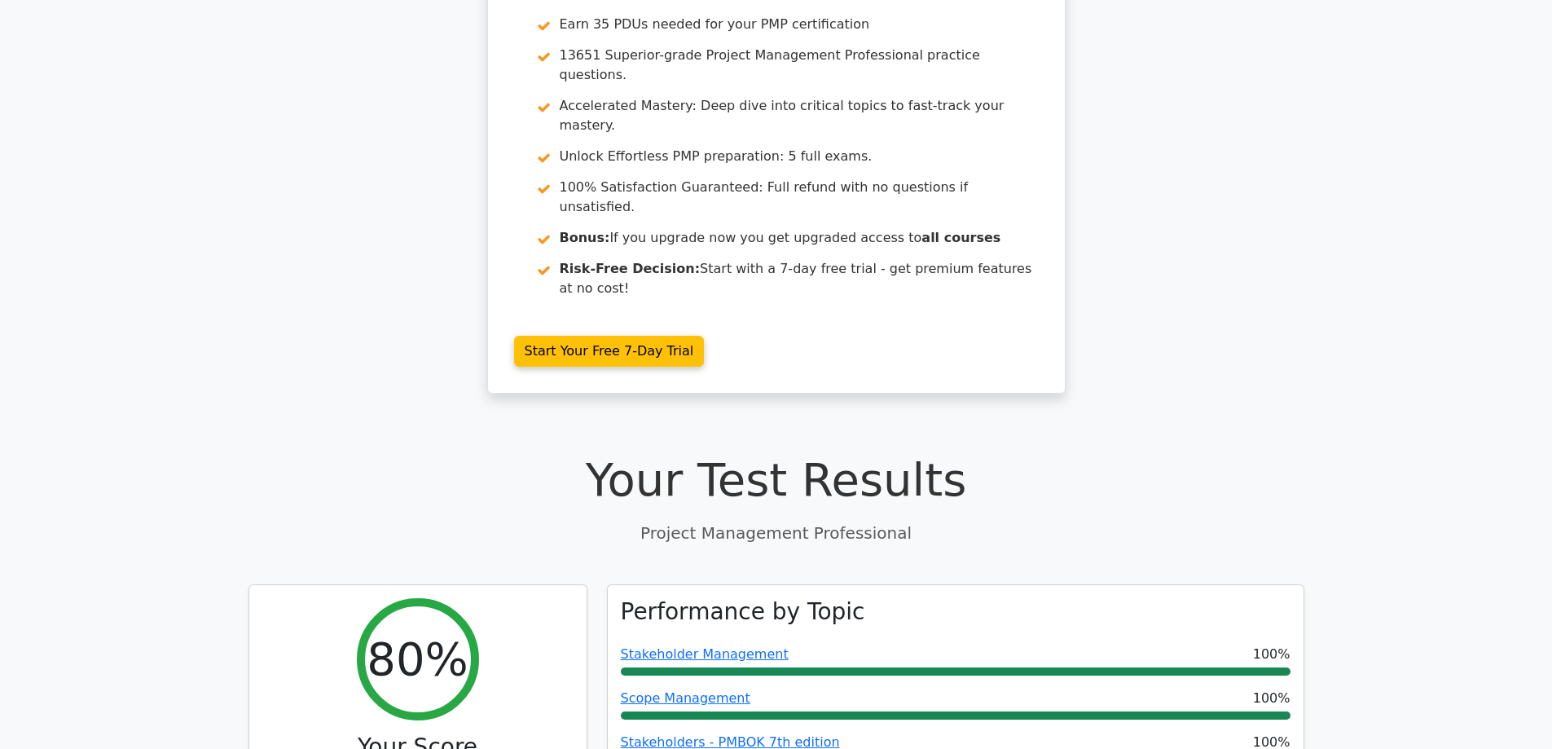
scroll to position [0, 0]
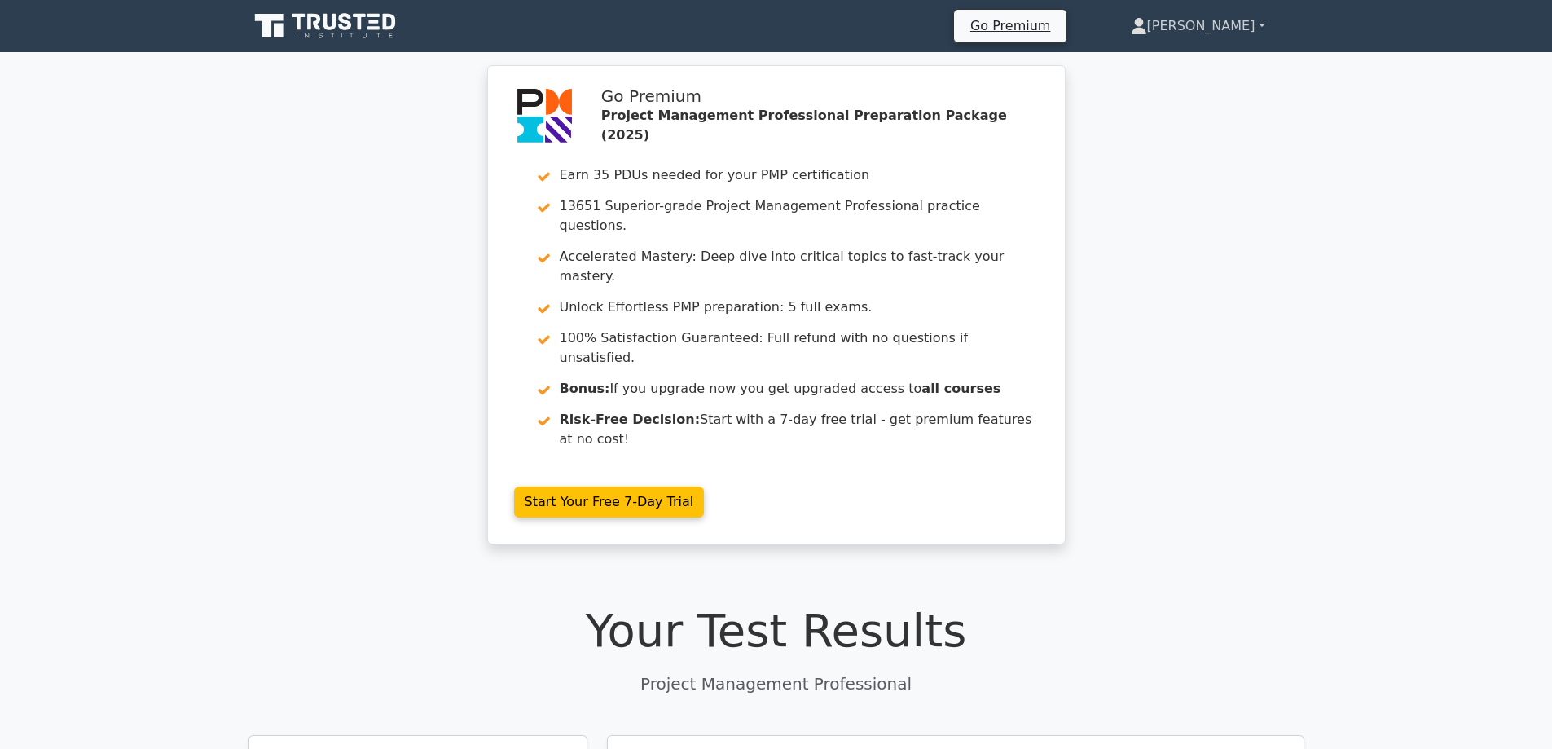
click at [1243, 24] on link "[PERSON_NAME]" at bounding box center [1198, 26] width 213 height 33
click at [1200, 59] on link "Profile" at bounding box center [1157, 64] width 129 height 26
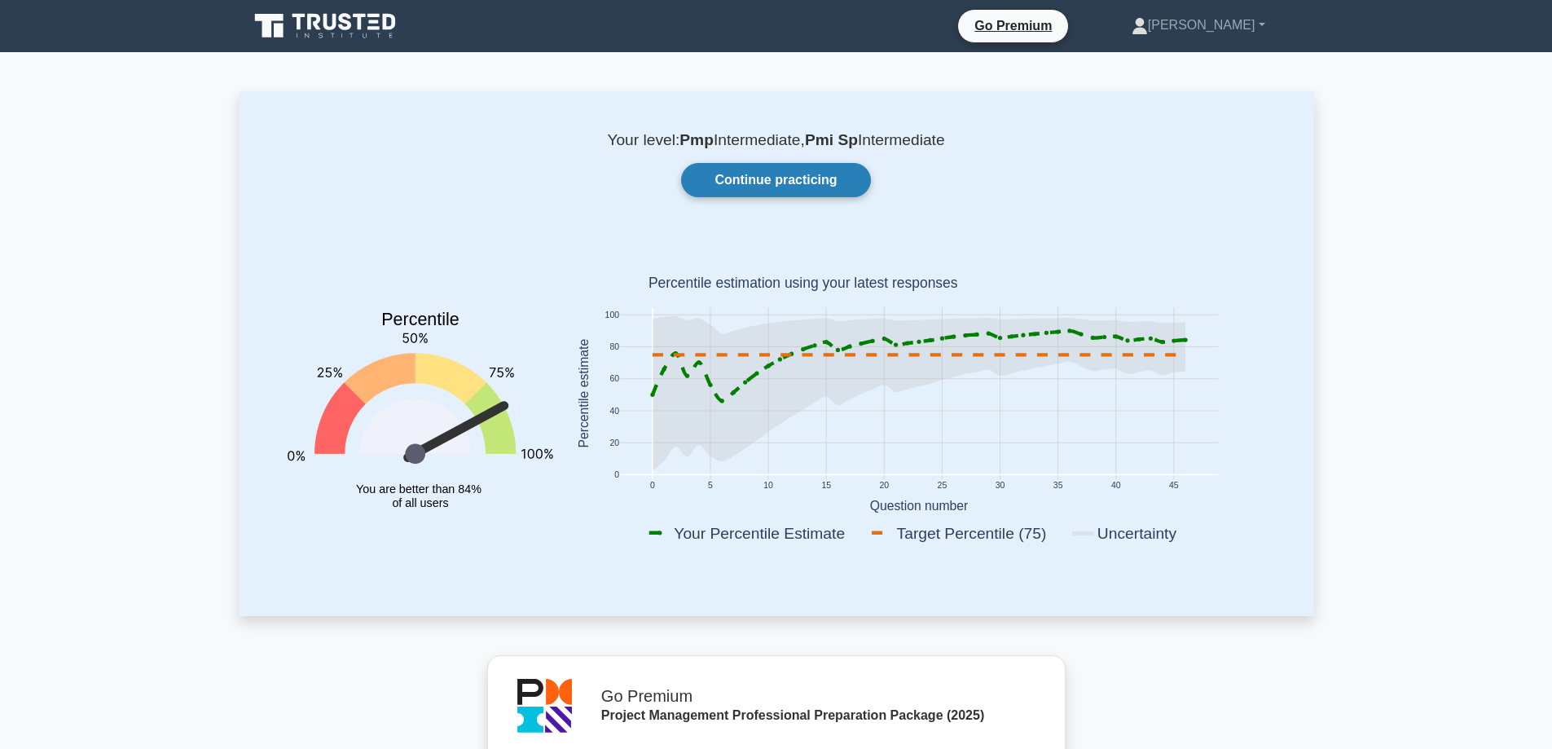
click at [754, 182] on link "Continue practicing" at bounding box center [775, 180] width 189 height 34
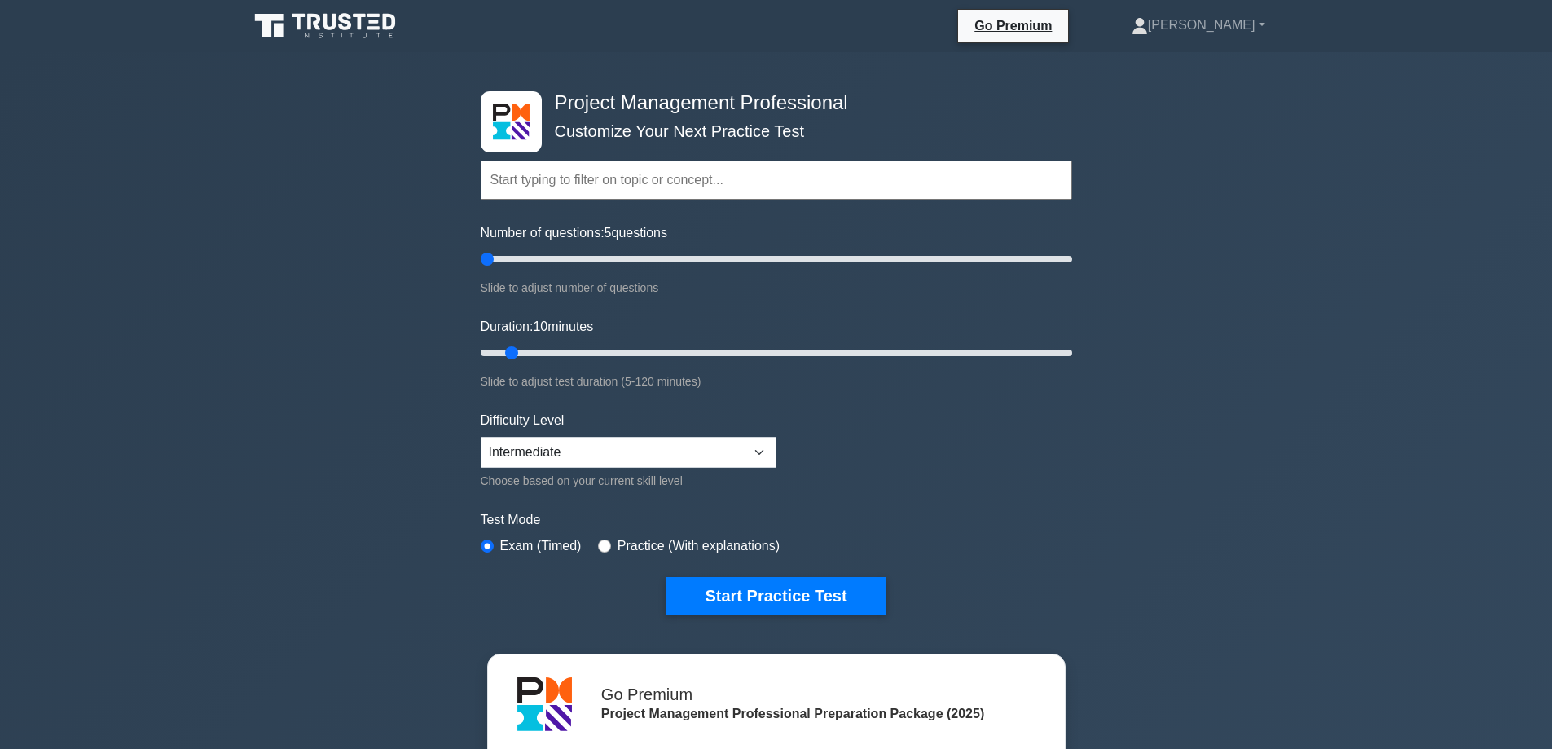
drag, startPoint x: 507, startPoint y: 262, endPoint x: 482, endPoint y: 263, distance: 24.5
type input "5"
click at [482, 263] on input "Number of questions: 5 questions" at bounding box center [777, 259] width 592 height 20
click at [724, 597] on button "Start Practice Test" at bounding box center [776, 595] width 220 height 37
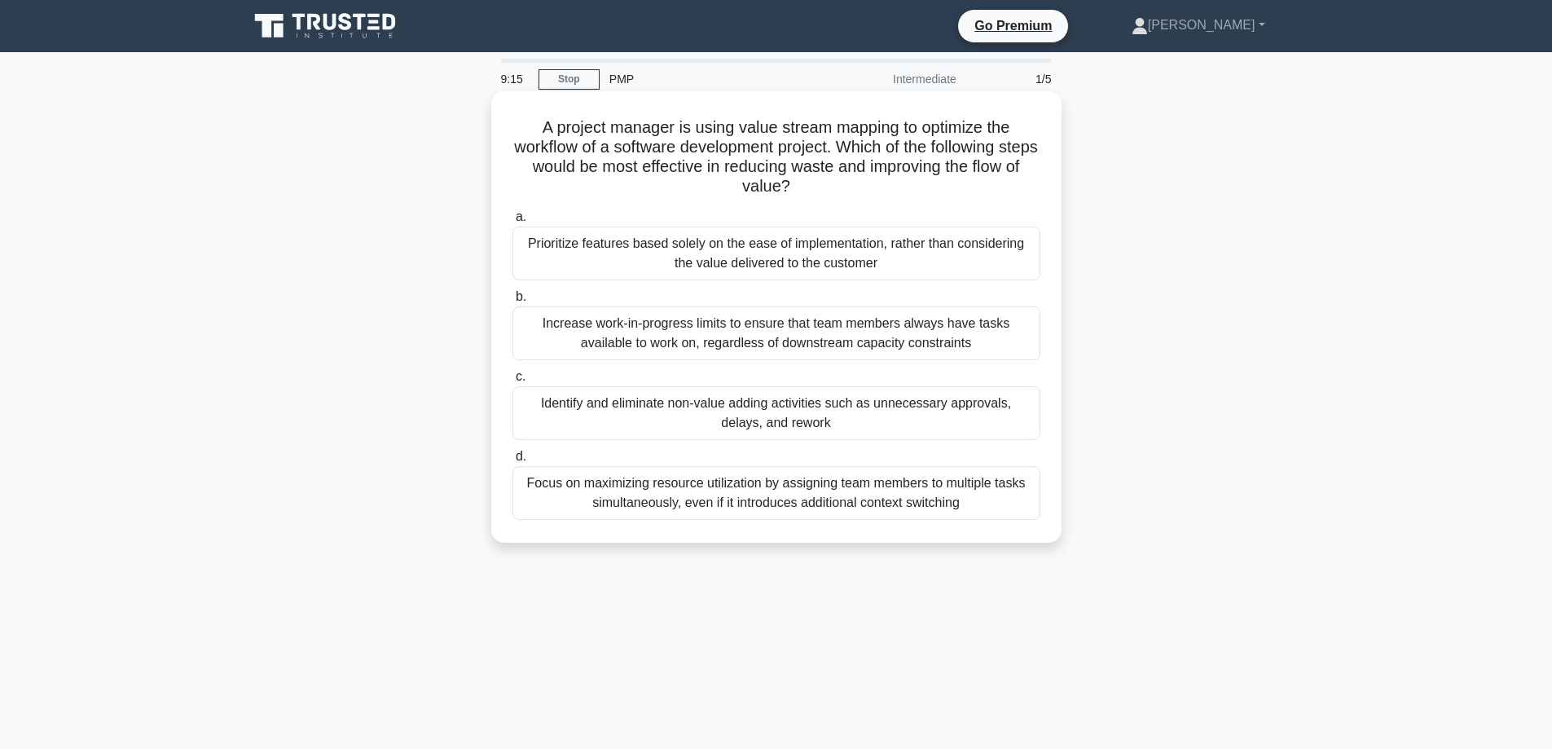
click at [773, 405] on div "Identify and eliminate non-value adding activities such as unnecessary approval…" at bounding box center [776, 413] width 528 height 54
click at [512, 382] on input "c. Identify and eliminate non-value adding activities such as unnecessary appro…" at bounding box center [512, 377] width 0 height 11
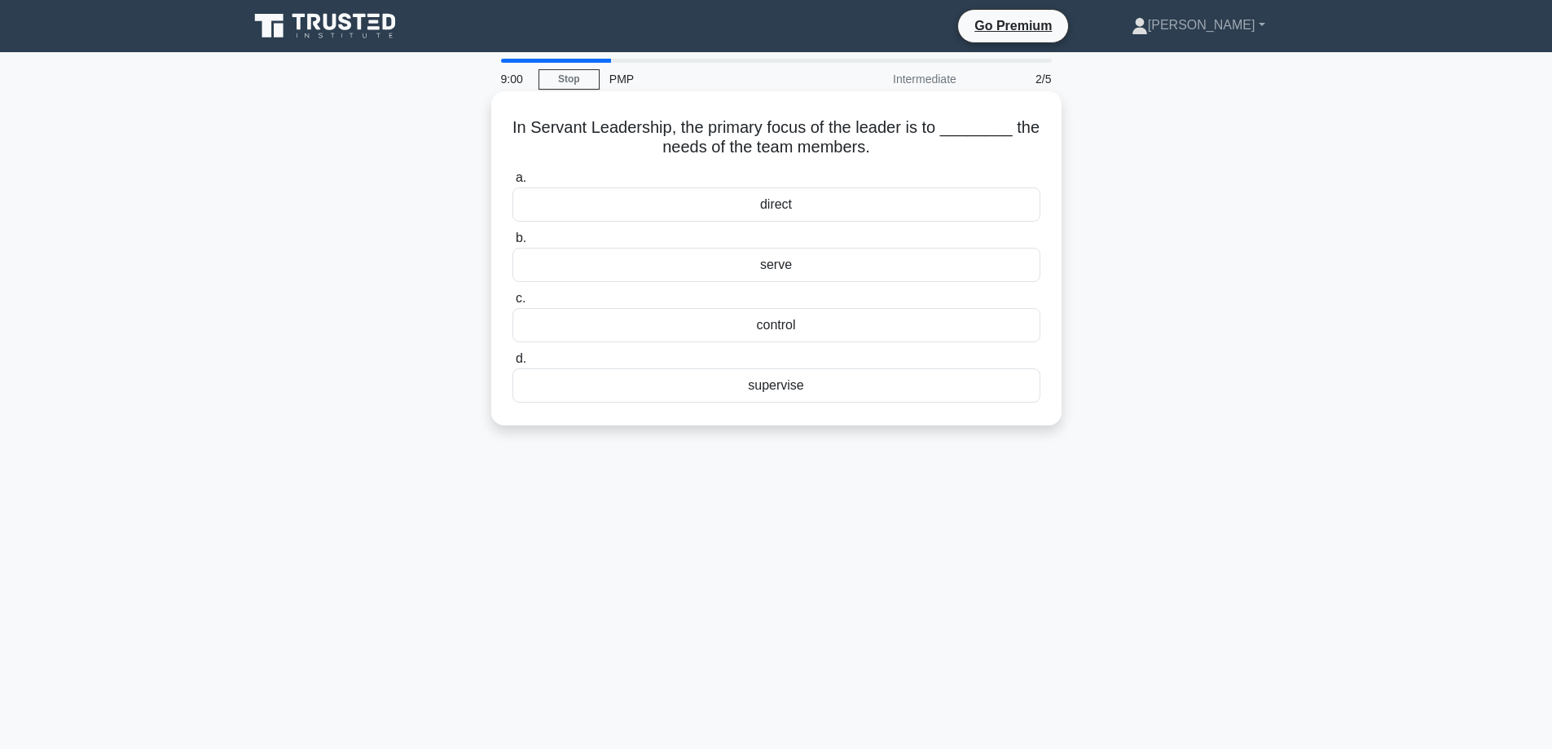
click at [783, 270] on div "serve" at bounding box center [776, 265] width 528 height 34
click at [512, 244] on input "b. serve" at bounding box center [512, 238] width 0 height 11
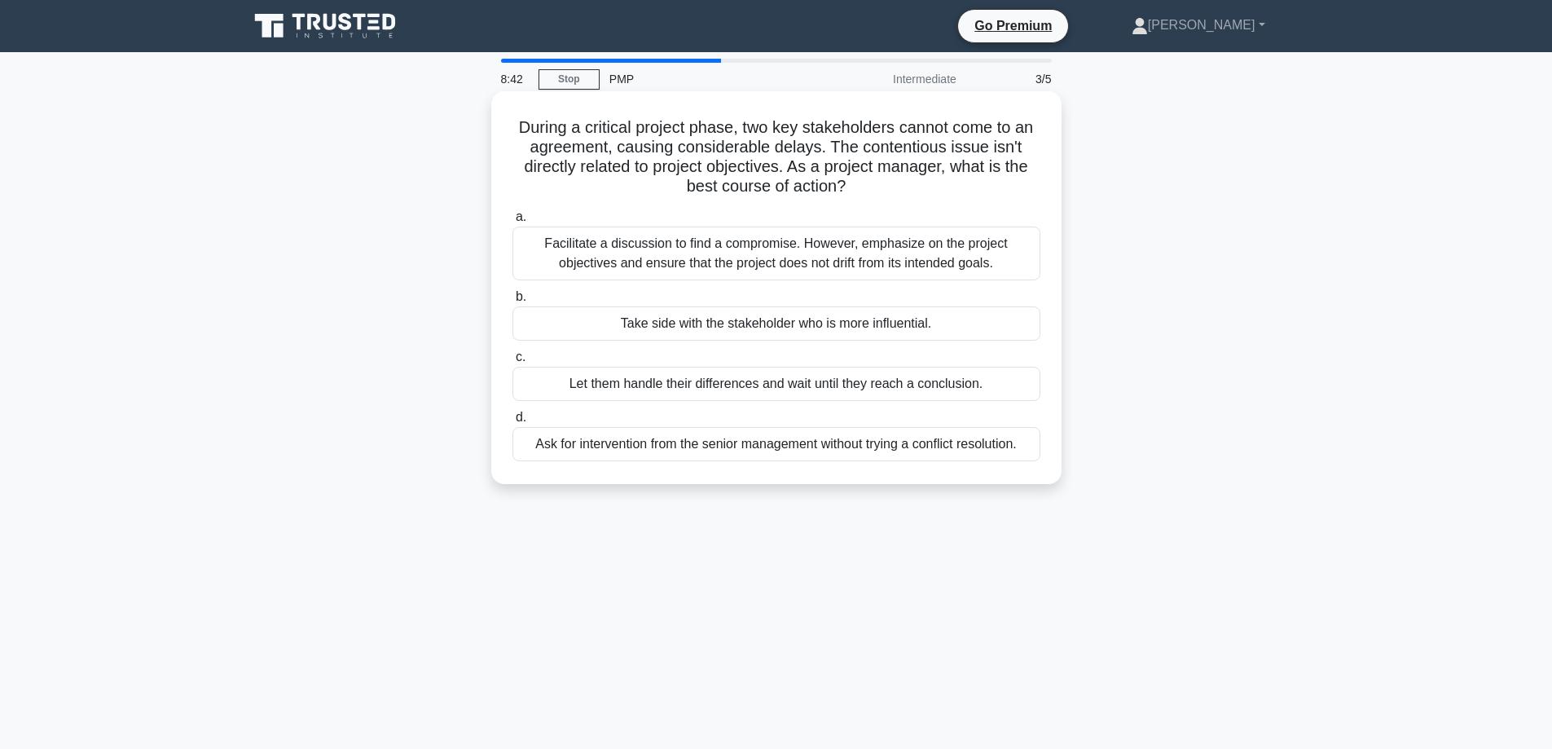
click at [780, 253] on div "Facilitate a discussion to find a compromise. However, emphasize on the project…" at bounding box center [776, 254] width 528 height 54
click at [512, 222] on input "a. Facilitate a discussion to find a compromise. However, emphasize on the proj…" at bounding box center [512, 217] width 0 height 11
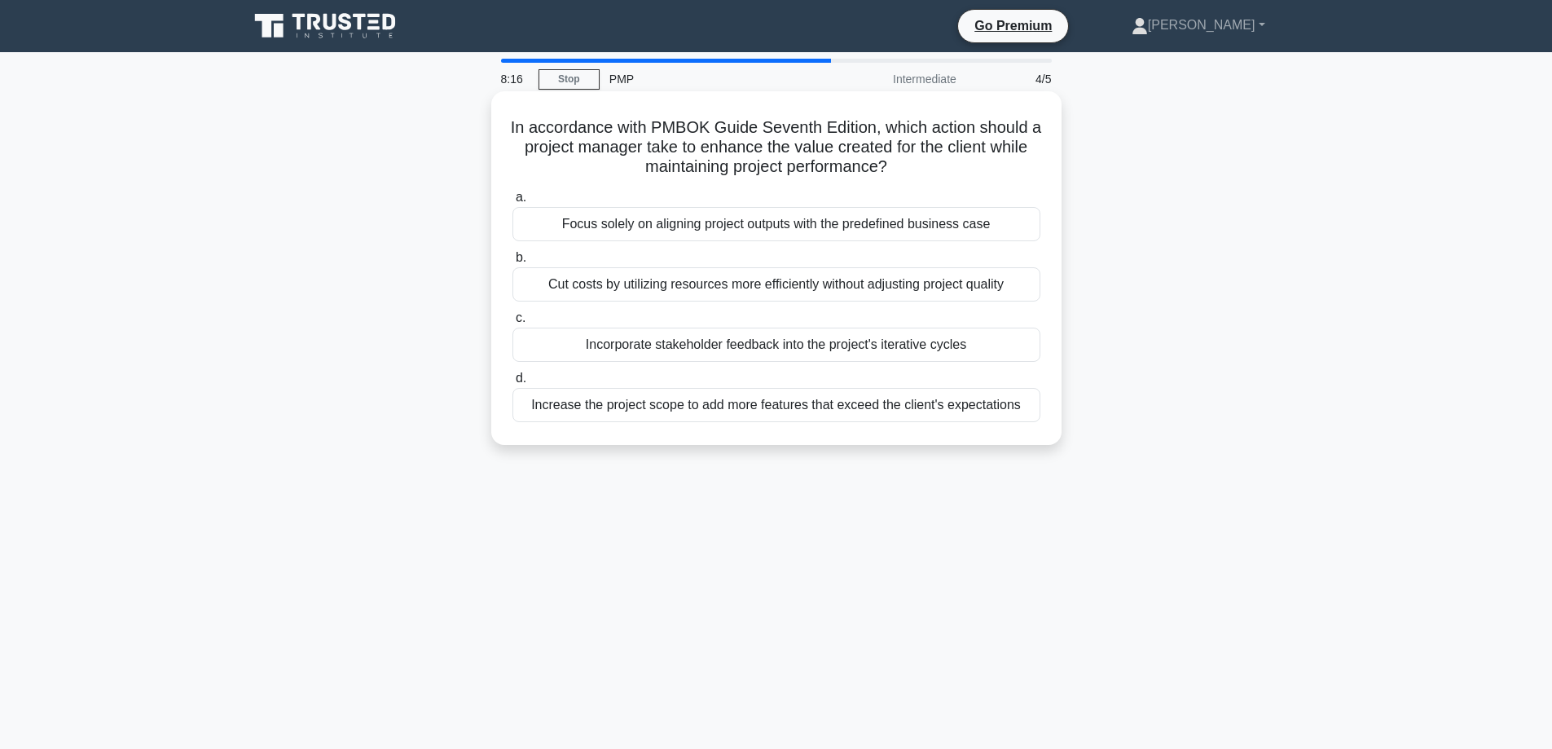
click at [761, 289] on div "Cut costs by utilizing resources more efficiently without adjusting project qua…" at bounding box center [776, 284] width 528 height 34
click at [512, 263] on input "b. Cut costs by utilizing resources more efficiently without adjusting project …" at bounding box center [512, 258] width 0 height 11
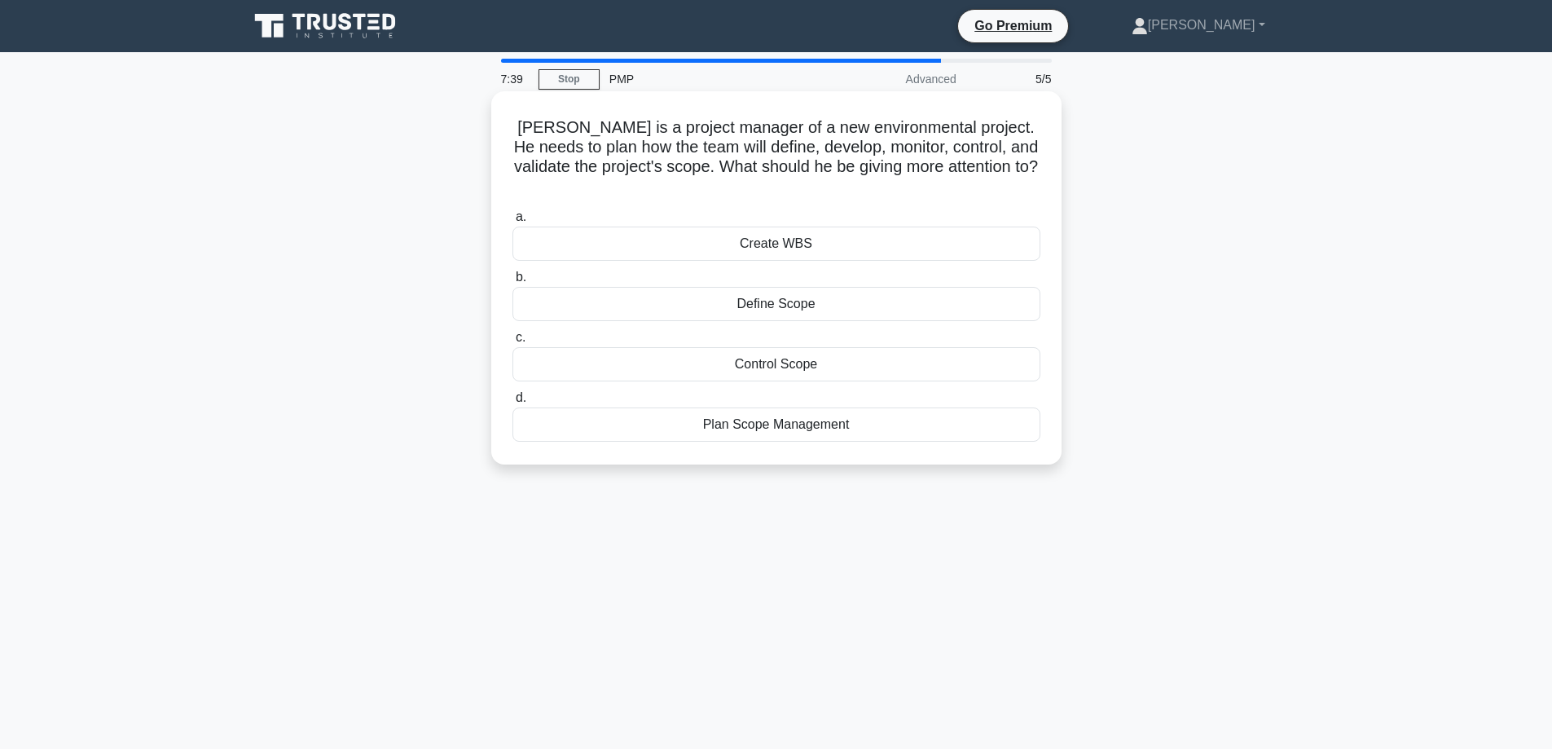
click at [803, 408] on div "Plan Scope Management" at bounding box center [776, 424] width 528 height 34
click at [512, 403] on input "d. Plan Scope Management" at bounding box center [512, 398] width 0 height 11
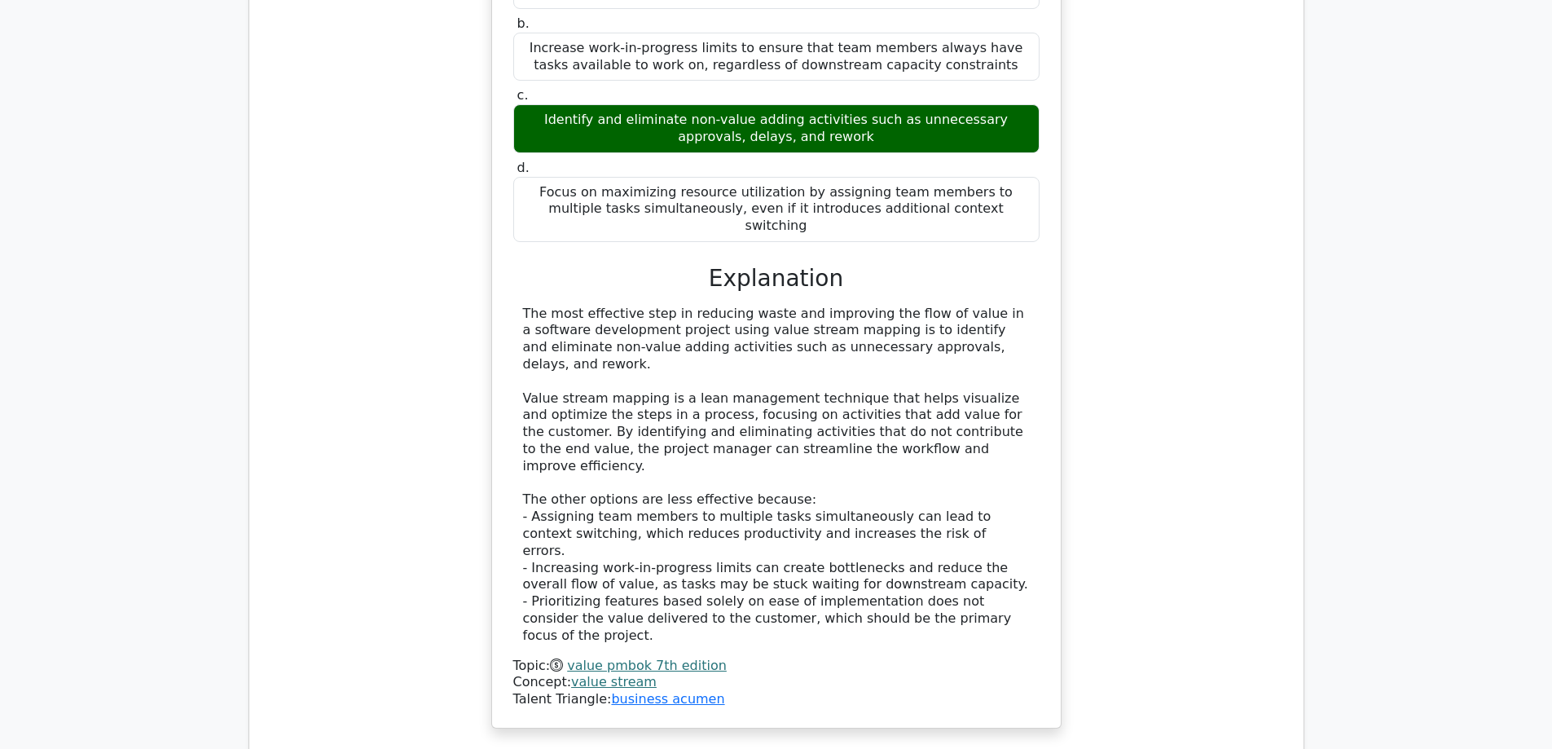
scroll to position [1874, 0]
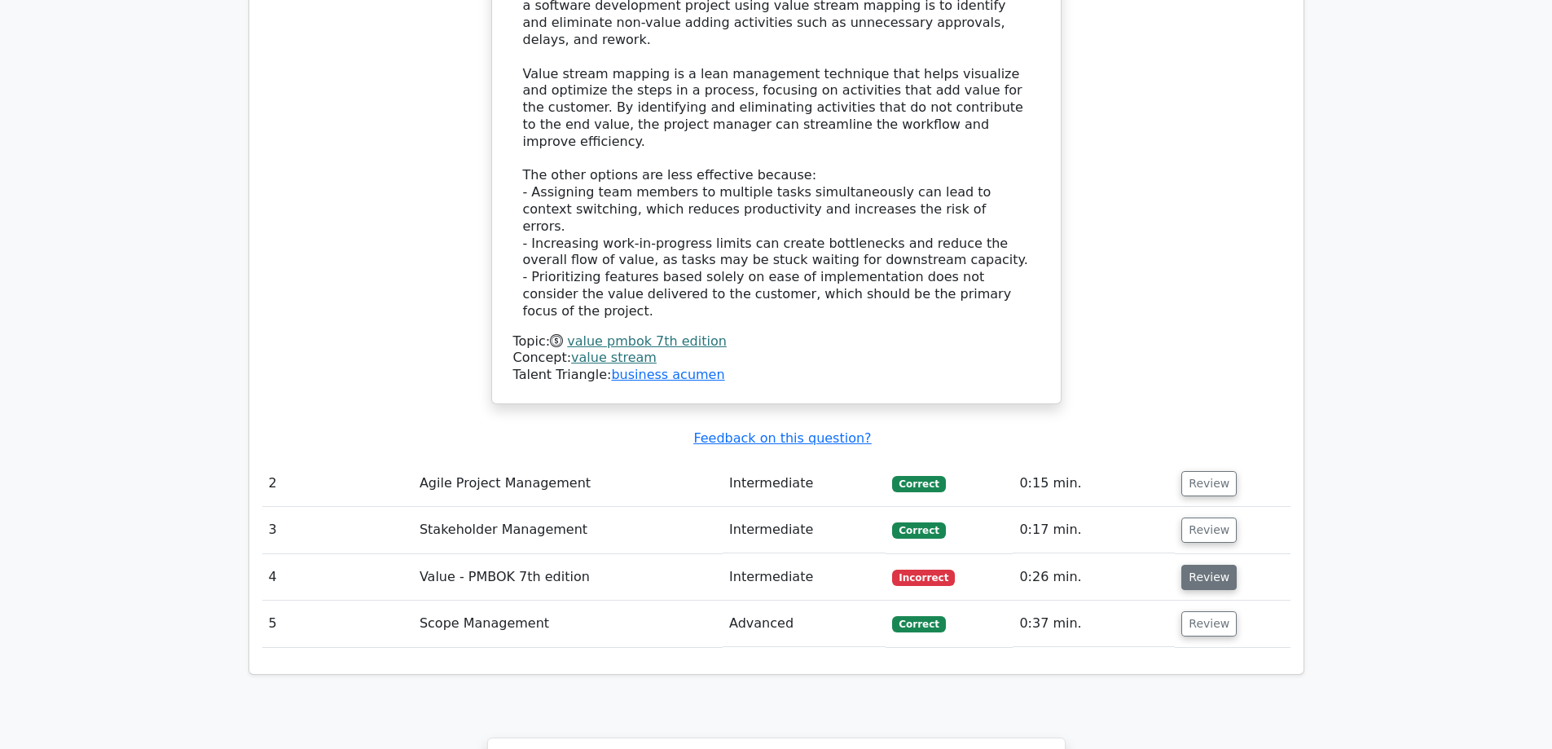
click at [1214, 565] on button "Review" at bounding box center [1208, 577] width 55 height 25
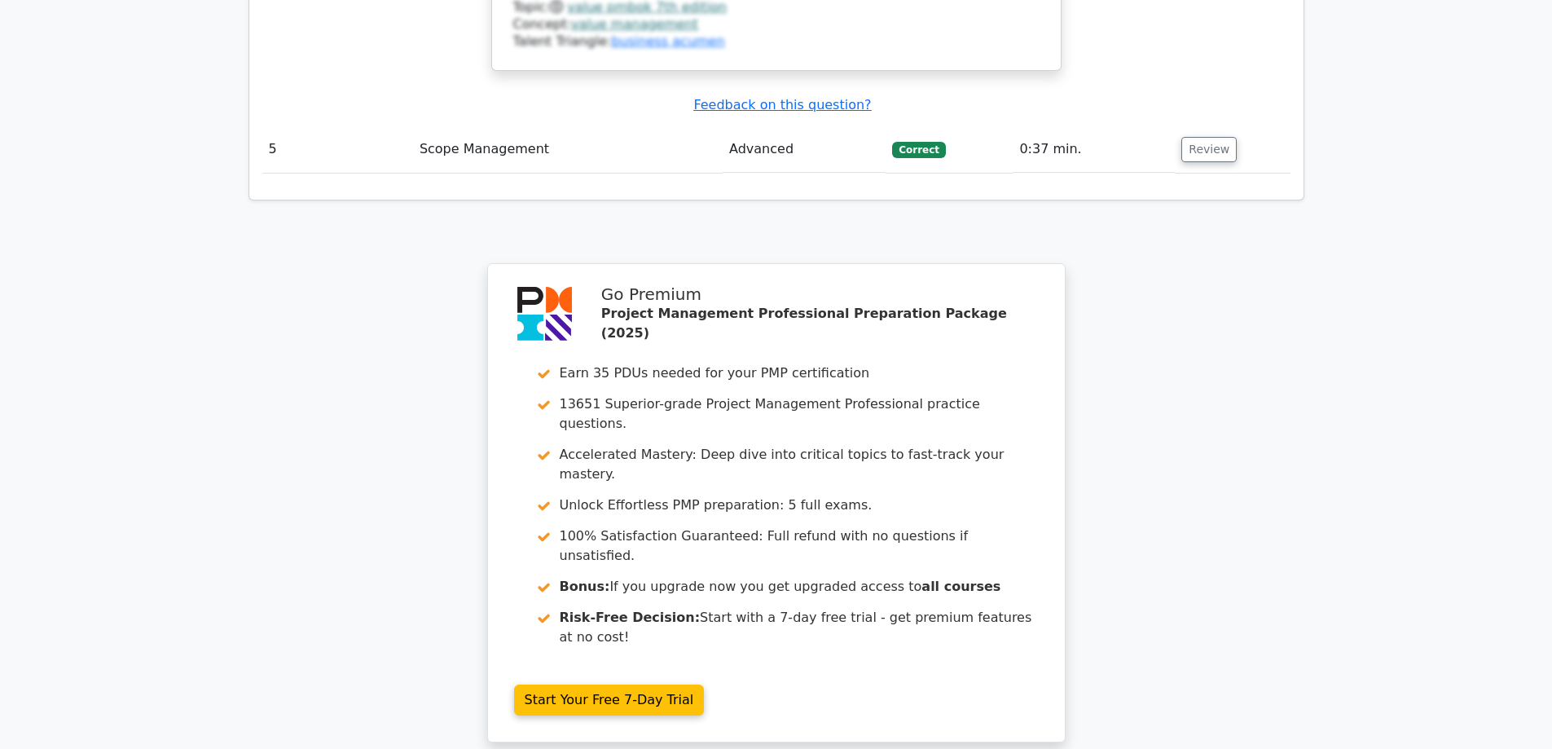
scroll to position [3201, 0]
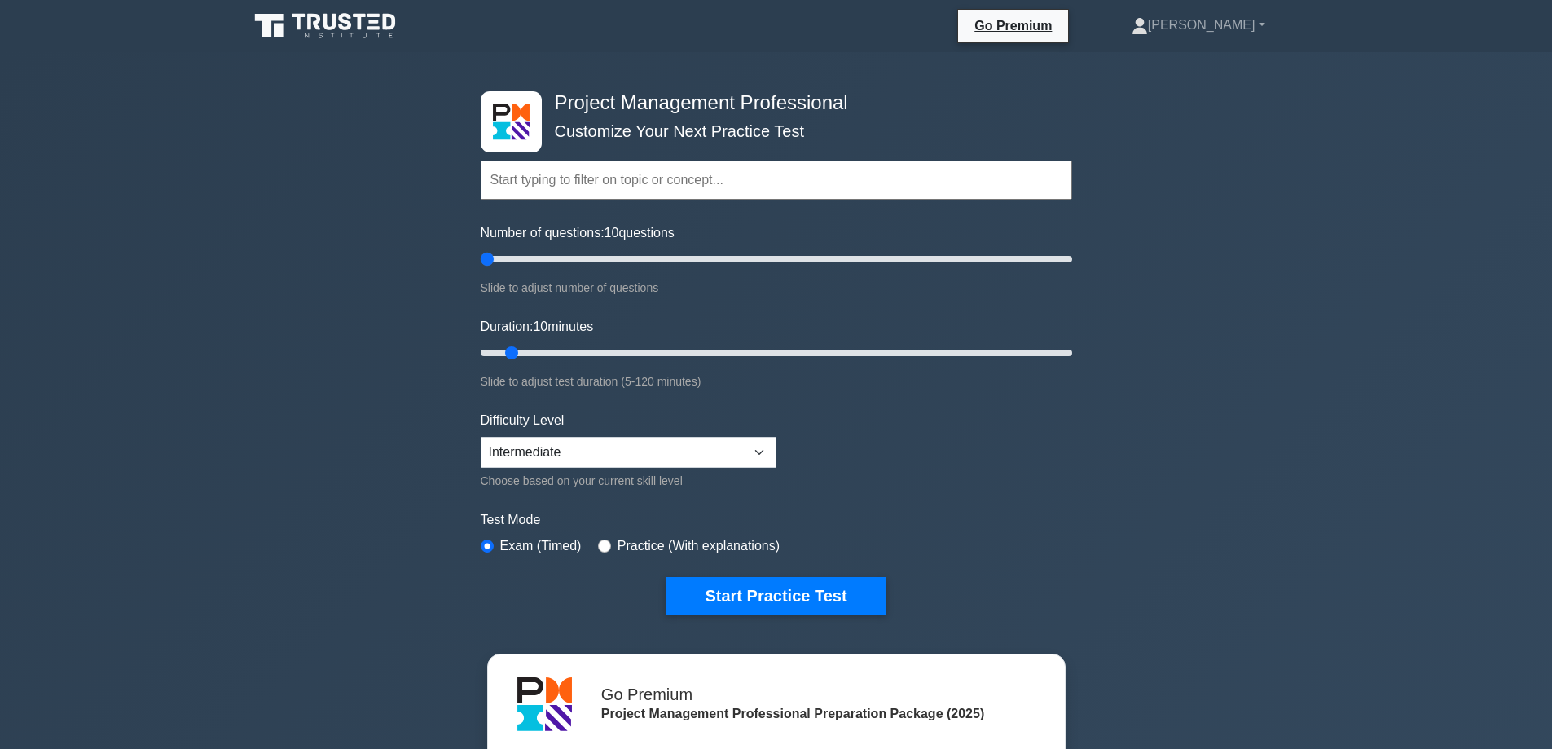
drag, startPoint x: 503, startPoint y: 257, endPoint x: 468, endPoint y: 255, distance: 35.1
type input "5"
click at [481, 255] on input "Number of questions: 10 questions" at bounding box center [777, 259] width 592 height 20
drag, startPoint x: 790, startPoint y: 589, endPoint x: 791, endPoint y: 580, distance: 9.0
click at [791, 588] on button "Start Practice Test" at bounding box center [776, 595] width 220 height 37
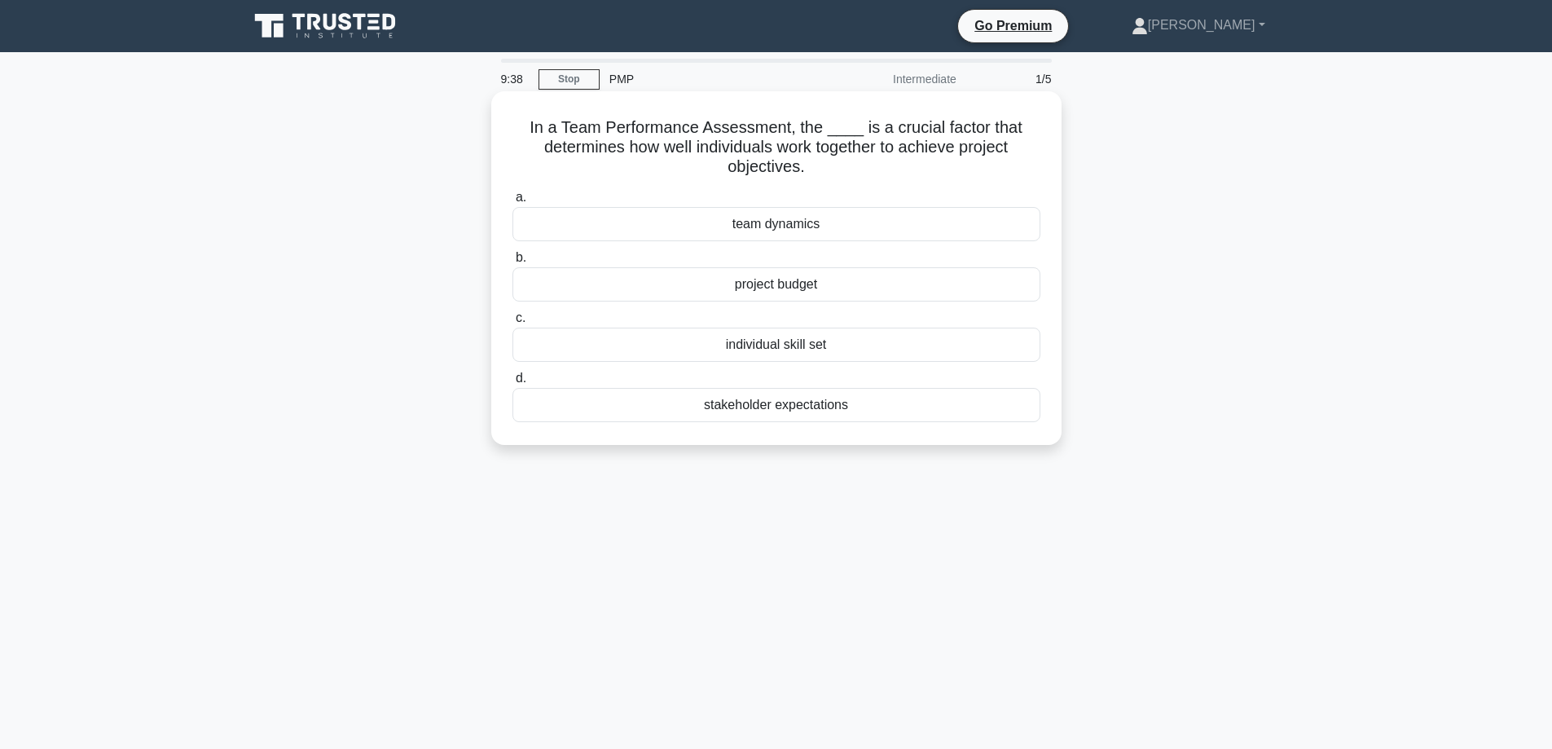
click at [781, 223] on div "team dynamics" at bounding box center [776, 224] width 528 height 34
click at [512, 203] on input "a. team dynamics" at bounding box center [512, 197] width 0 height 11
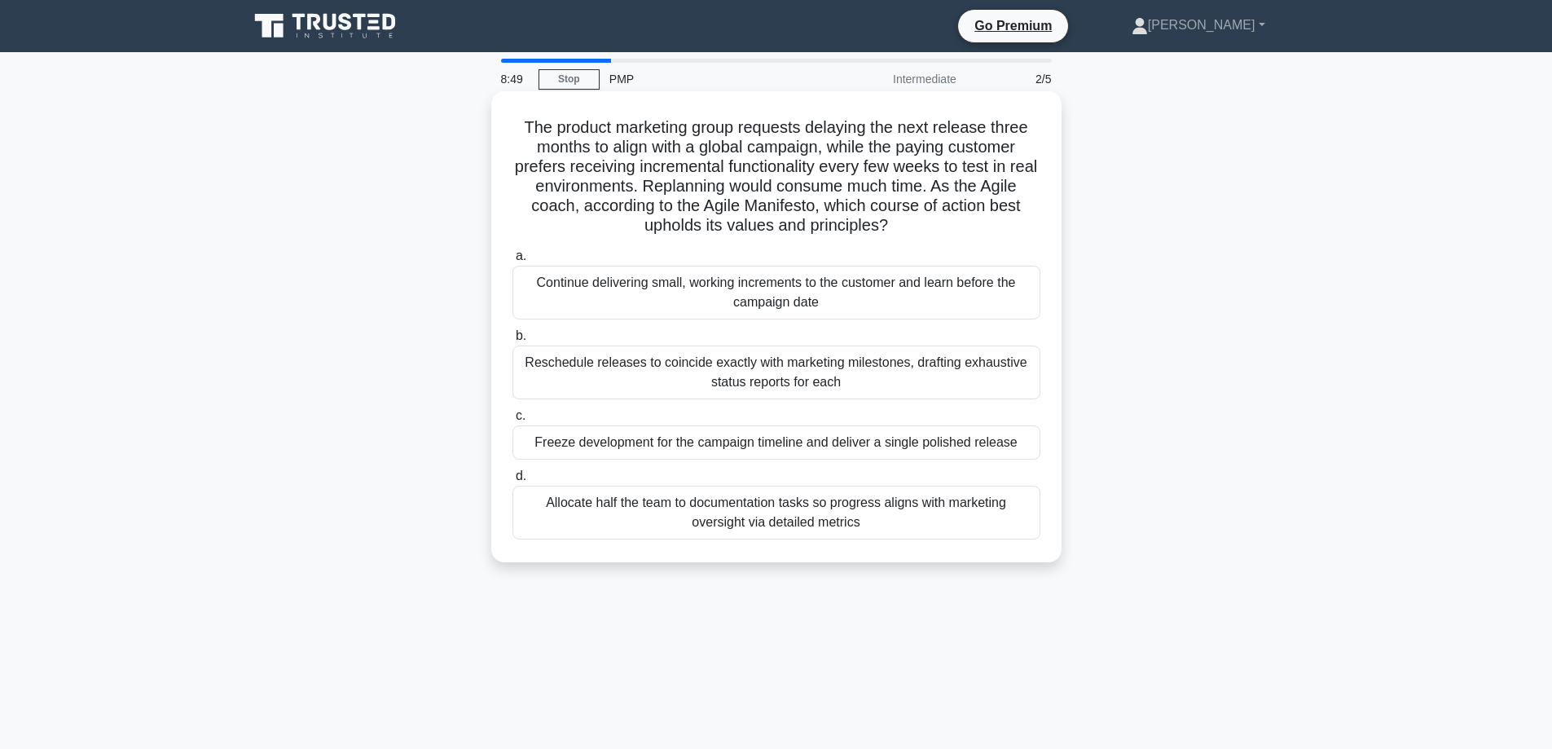
click at [751, 294] on div "Continue delivering small, working increments to the customer and learn before …" at bounding box center [776, 293] width 528 height 54
click at [512, 262] on input "a. Continue delivering small, working increments to the customer and learn befo…" at bounding box center [512, 256] width 0 height 11
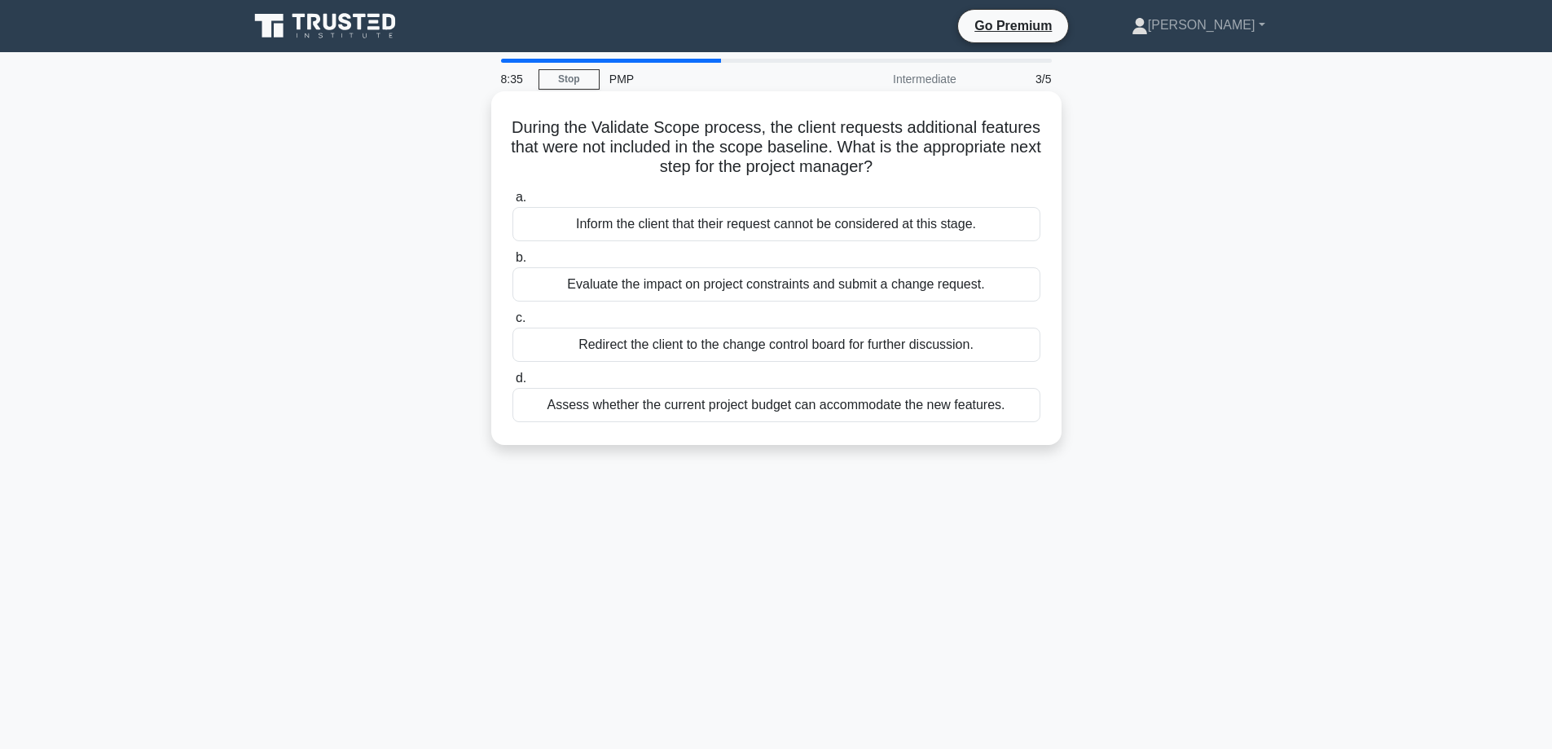
click at [744, 284] on div "Evaluate the impact on project constraints and submit a change request." at bounding box center [776, 284] width 528 height 34
click at [512, 263] on input "b. Evaluate the impact on project constraints and submit a change request." at bounding box center [512, 258] width 0 height 11
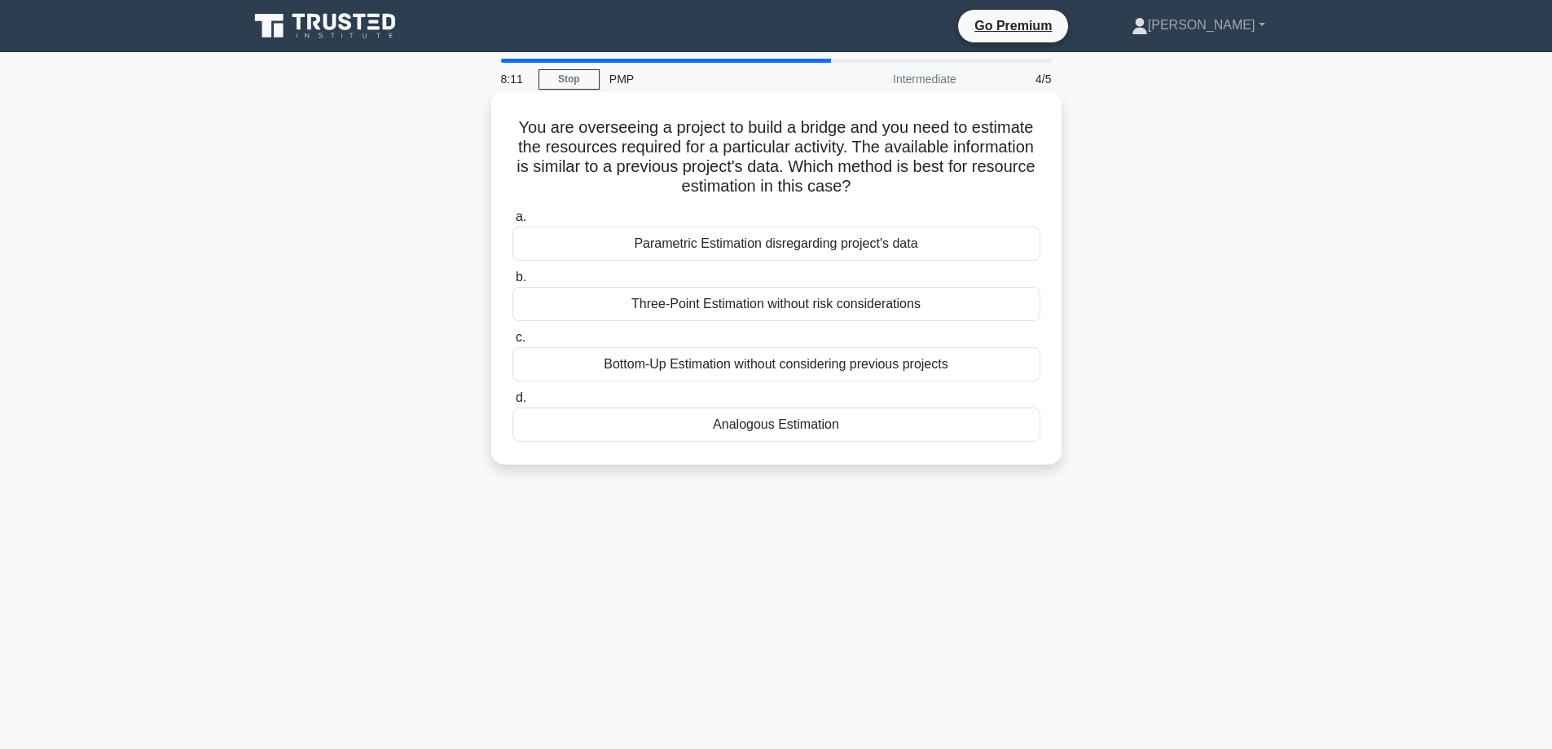
click at [777, 427] on div "Analogous Estimation" at bounding box center [776, 424] width 528 height 34
click at [745, 424] on div "Analogous Estimation" at bounding box center [776, 424] width 528 height 34
click at [512, 403] on input "d. Analogous Estimation" at bounding box center [512, 398] width 0 height 11
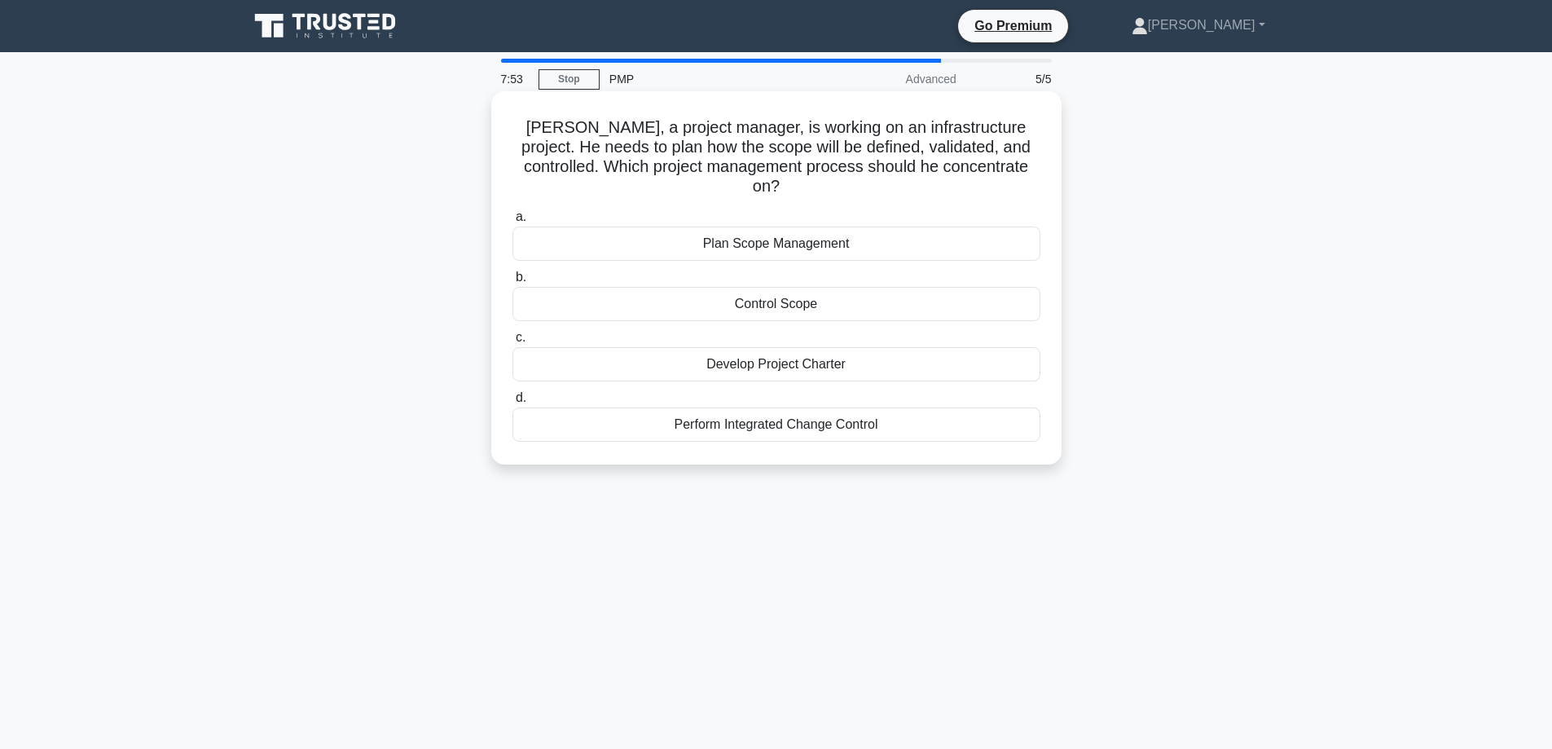
click at [789, 227] on div "Plan Scope Management" at bounding box center [776, 244] width 528 height 34
click at [512, 222] on input "a. Plan Scope Management" at bounding box center [512, 217] width 0 height 11
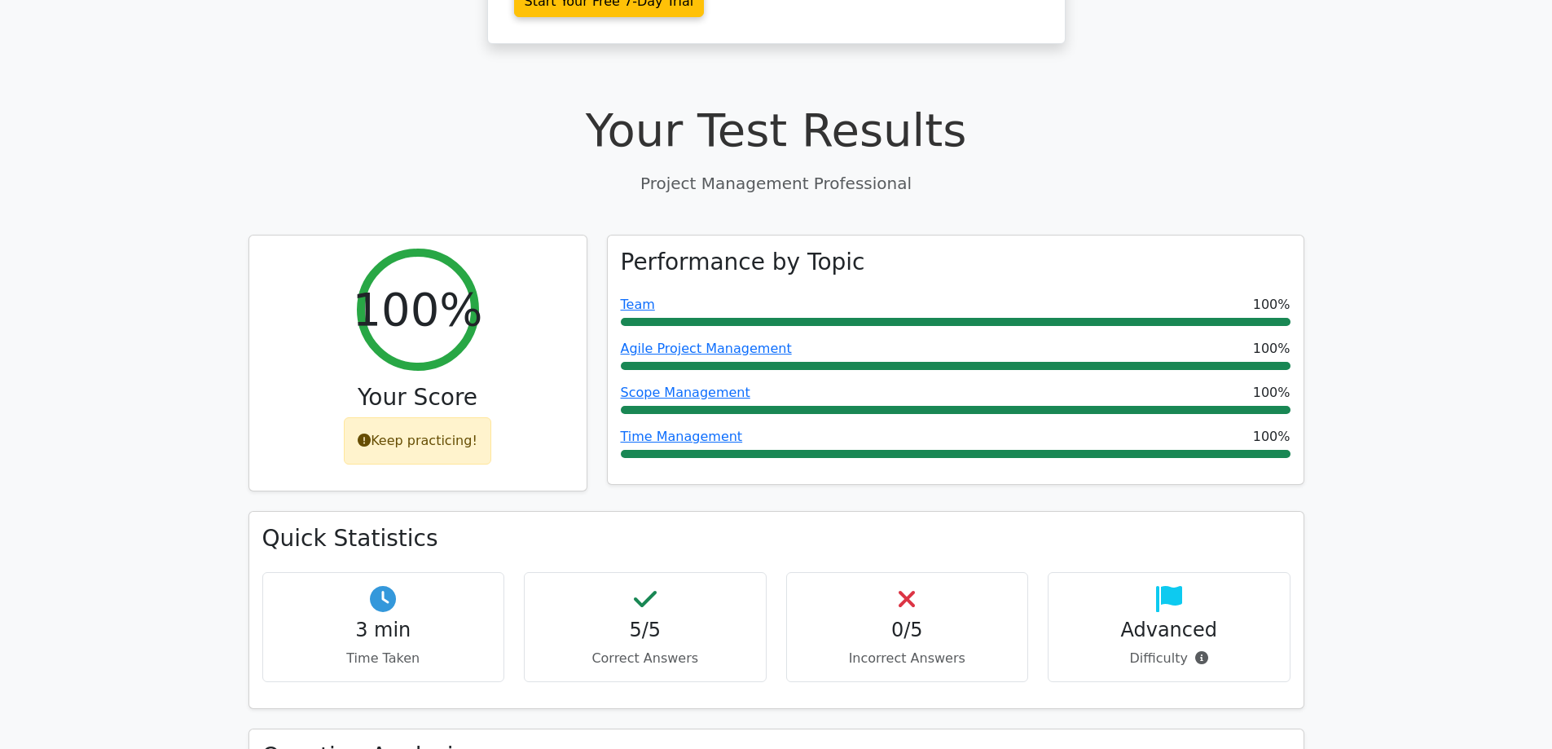
scroll to position [570, 0]
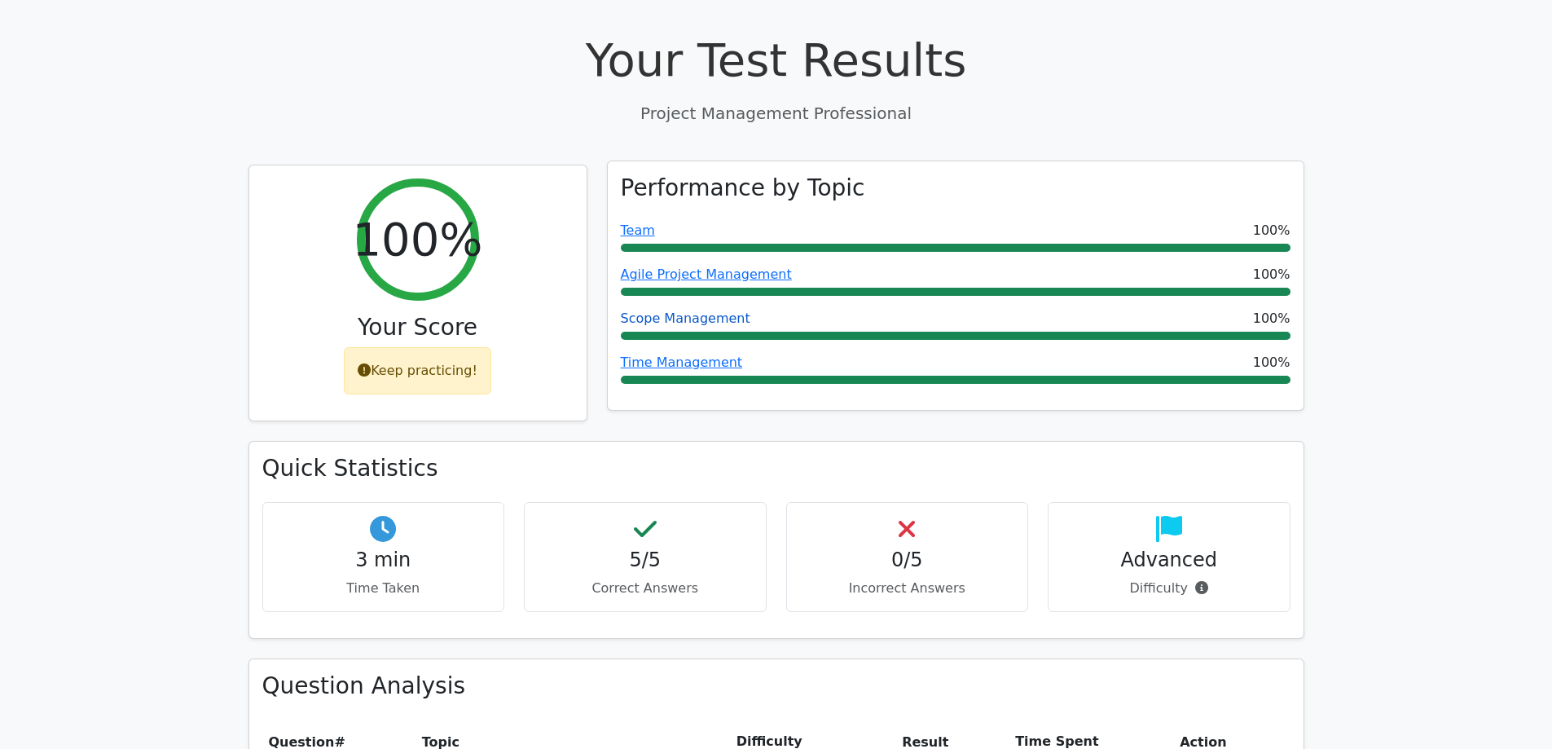
click at [657, 310] on link "Scope Management" at bounding box center [686, 317] width 130 height 15
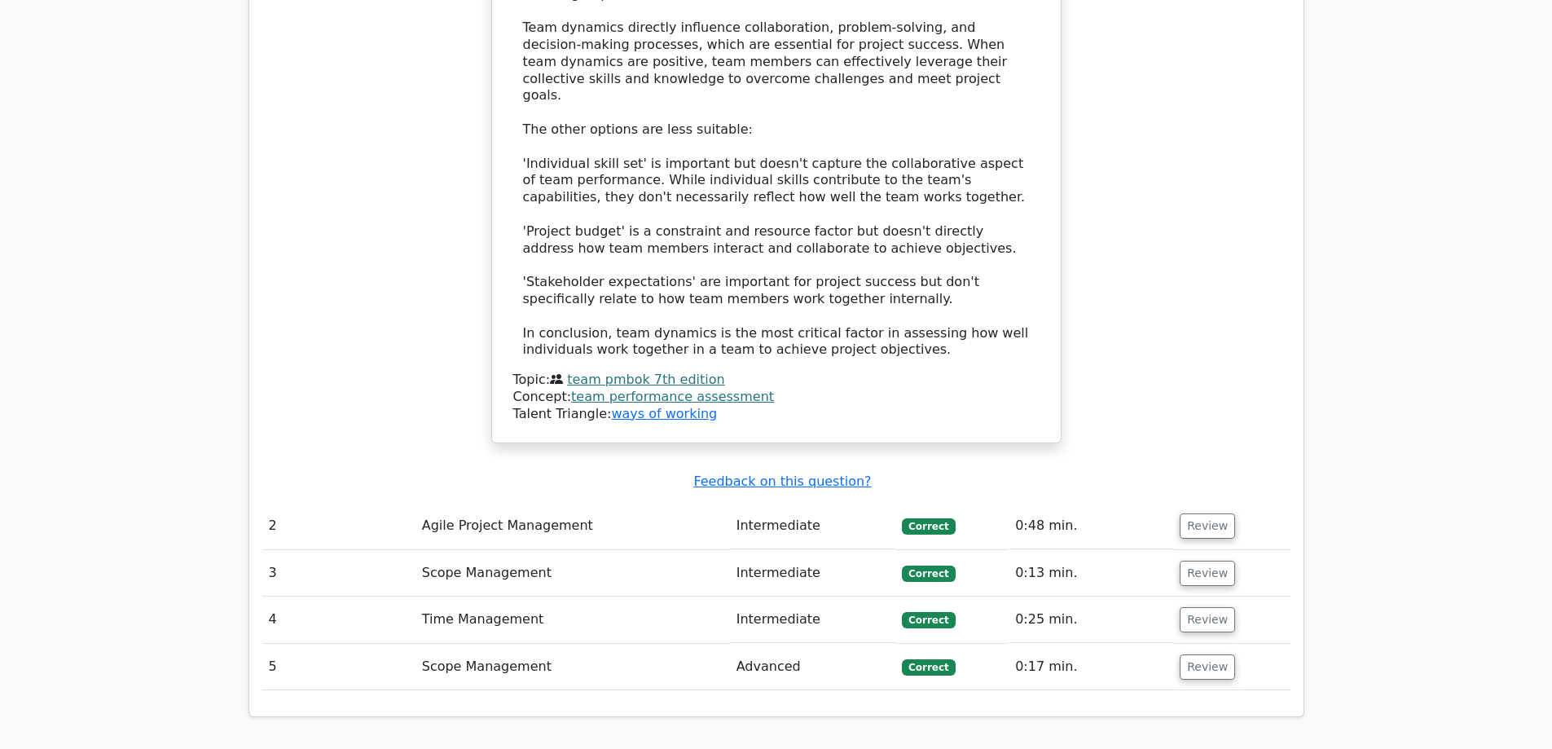
scroll to position [1874, 0]
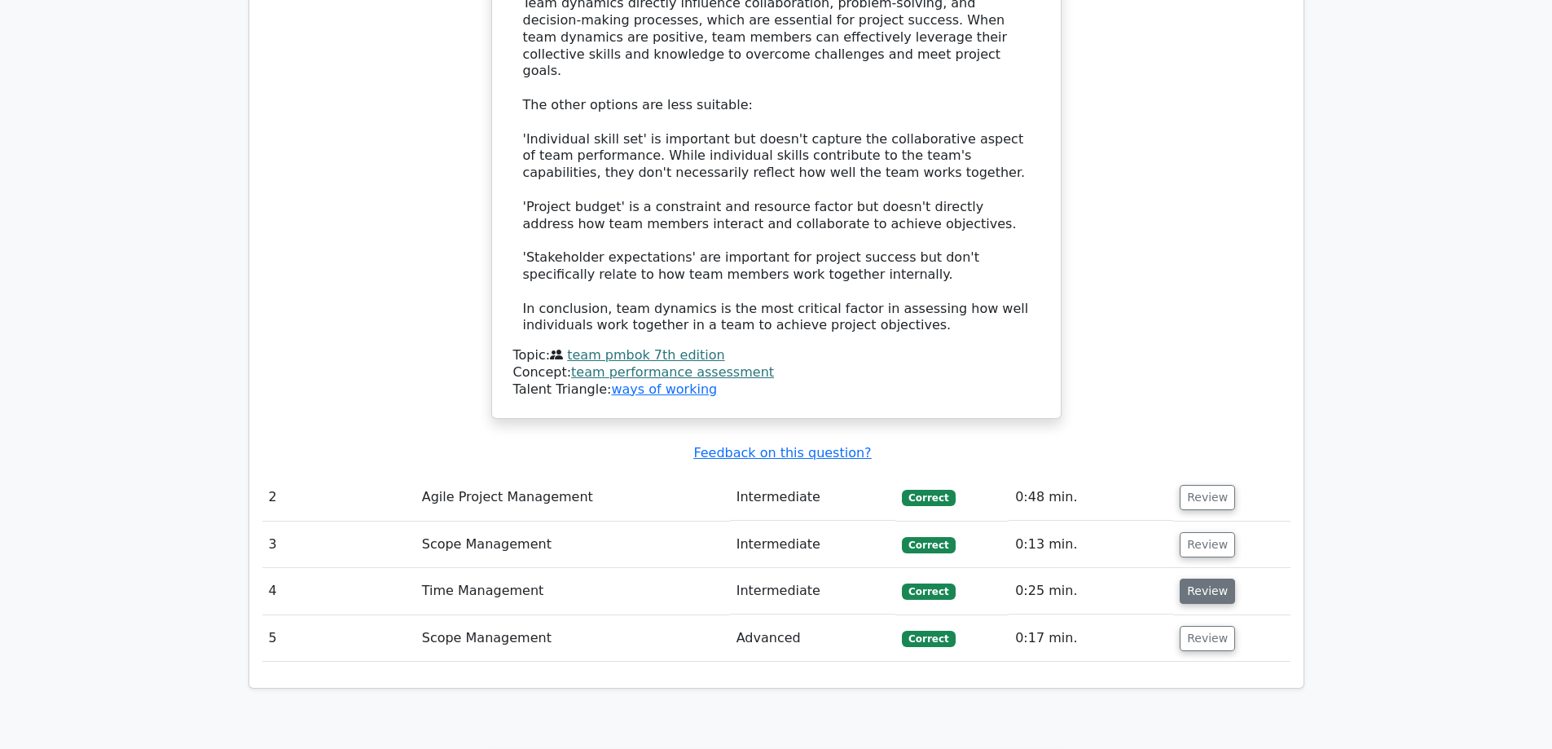
click at [1213, 578] on button "Review" at bounding box center [1207, 590] width 55 height 25
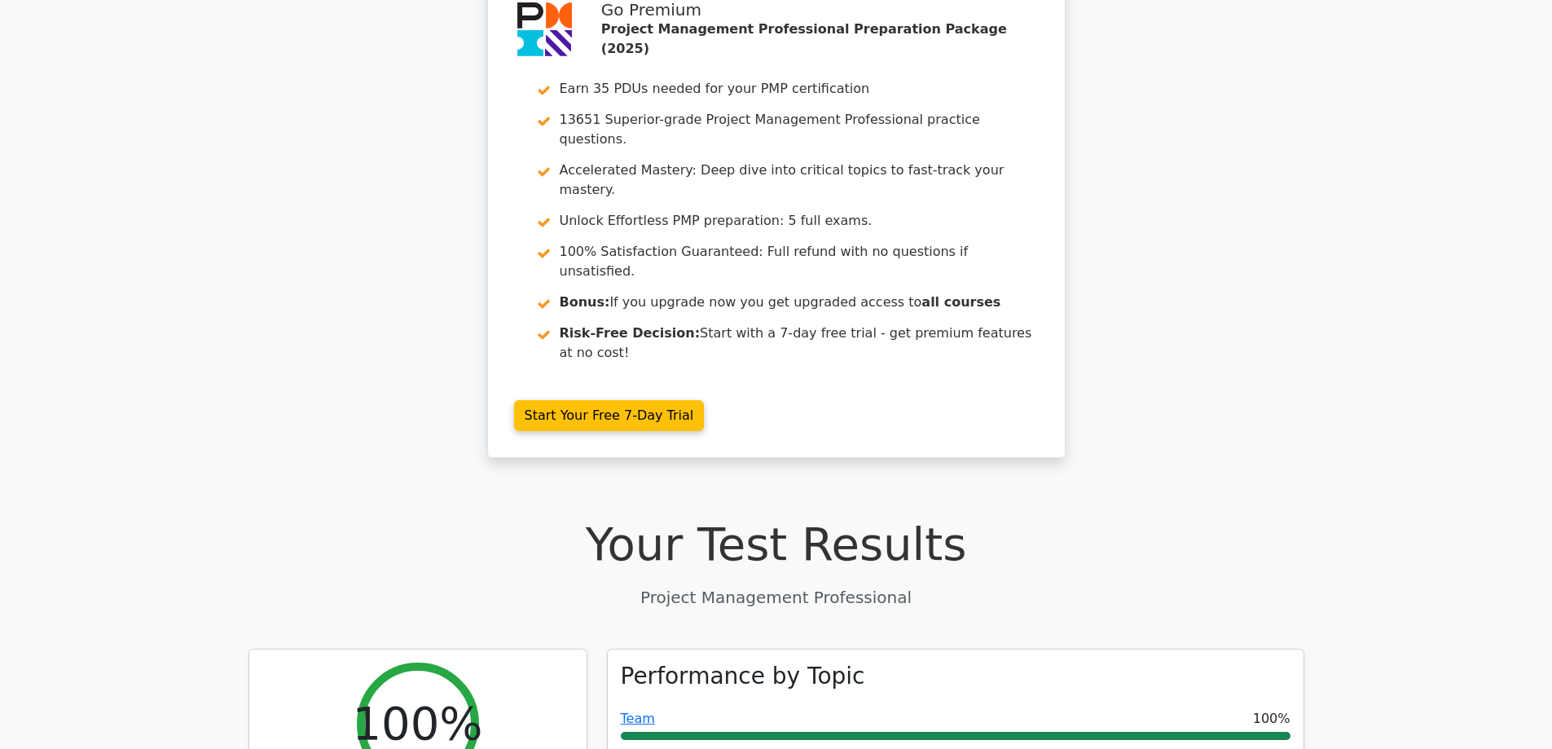
scroll to position [0, 0]
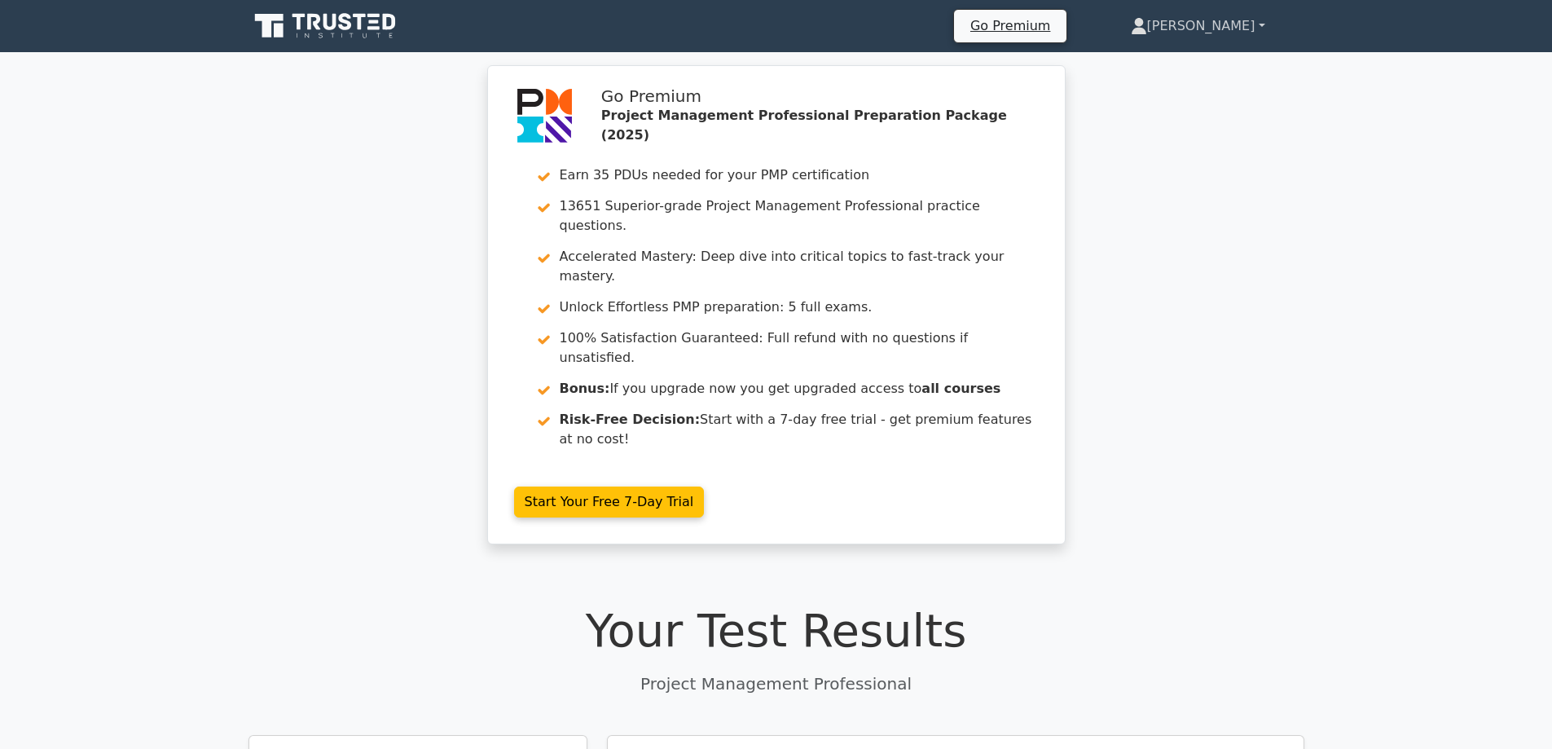
click at [1234, 24] on link "[PERSON_NAME]" at bounding box center [1198, 26] width 213 height 33
click at [1204, 59] on link "Profile" at bounding box center [1157, 64] width 129 height 26
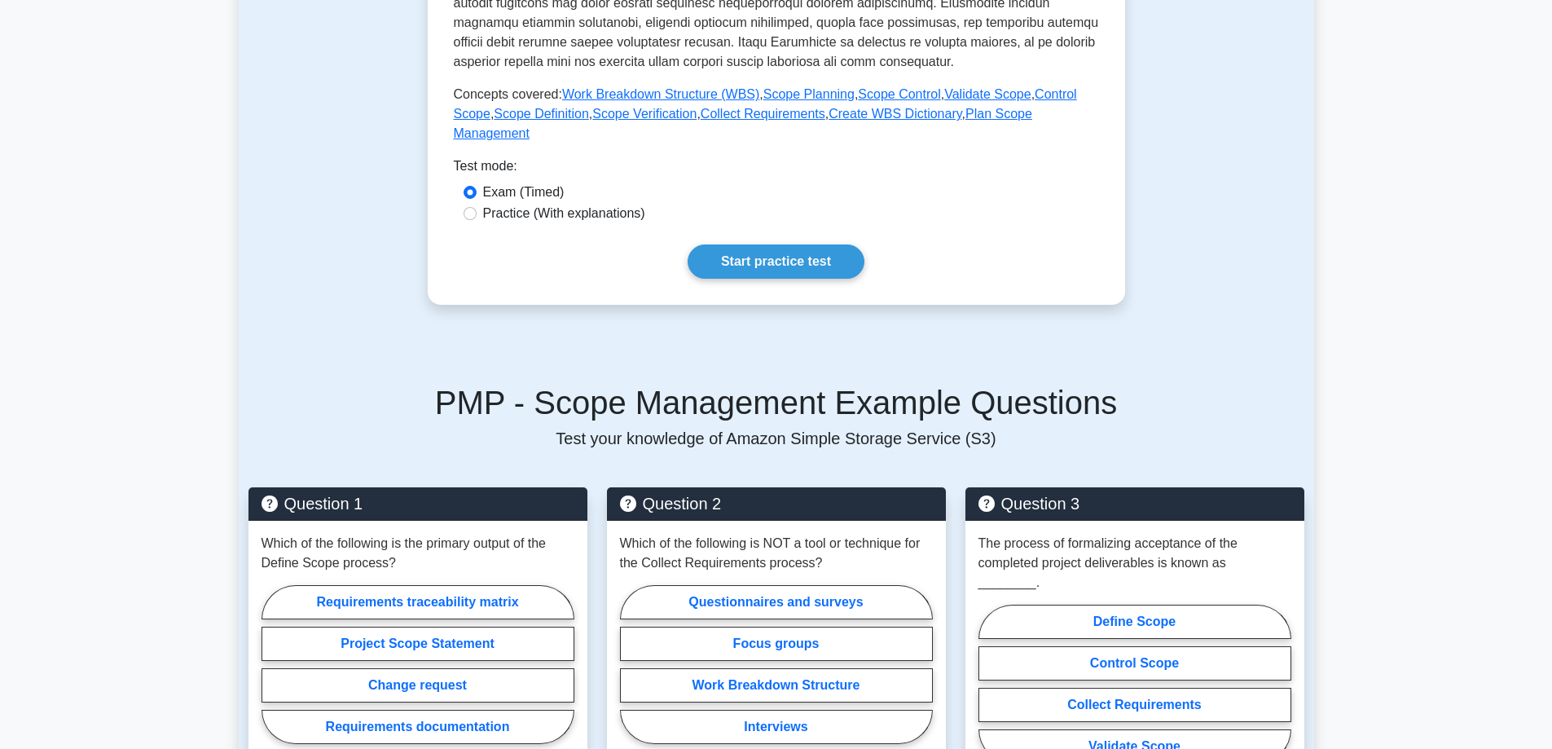
scroll to position [244, 0]
